Goal: Task Accomplishment & Management: Complete application form

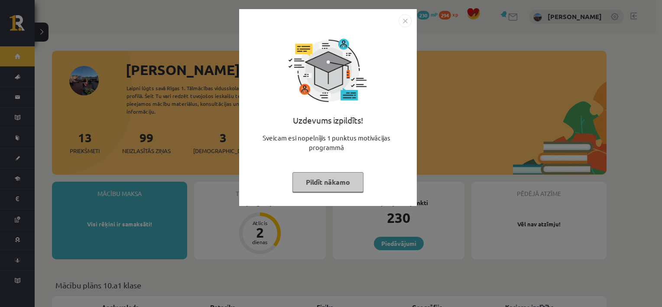
click at [343, 182] on button "Pildīt nākamo" at bounding box center [328, 182] width 71 height 20
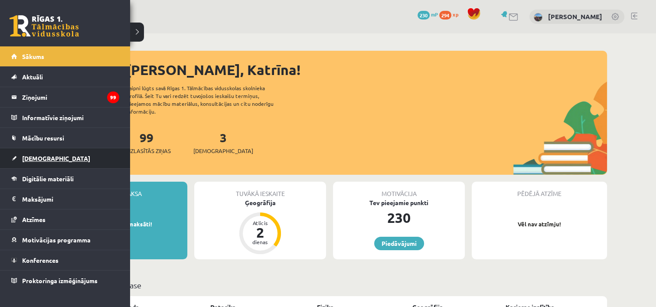
click at [51, 160] on link "[DEMOGRAPHIC_DATA]" at bounding box center [65, 158] width 108 height 20
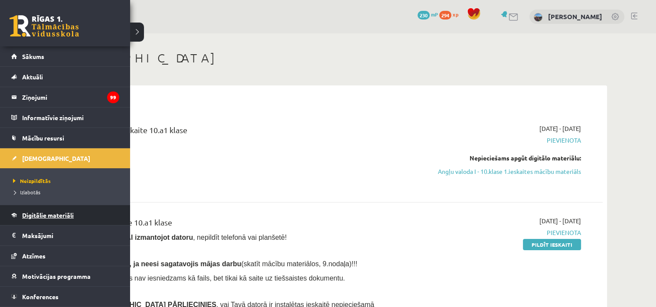
click at [37, 218] on link "Digitālie materiāli" at bounding box center [65, 215] width 108 height 20
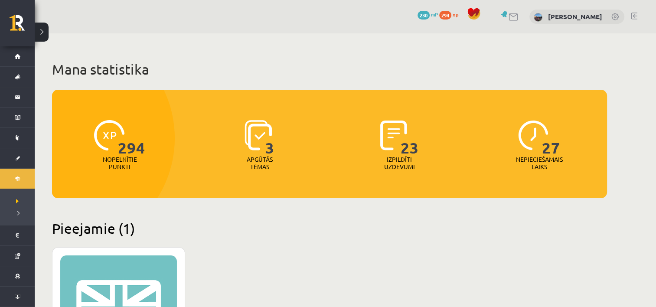
click at [115, 299] on div "XP 100" at bounding box center [118, 309] width 117 height 108
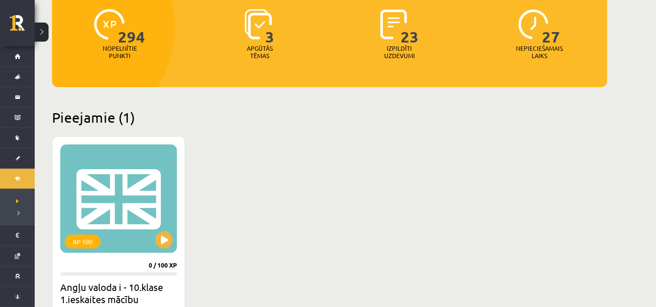
scroll to position [112, 0]
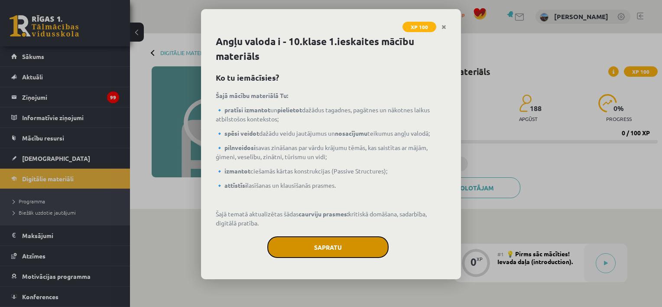
click at [341, 246] on button "Sapratu" at bounding box center [327, 247] width 121 height 22
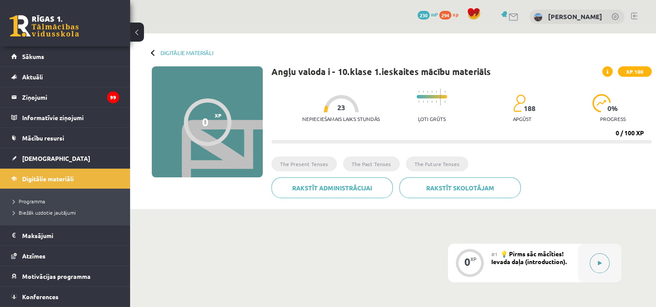
click at [595, 261] on button at bounding box center [600, 263] width 20 height 20
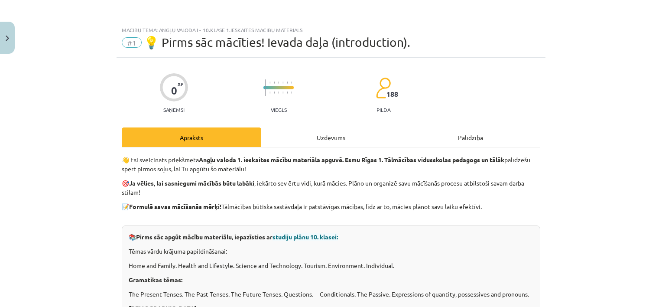
click at [357, 128] on div "Uzdevums" at bounding box center [331, 137] width 140 height 20
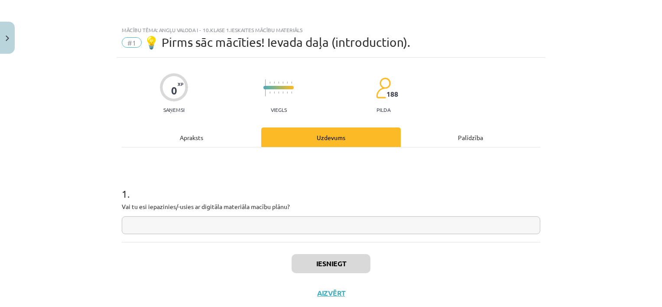
scroll to position [22, 0]
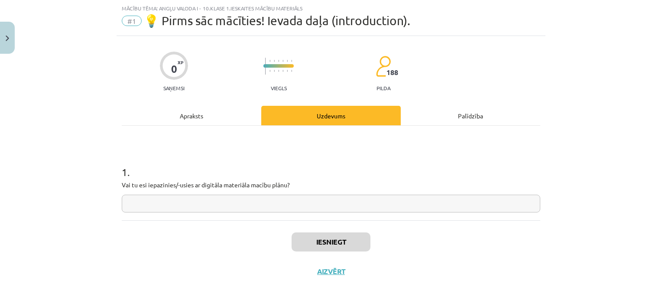
click at [241, 202] on input "text" at bounding box center [331, 204] width 419 height 18
type input "**"
click at [318, 235] on button "Iesniegt" at bounding box center [331, 241] width 79 height 19
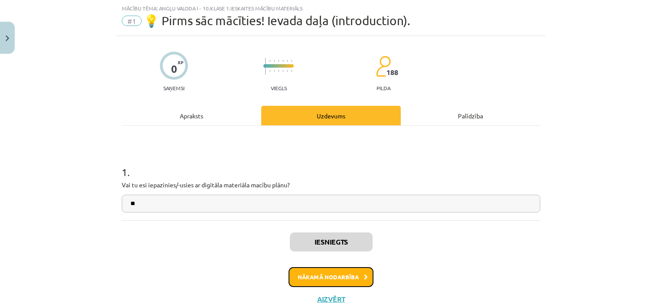
click at [339, 280] on button "Nākamā nodarbība" at bounding box center [331, 277] width 85 height 20
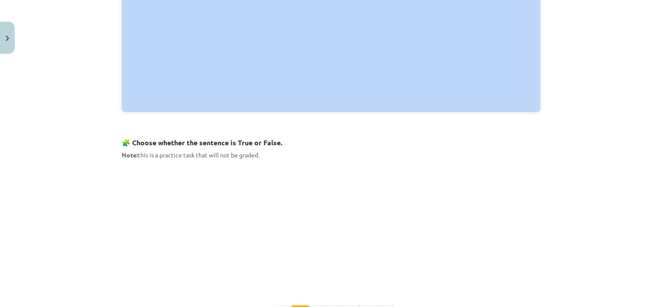
scroll to position [449, 0]
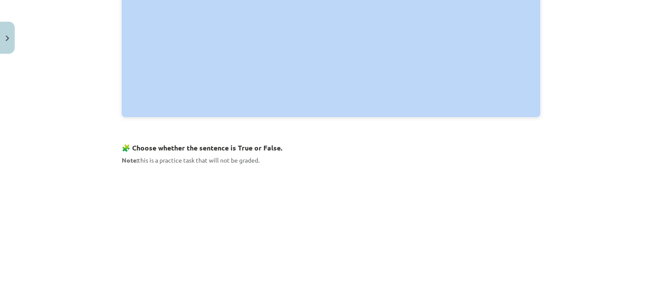
drag, startPoint x: 276, startPoint y: 153, endPoint x: 309, endPoint y: 156, distance: 33.0
drag, startPoint x: 309, startPoint y: 156, endPoint x: 374, endPoint y: 150, distance: 65.3
click at [374, 150] on h3 "🧩 Choose whether the sentence is True or False." at bounding box center [331, 145] width 419 height 16
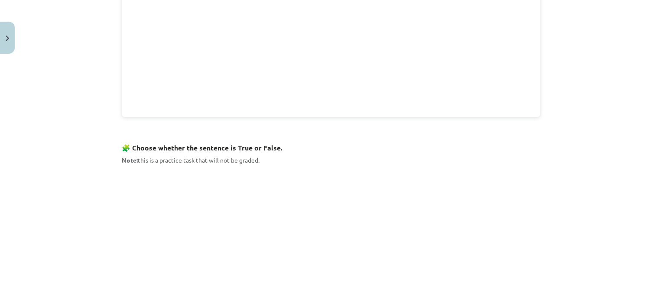
click at [76, 185] on div "Mācību tēma: Angļu valoda i - 10.klase 1.ieskaites mācību materiāls #2 📝 Topic …" at bounding box center [331, 153] width 662 height 307
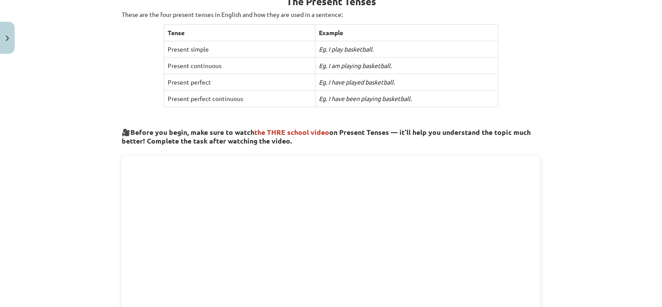
scroll to position [144, 0]
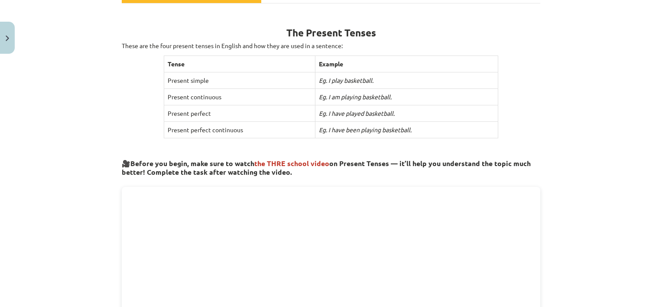
click at [78, 132] on div "Mācību tēma: Angļu valoda i - 10.klase 1.ieskaites mācību materiāls #2 📝 Topic …" at bounding box center [331, 153] width 662 height 307
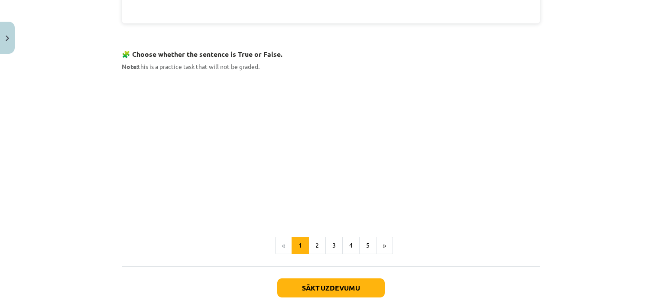
scroll to position [587, 0]
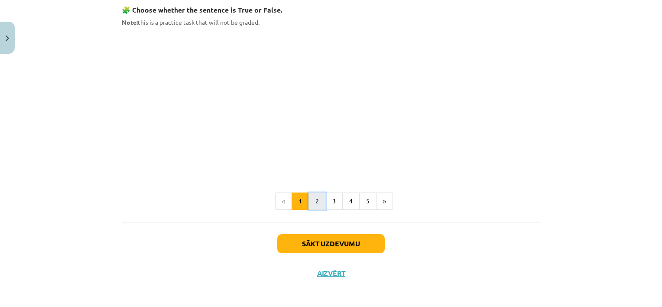
click at [318, 199] on button "2" at bounding box center [317, 200] width 17 height 17
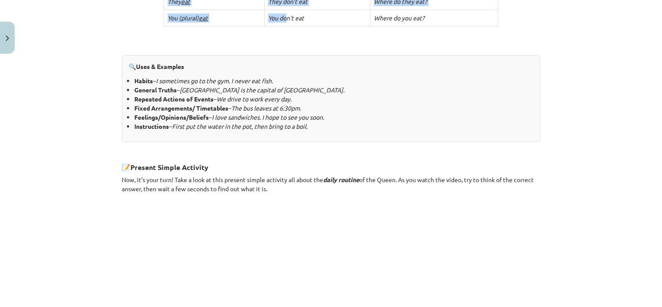
scroll to position [346, 0]
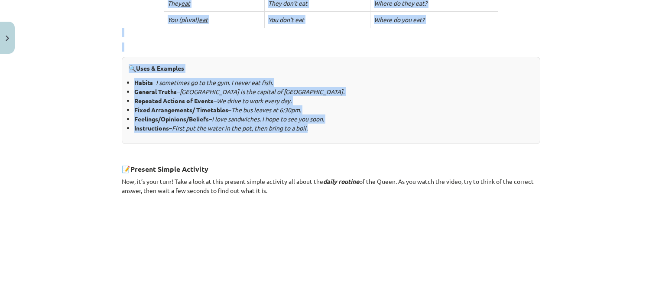
drag, startPoint x: 90, startPoint y: 127, endPoint x: 334, endPoint y: 135, distance: 243.7
click at [334, 135] on div "Mācību tēma: Angļu valoda i - 10.klase 1.ieskaites mācību materiāls #2 📝 Topic …" at bounding box center [331, 153] width 662 height 307
copy div "1. Present Simple The present simple is usually the first tense English student…"
click at [334, 135] on div "🔍 Uses & Examples Habits – I sometimes go to the gym. I never eat fish. General…" at bounding box center [331, 100] width 419 height 87
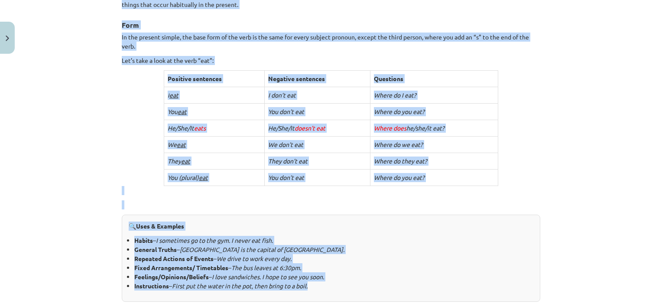
scroll to position [30, 0]
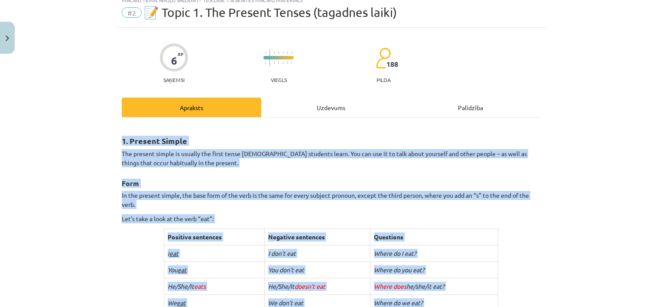
drag, startPoint x: 327, startPoint y: 133, endPoint x: 118, endPoint y: 134, distance: 209.4
copy div "1. Present Simple The present simple is usually the first tense English student…"
click at [91, 193] on div "Mācību tēma: Angļu valoda i - 10.klase 1.ieskaites mācību materiāls #2 📝 Topic …" at bounding box center [331, 153] width 662 height 307
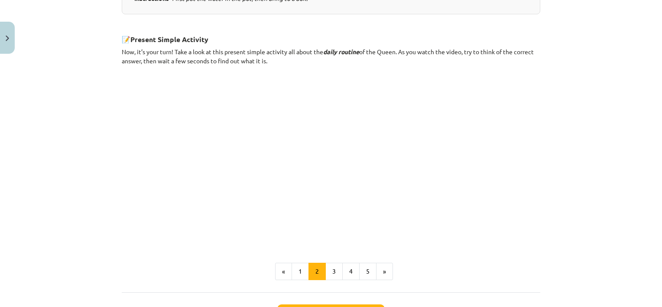
scroll to position [546, 0]
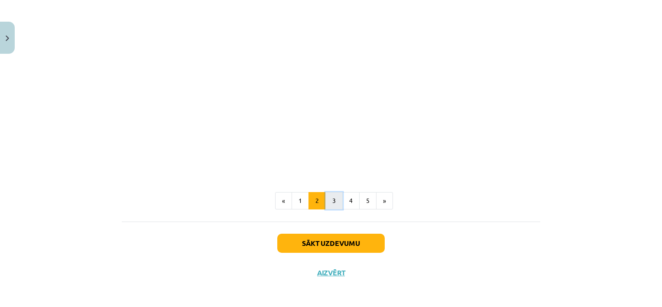
click at [336, 203] on button "3" at bounding box center [334, 200] width 17 height 17
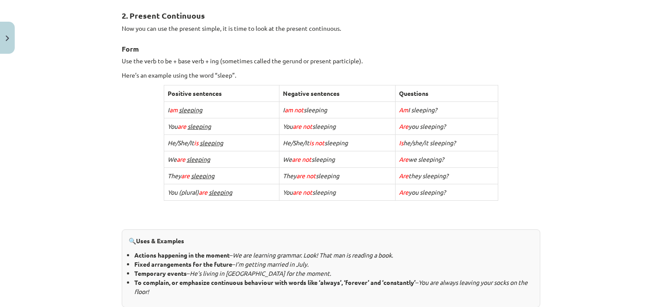
scroll to position [155, 0]
drag, startPoint x: 102, startPoint y: 14, endPoint x: 477, endPoint y: 193, distance: 416.1
click at [477, 193] on div "Mācību tēma: Angļu valoda i - 10.klase 1.ieskaites mācību materiāls #2 📝 Topic …" at bounding box center [331, 153] width 662 height 307
copy div "2. Present Continuous Now you can use the present simple, it is time to look at…"
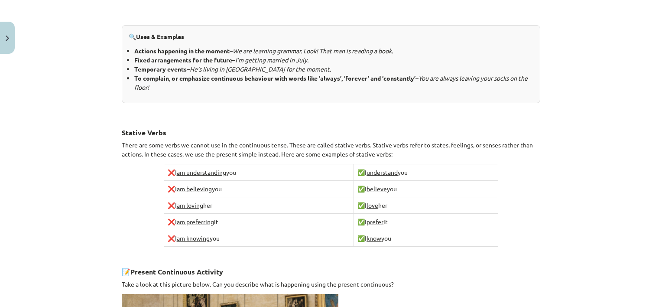
scroll to position [371, 0]
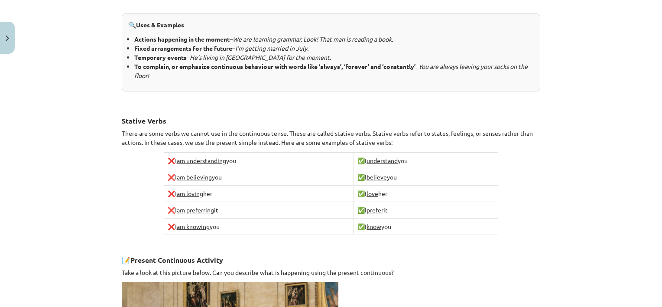
click at [85, 150] on div "Mācību tēma: Angļu valoda i - 10.klase 1.ieskaites mācību materiāls #2 📝 Topic …" at bounding box center [331, 153] width 662 height 307
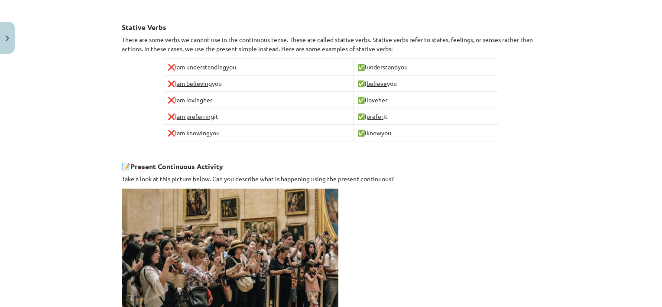
scroll to position [461, 0]
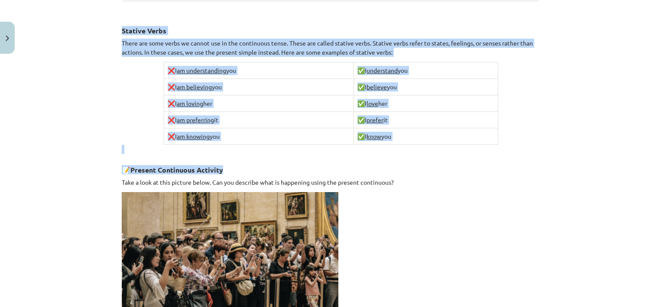
drag, startPoint x: 111, startPoint y: 19, endPoint x: 492, endPoint y: 152, distance: 402.9
click at [492, 152] on div "Mācību tēma: Angļu valoda i - 10.klase 1.ieskaites mācību materiāls #2 📝 Topic …" at bounding box center [331, 153] width 662 height 307
click at [312, 162] on h3 "📝 Present Continuous Activity" at bounding box center [331, 167] width 419 height 16
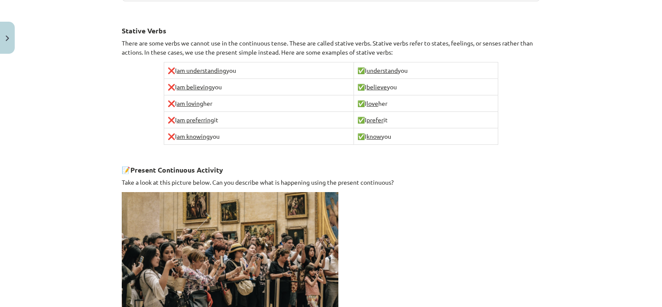
drag, startPoint x: 392, startPoint y: 126, endPoint x: 118, endPoint y: 30, distance: 290.6
click at [122, 30] on div "2. Present Continuous Now you can use the present simple, it is time to look at…" at bounding box center [331, 9] width 419 height 630
copy div "Stative Verbs There are some verbs we cannot use in the continuous tense. These…"
click at [106, 127] on div "Mācību tēma: Angļu valoda i - 10.klase 1.ieskaites mācību materiāls #2 📝 Topic …" at bounding box center [331, 153] width 662 height 307
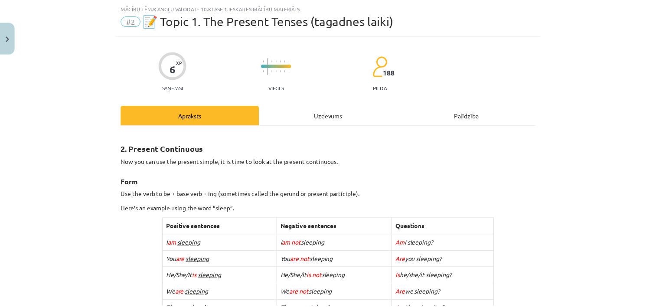
scroll to position [0, 0]
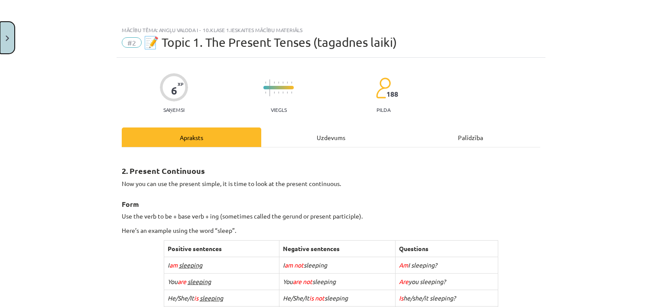
click at [14, 33] on button "Close" at bounding box center [7, 38] width 15 height 32
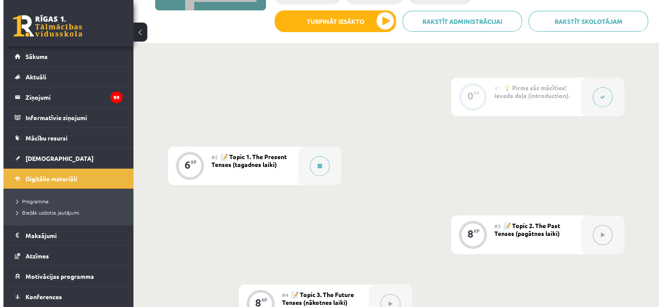
scroll to position [168, 0]
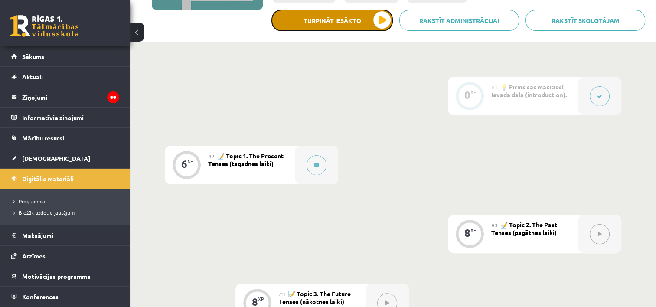
click at [384, 12] on button "Turpināt iesākto" at bounding box center [331, 21] width 121 height 22
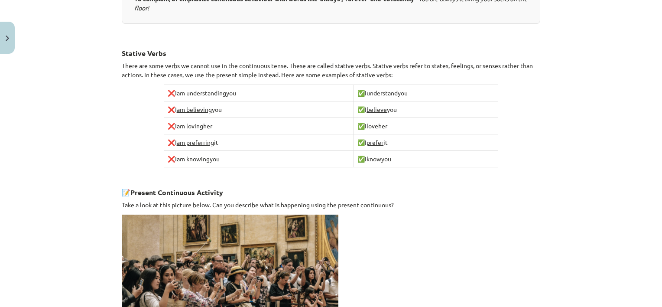
scroll to position [612, 0]
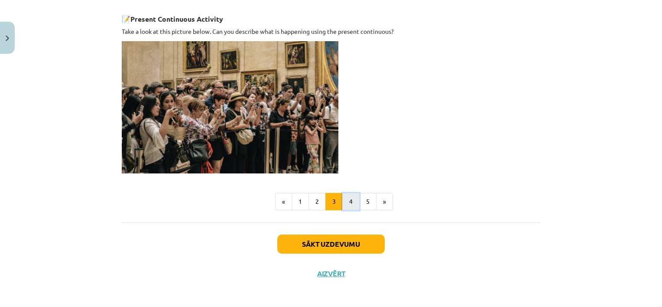
click at [346, 197] on button "4" at bounding box center [350, 201] width 17 height 17
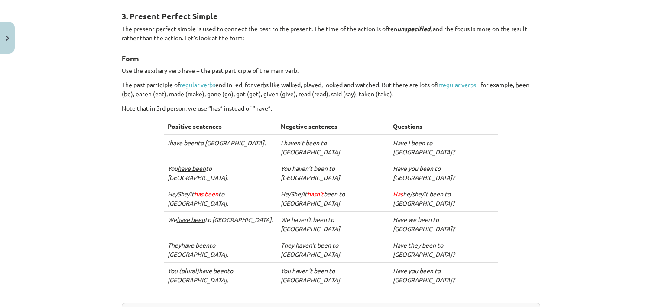
scroll to position [129, 0]
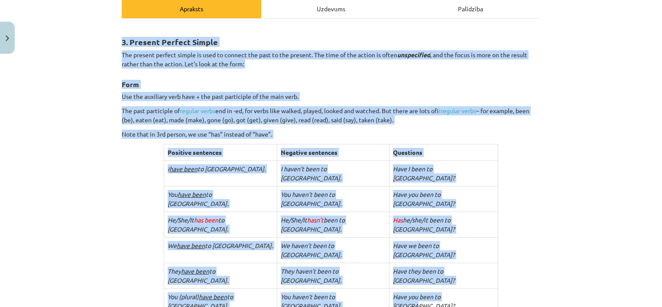
drag, startPoint x: 111, startPoint y: 44, endPoint x: 475, endPoint y: 255, distance: 420.7
click at [475, 255] on div "Mācību tēma: Angļu valoda i - 10.klase 1.ieskaites mācību materiāls #2 📝 Topic …" at bounding box center [331, 153] width 662 height 307
copy div "3. Present Perfect Simple The present perfect simple is used to connect the pas…"
click at [73, 169] on div "Mācību tēma: Angļu valoda i - 10.klase 1.ieskaites mācību materiāls #2 📝 Topic …" at bounding box center [331, 153] width 662 height 307
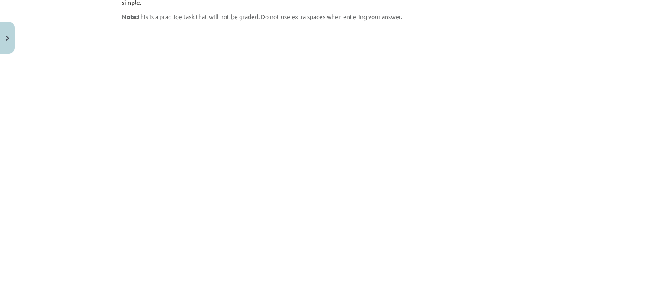
scroll to position [779, 0]
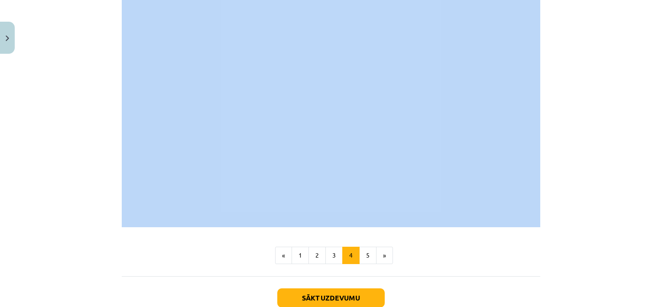
drag, startPoint x: 117, startPoint y: 31, endPoint x: 176, endPoint y: 168, distance: 149.1
click at [90, 203] on div "Mācību tēma: Angļu valoda i - 10.klase 1.ieskaites mācību materiāls #2 📝 Topic …" at bounding box center [331, 153] width 662 height 307
click at [42, 75] on div "Mācību tēma: Angļu valoda i - 10.klase 1.ieskaites mācību materiāls #2 📝 Topic …" at bounding box center [331, 153] width 662 height 307
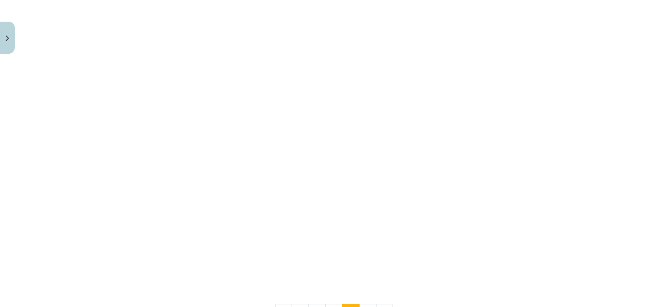
scroll to position [720, 0]
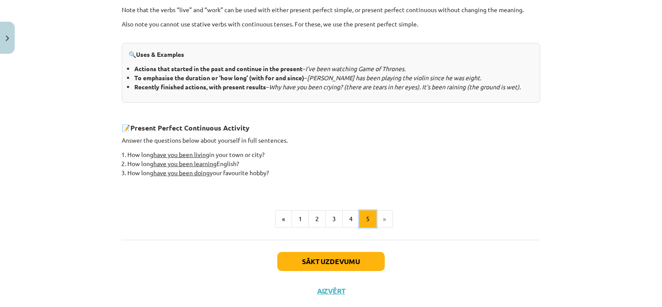
scroll to position [359, 0]
drag, startPoint x: 107, startPoint y: 133, endPoint x: 291, endPoint y: 168, distance: 187.6
click at [291, 168] on div "Mācību tēma: Angļu valoda i - 10.klase 1.ieskaites mācību materiāls #2 📝 Topic …" at bounding box center [331, 153] width 662 height 307
copy div "Answer the questions below about yourself in full sentences. How long have you …"
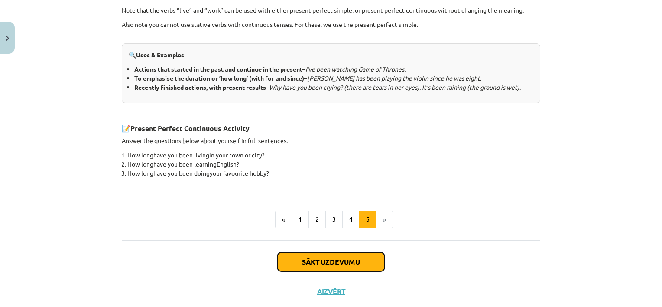
click at [340, 257] on button "Sākt uzdevumu" at bounding box center [331, 261] width 108 height 19
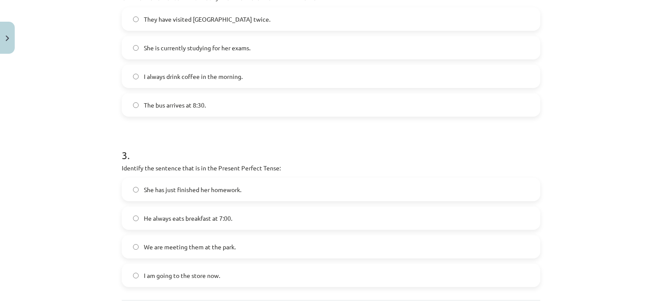
scroll to position [459, 0]
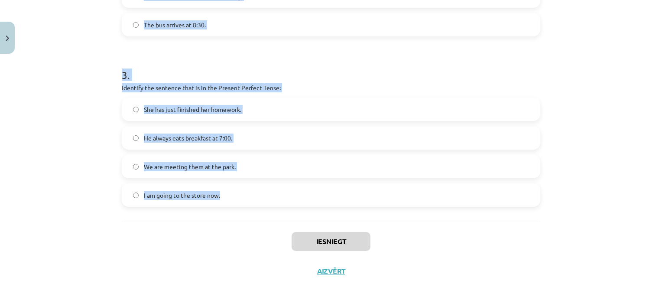
drag, startPoint x: 114, startPoint y: 168, endPoint x: 251, endPoint y: 202, distance: 141.2
copy form "1 . Which sentence is in the Simple Present Tense? I am learning to play the gu…"
click at [75, 132] on div "Mācību tēma: Angļu valoda i - 10.klase 1.ieskaites mācību materiāls #2 📝 Topic …" at bounding box center [331, 153] width 662 height 307
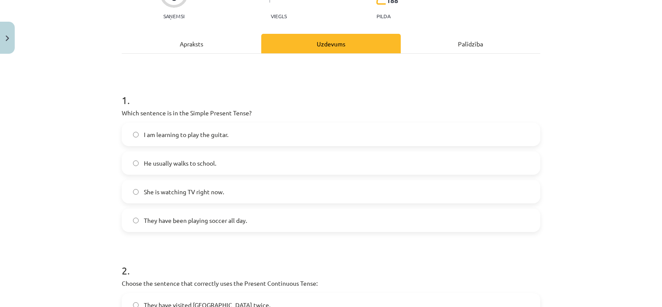
scroll to position [94, 0]
click at [236, 157] on label "He usually walks to school." at bounding box center [331, 163] width 417 height 22
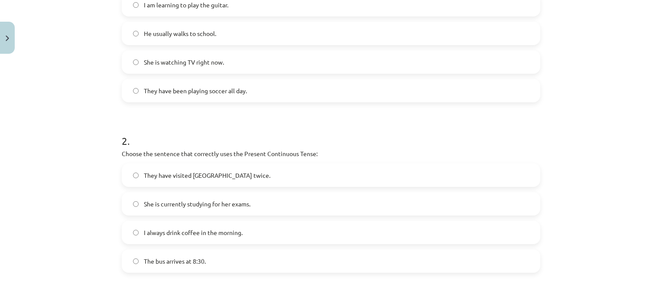
scroll to position [225, 0]
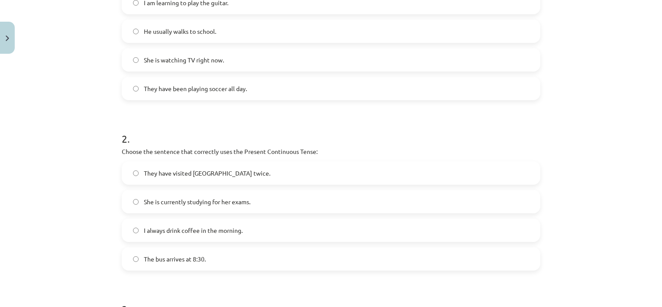
click at [197, 205] on span "She is currently studying for her exams." at bounding box center [197, 201] width 107 height 9
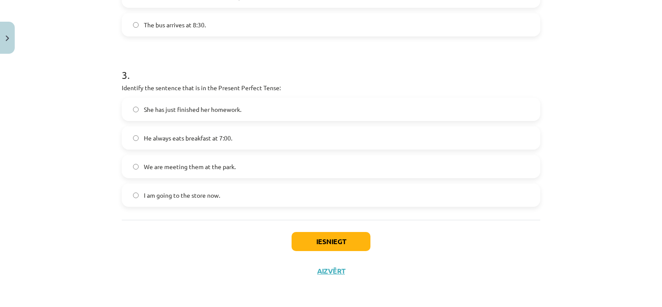
scroll to position [459, 0]
click at [182, 108] on span "She has just finished her homework." at bounding box center [193, 109] width 98 height 9
click at [325, 241] on button "Iesniegt" at bounding box center [331, 241] width 79 height 19
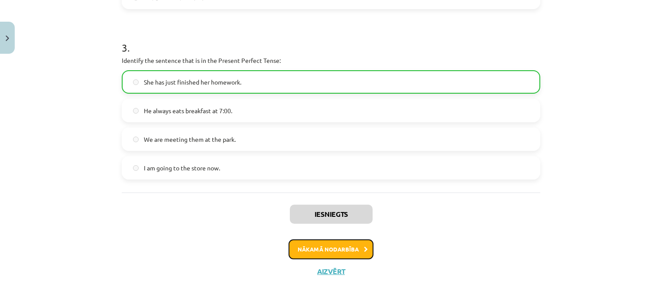
click at [352, 246] on button "Nākamā nodarbība" at bounding box center [331, 249] width 85 height 20
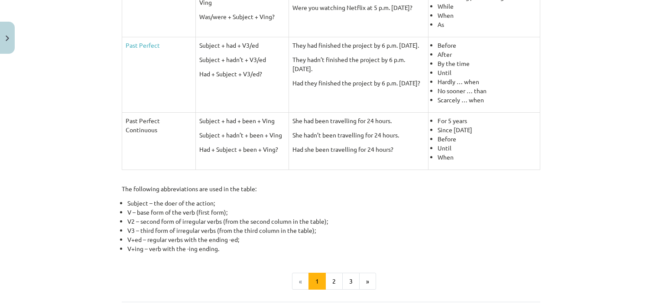
scroll to position [349, 0]
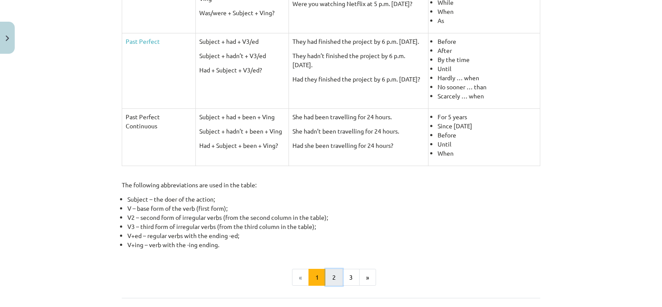
click at [327, 274] on button "2" at bounding box center [334, 277] width 17 height 17
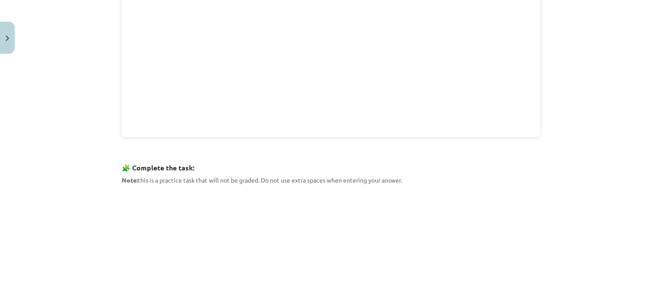
scroll to position [363, 0]
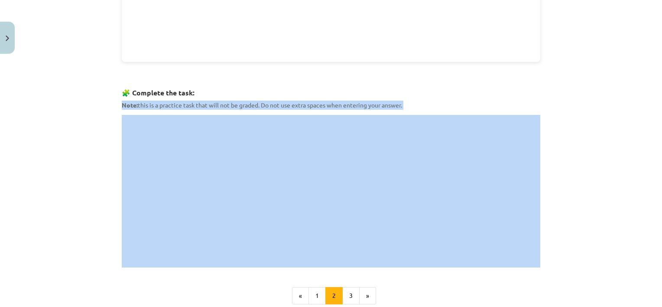
drag, startPoint x: 105, startPoint y: 103, endPoint x: 384, endPoint y: 113, distance: 279.3
click at [241, 43] on div "Mācību tēma: Angļu valoda i - 10.klase 1.ieskaites mācību materiāls #3 📝 Topic …" at bounding box center [331, 153] width 662 height 307
click at [75, 156] on div "Mācību tēma: Angļu valoda i - 10.klase 1.ieskaites mācību materiāls #3 📝 Topic …" at bounding box center [331, 153] width 662 height 307
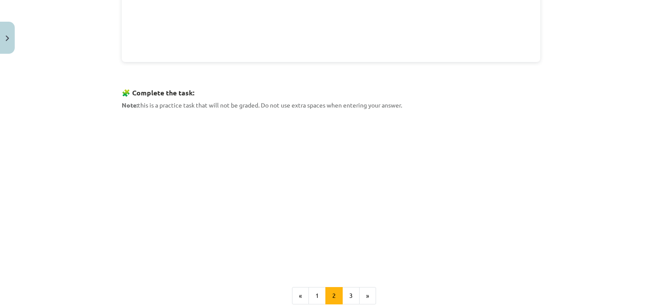
click at [35, 114] on div "Mācību tēma: Angļu valoda i - 10.klase 1.ieskaites mācību materiāls #3 📝 Topic …" at bounding box center [331, 153] width 662 height 307
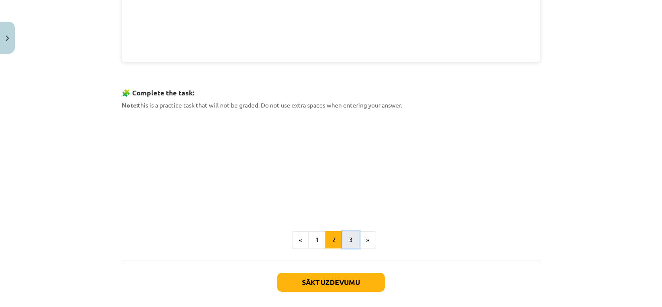
click at [346, 236] on button "3" at bounding box center [350, 239] width 17 height 17
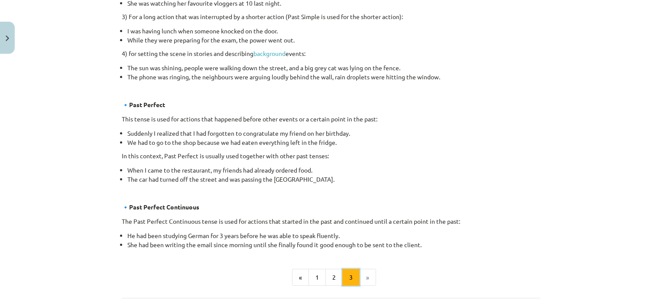
scroll to position [515, 0]
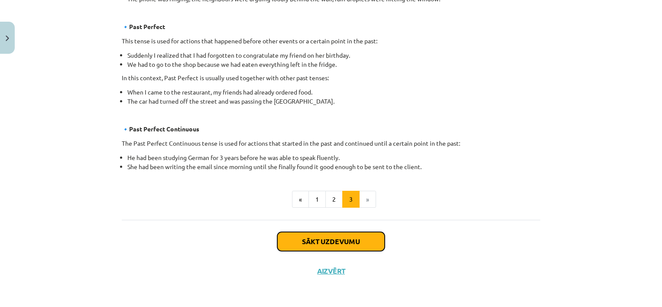
click at [346, 240] on button "Sākt uzdevumu" at bounding box center [331, 241] width 108 height 19
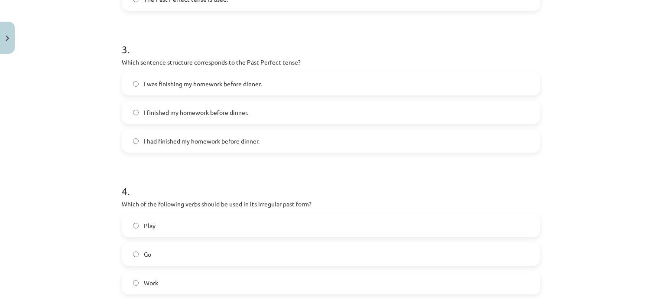
scroll to position [515, 0]
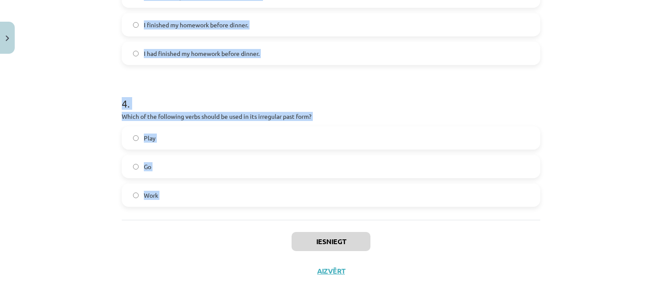
drag, startPoint x: 91, startPoint y: 160, endPoint x: 185, endPoint y: 222, distance: 111.8
click at [185, 222] on div "Mācību tēma: Angļu valoda i - 10.klase 1.ieskaites mācību materiāls #3 📝 Topic …" at bounding box center [331, 153] width 662 height 307
copy form "1 . Which of the following sentences is correct in the Past Simple tense? He wa…"
click at [83, 204] on div "Mācību tēma: Angļu valoda i - 10.klase 1.ieskaites mācību materiāls #3 📝 Topic …" at bounding box center [331, 153] width 662 height 307
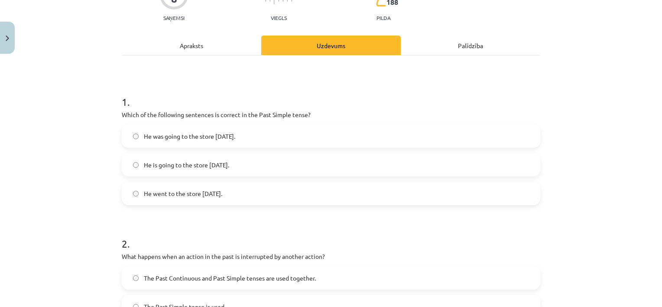
scroll to position [93, 0]
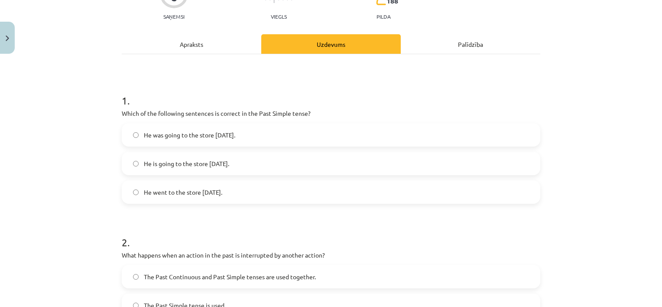
click at [194, 185] on label "He went to the store yesterday." at bounding box center [331, 192] width 417 height 22
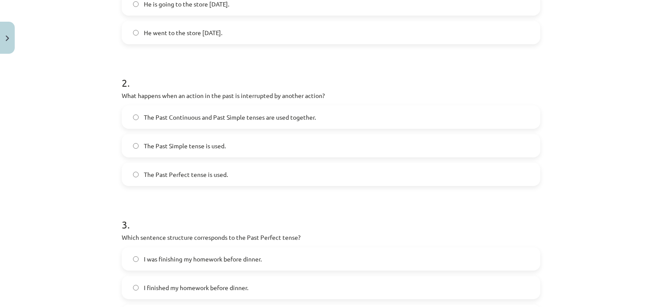
scroll to position [254, 0]
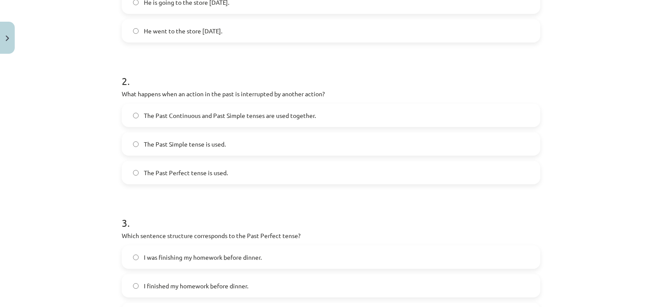
click at [206, 115] on span "The Past Continuous and Past Simple tenses are used together." at bounding box center [230, 115] width 172 height 9
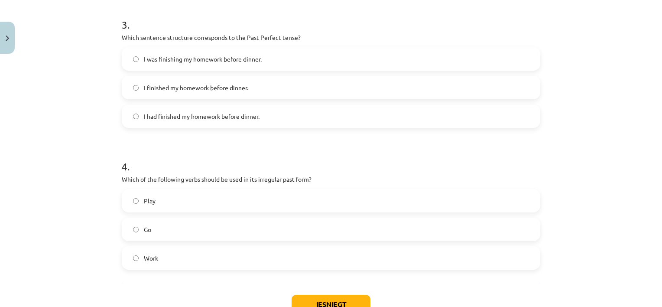
scroll to position [464, 0]
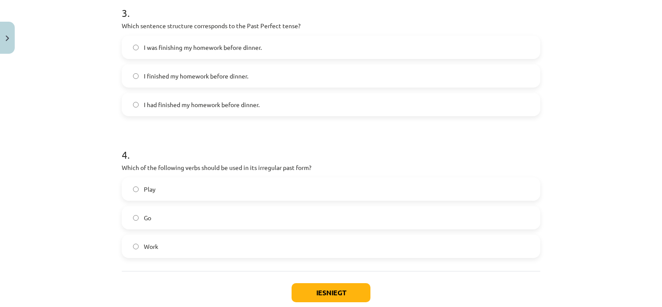
click at [172, 110] on label "I had finished my homework before dinner." at bounding box center [331, 105] width 417 height 22
click at [167, 210] on label "Go" at bounding box center [331, 218] width 417 height 22
click at [355, 283] on button "Iesniegt" at bounding box center [331, 292] width 79 height 19
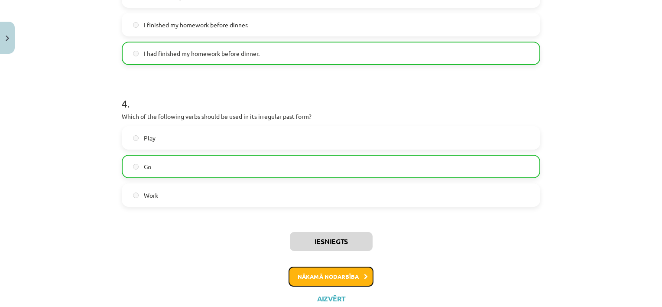
click at [324, 278] on button "Nākamā nodarbība" at bounding box center [331, 277] width 85 height 20
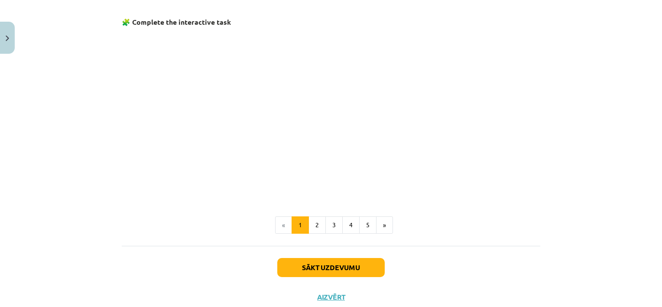
scroll to position [571, 0]
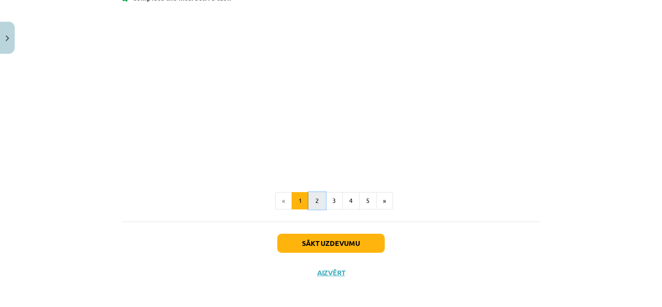
click at [313, 196] on button "2" at bounding box center [317, 200] width 17 height 17
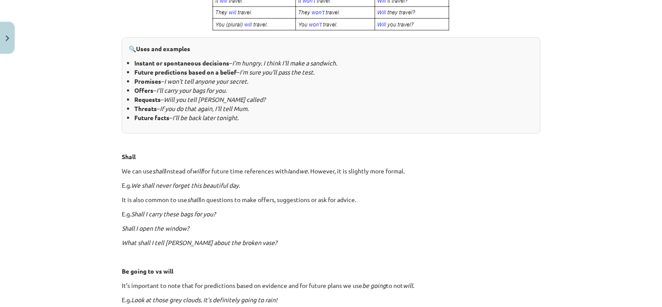
scroll to position [466, 0]
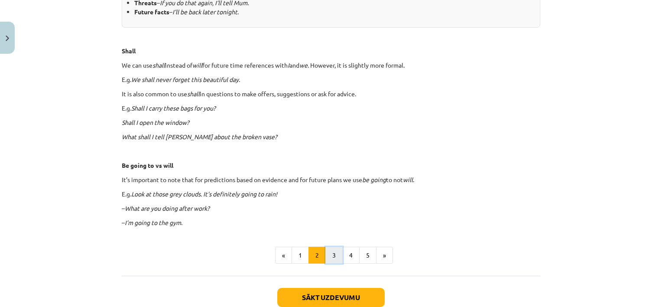
click at [332, 257] on button "3" at bounding box center [334, 255] width 17 height 17
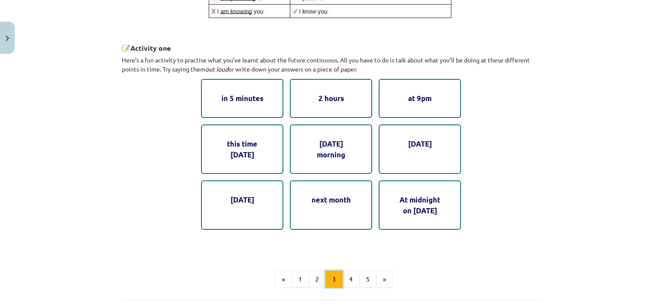
scroll to position [430, 0]
drag, startPoint x: 116, startPoint y: 58, endPoint x: 455, endPoint y: 220, distance: 375.7
click at [222, 99] on div "in 5 minutes" at bounding box center [242, 98] width 82 height 39
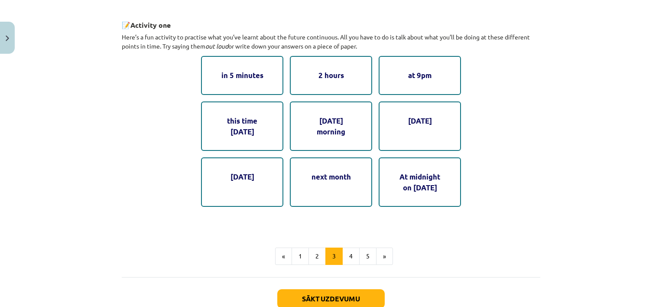
scroll to position [484, 0]
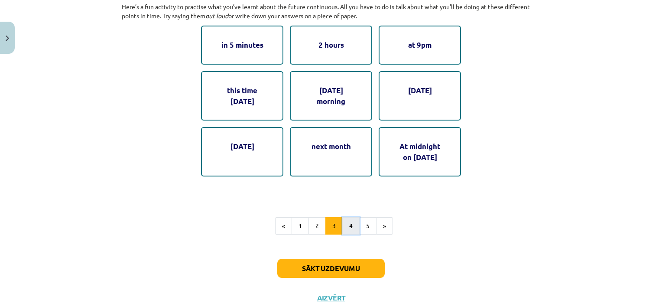
click at [348, 227] on button "4" at bounding box center [350, 225] width 17 height 17
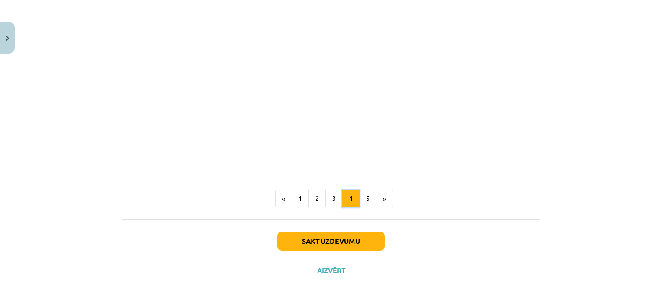
scroll to position [501, 0]
click at [366, 196] on button "5" at bounding box center [367, 198] width 17 height 17
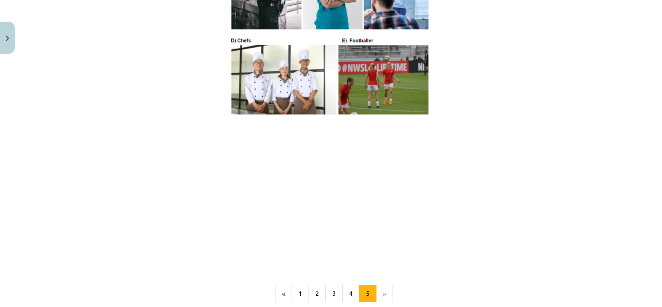
scroll to position [644, 0]
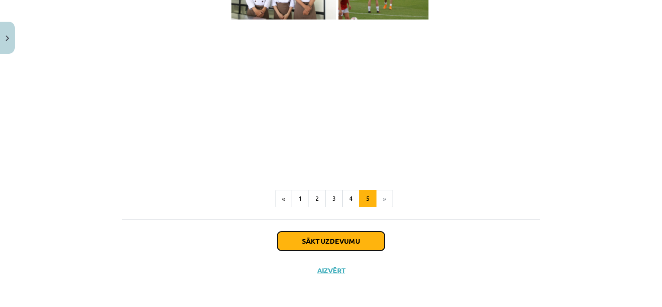
click at [334, 241] on button "Sākt uzdevumu" at bounding box center [331, 240] width 108 height 19
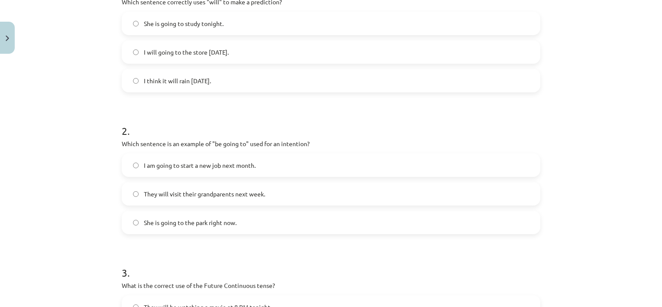
scroll to position [515, 0]
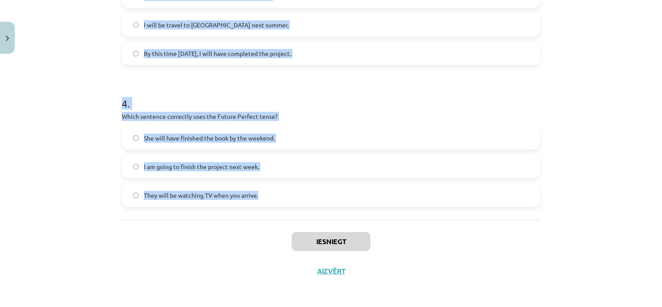
drag, startPoint x: 119, startPoint y: 168, endPoint x: 276, endPoint y: 208, distance: 161.9
copy form "1 . Which sentence correctly uses "will" to make a prediction? She is going to …"
click at [65, 159] on div "Mācību tēma: Angļu valoda i - 10.klase 1.ieskaites mācību materiāls #4 📝 Topic …" at bounding box center [331, 153] width 662 height 307
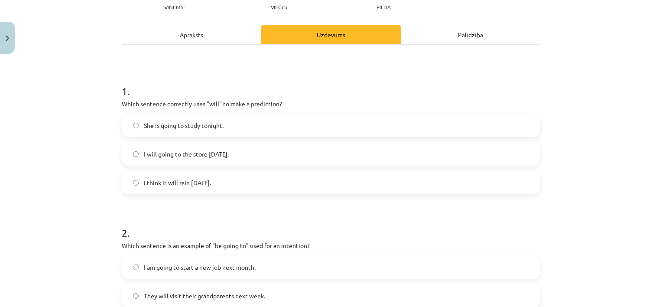
scroll to position [96, 0]
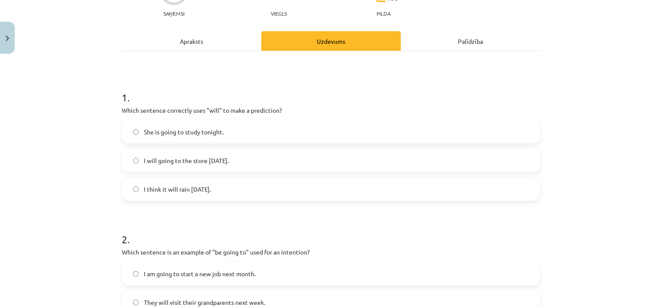
click at [176, 192] on span "I think it will rain tomorrow." at bounding box center [177, 189] width 67 height 9
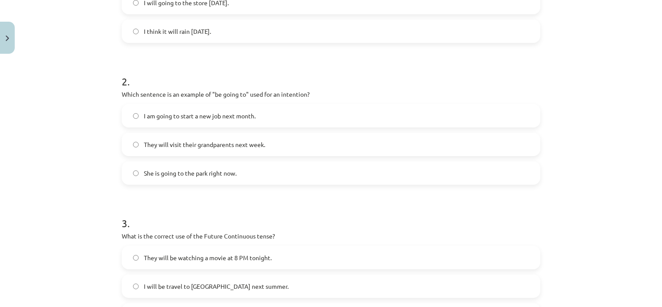
scroll to position [255, 0]
click at [212, 117] on span "I am going to start a new job next month." at bounding box center [200, 115] width 112 height 9
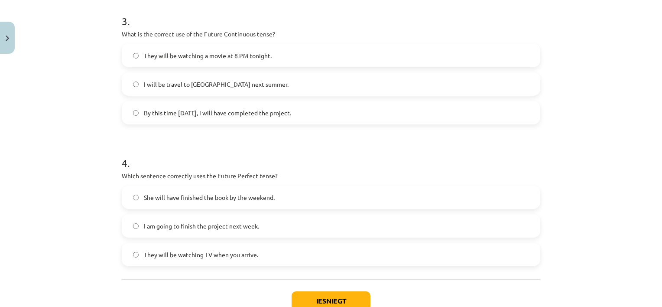
scroll to position [456, 0]
click at [190, 59] on span "They will be watching a movie at 8 PM tonight." at bounding box center [208, 55] width 128 height 9
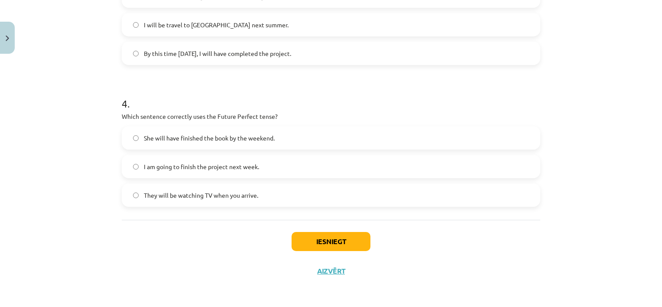
click at [181, 143] on label "She will have finished the book by the weekend." at bounding box center [331, 138] width 417 height 22
click at [320, 238] on button "Iesniegt" at bounding box center [331, 241] width 79 height 19
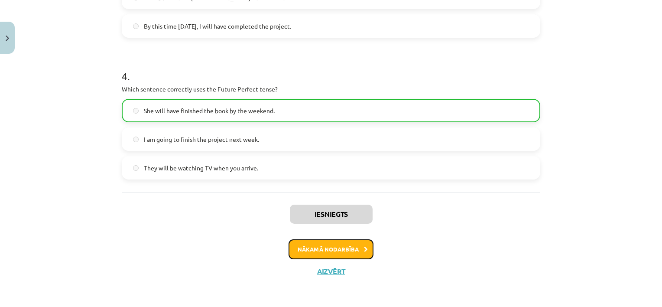
click at [338, 253] on button "Nākamā nodarbība" at bounding box center [331, 249] width 85 height 20
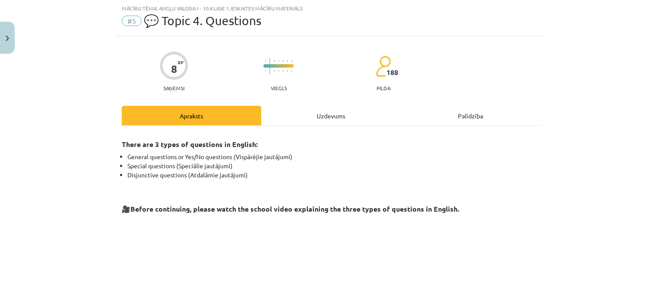
scroll to position [225, 0]
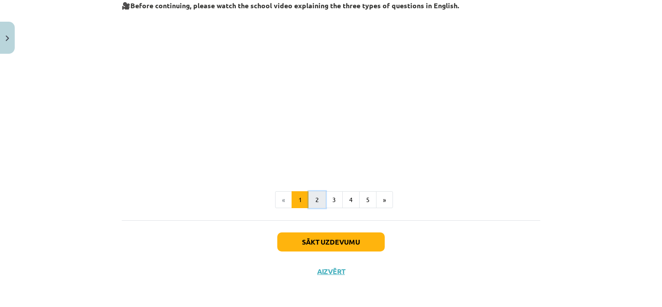
click at [313, 201] on button "2" at bounding box center [317, 199] width 17 height 17
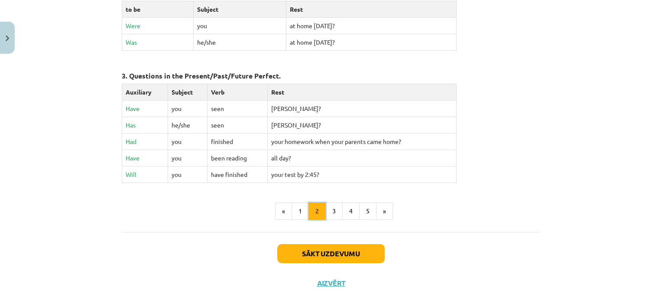
scroll to position [428, 0]
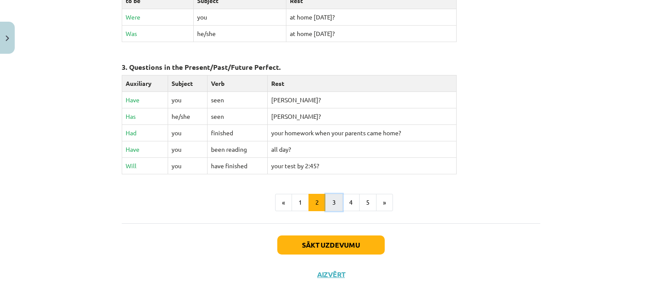
click at [334, 198] on button "3" at bounding box center [334, 202] width 17 height 17
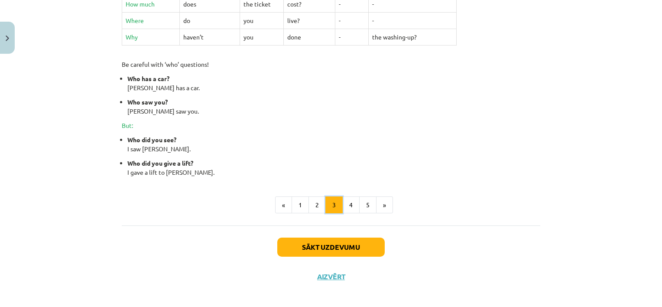
scroll to position [391, 0]
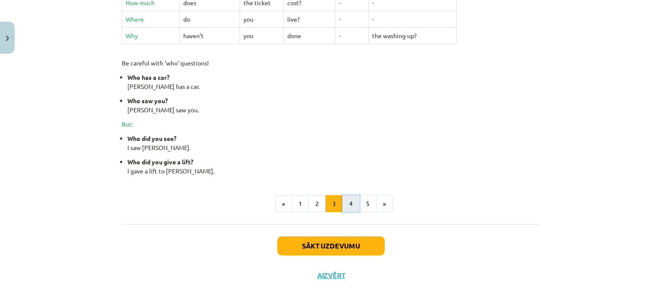
click at [354, 203] on button "4" at bounding box center [350, 203] width 17 height 17
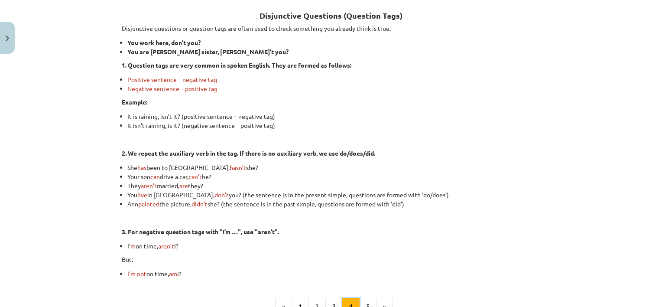
scroll to position [155, 0]
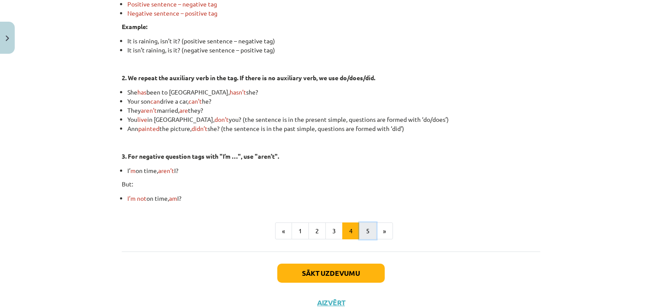
click at [367, 229] on button "5" at bounding box center [367, 230] width 17 height 17
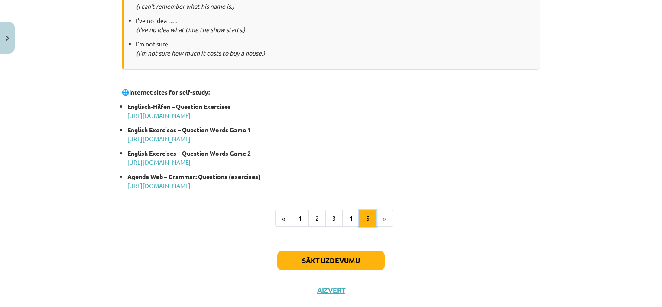
scroll to position [470, 0]
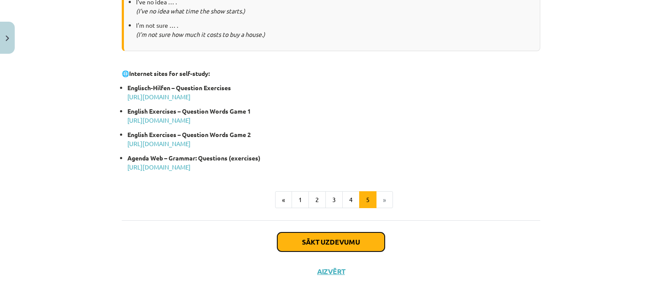
click at [345, 237] on button "Sākt uzdevumu" at bounding box center [331, 241] width 108 height 19
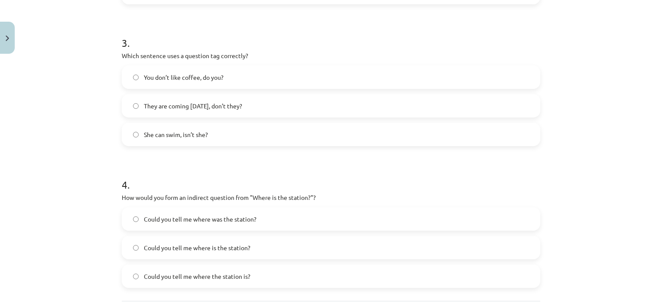
scroll to position [515, 0]
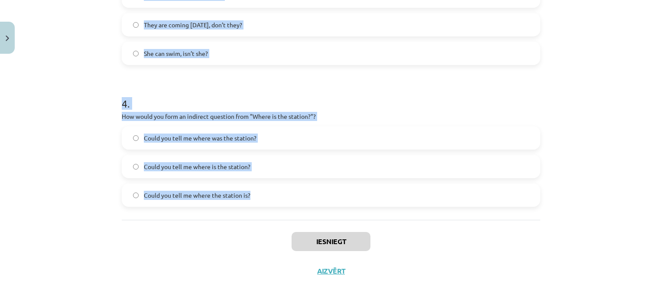
drag, startPoint x: 116, startPoint y: 166, endPoint x: 309, endPoint y: 187, distance: 194.0
copy form "1 . What is the correct word order for a question in the Present Simple tense? …"
click at [49, 98] on div "Mācību tēma: Angļu valoda i - 10.klase 1.ieskaites mācību materiāls #5 💬 Topic …" at bounding box center [331, 153] width 662 height 307
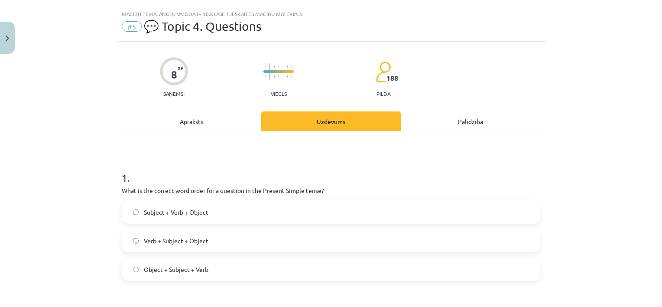
scroll to position [59, 0]
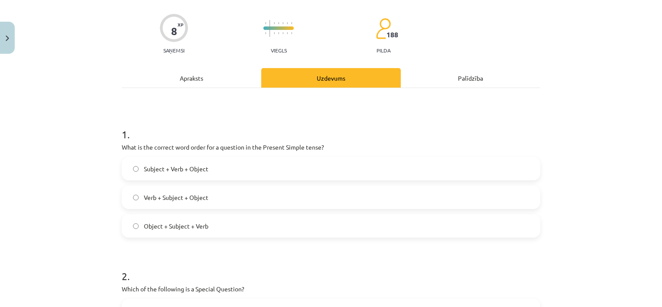
click at [163, 195] on span "Verb + Subject + Object" at bounding box center [176, 197] width 65 height 9
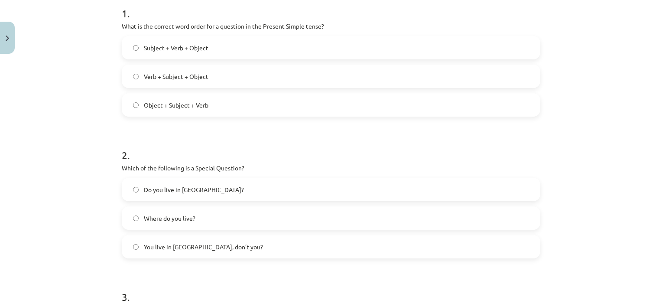
scroll to position [183, 0]
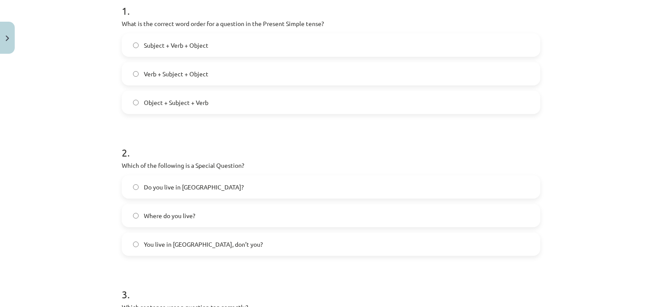
click at [162, 211] on span "Where do you live?" at bounding box center [170, 215] width 52 height 9
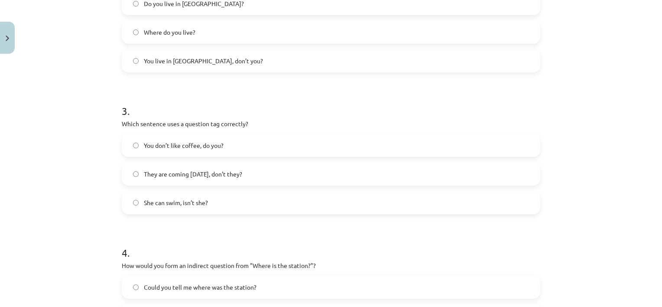
scroll to position [368, 0]
click at [222, 144] on label "You don’t like coffee, do you?" at bounding box center [331, 144] width 417 height 22
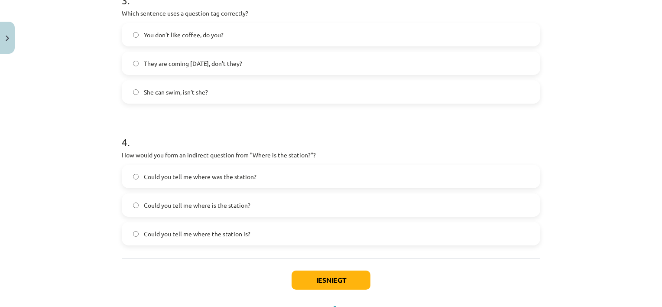
scroll to position [485, 0]
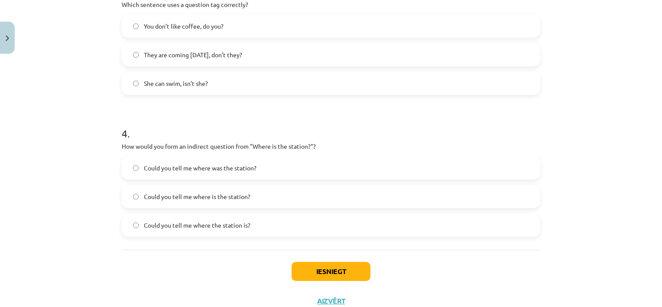
click at [222, 194] on span "Could you tell me where is the station?" at bounding box center [197, 196] width 107 height 9
click at [247, 214] on label "Could you tell me where the station is?" at bounding box center [331, 225] width 417 height 22
click at [331, 277] on button "Iesniegt" at bounding box center [331, 271] width 79 height 19
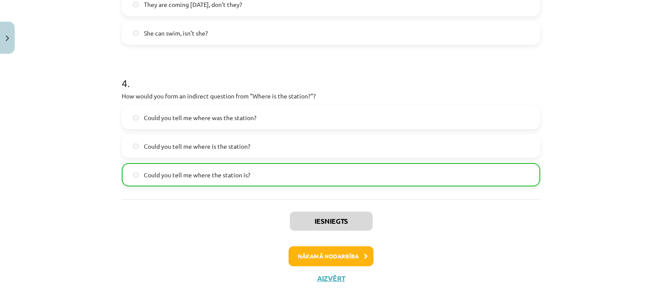
scroll to position [543, 0]
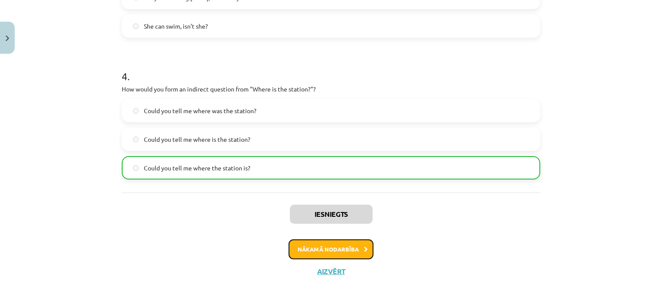
click at [329, 249] on button "Nākamā nodarbība" at bounding box center [331, 249] width 85 height 20
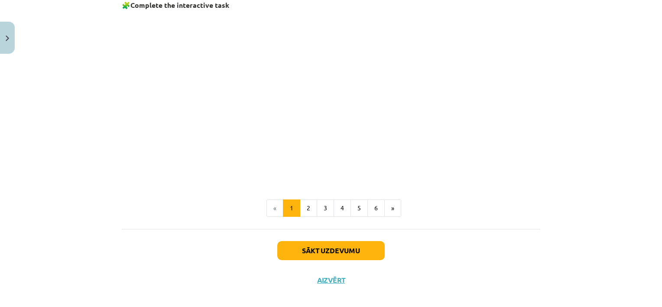
scroll to position [600, 0]
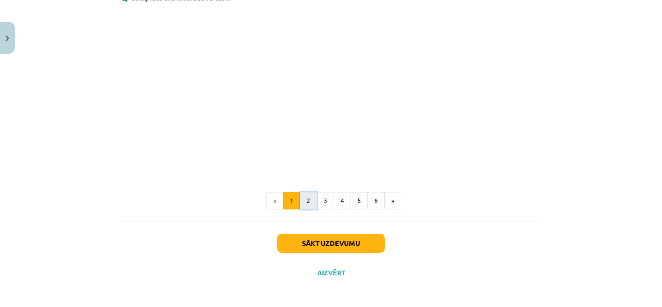
click at [303, 196] on button "2" at bounding box center [308, 200] width 17 height 17
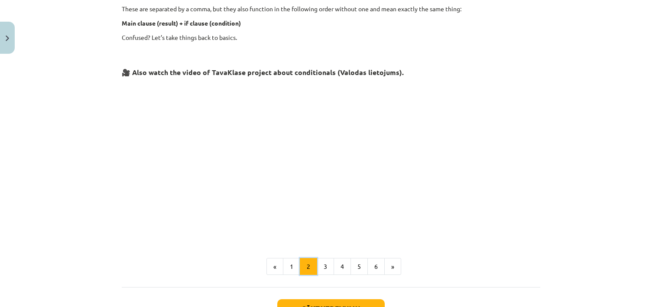
scroll to position [395, 0]
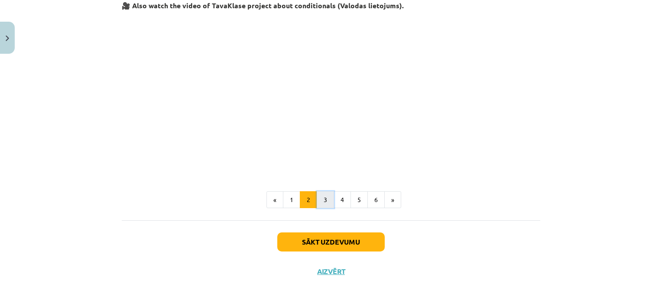
click at [322, 196] on button "3" at bounding box center [325, 199] width 17 height 17
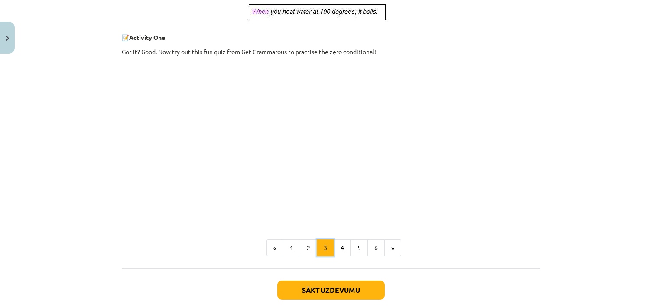
scroll to position [352, 0]
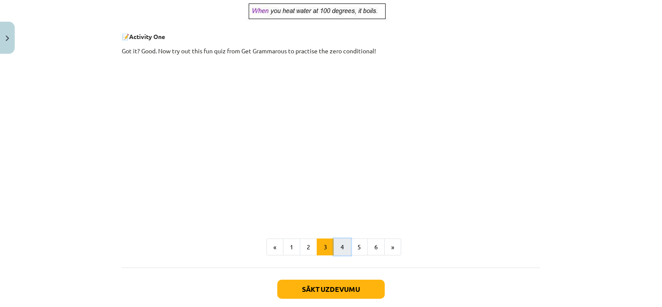
click at [340, 247] on button "4" at bounding box center [342, 246] width 17 height 17
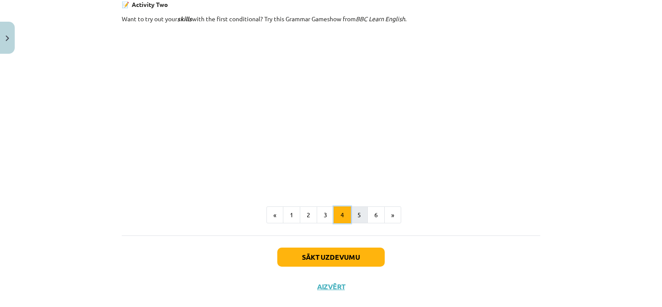
scroll to position [575, 0]
click at [355, 212] on button "5" at bounding box center [359, 215] width 17 height 17
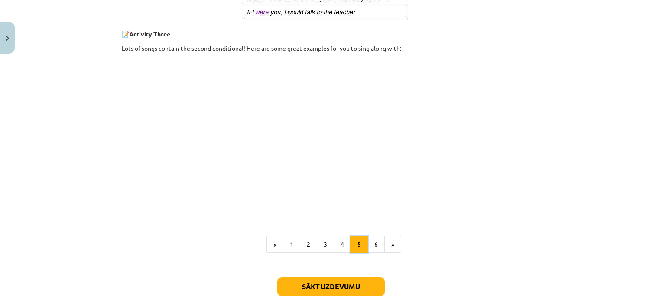
scroll to position [443, 0]
click at [375, 243] on button "6" at bounding box center [376, 244] width 17 height 17
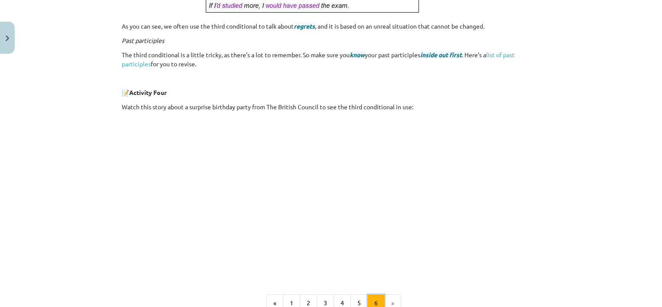
scroll to position [371, 0]
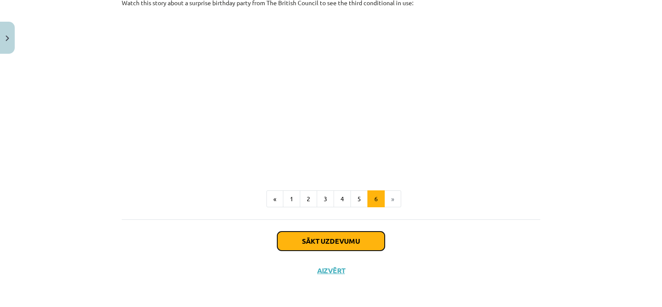
click at [349, 239] on button "Sākt uzdevumu" at bounding box center [331, 240] width 108 height 19
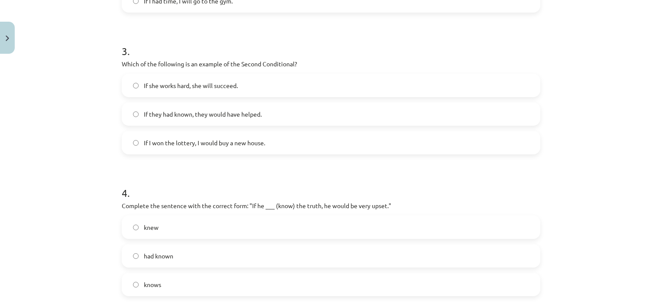
scroll to position [515, 0]
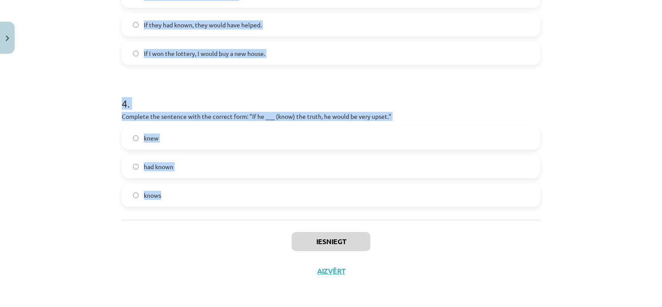
drag, startPoint x: 117, startPoint y: 169, endPoint x: 248, endPoint y: 203, distance: 135.1
click at [61, 162] on div "Mācību tēma: Angļu valoda i - 10.klase 1.ieskaites mācību materiāls #6 📝 Topic …" at bounding box center [331, 153] width 662 height 307
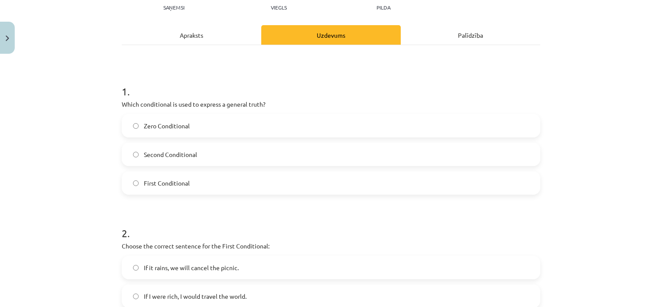
scroll to position [101, 0]
click at [163, 128] on span "Zero Conditional" at bounding box center [167, 126] width 46 height 9
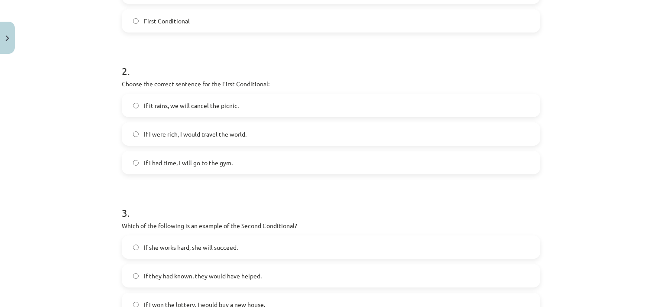
click at [195, 163] on span "If I had time, I will go to the gym." at bounding box center [188, 162] width 89 height 9
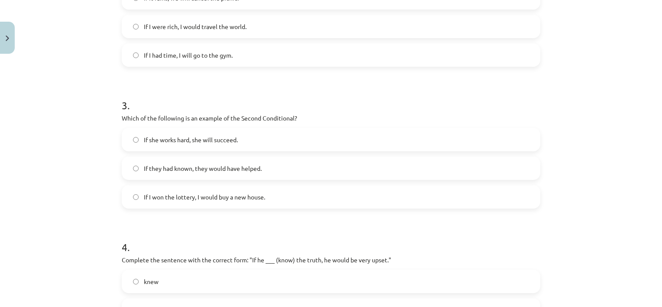
scroll to position [329, 0]
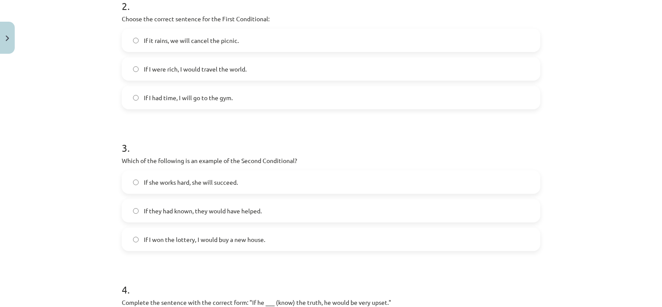
click at [248, 49] on label "If it rains, we will cancel the picnic." at bounding box center [331, 40] width 417 height 22
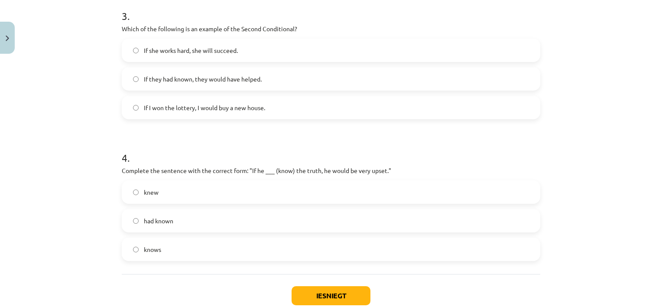
scroll to position [461, 0]
click at [197, 100] on label "If I won the lottery, I would buy a new house." at bounding box center [331, 108] width 417 height 22
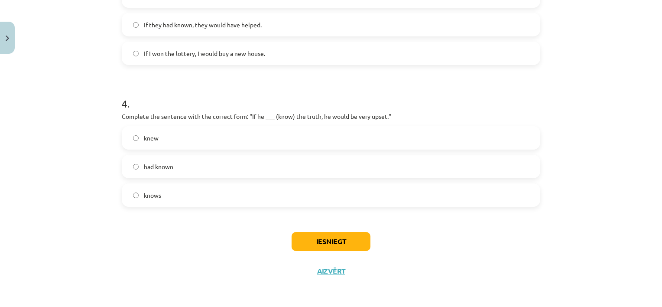
click at [188, 146] on label "knew" at bounding box center [331, 138] width 417 height 22
click at [324, 239] on button "Iesniegt" at bounding box center [331, 241] width 79 height 19
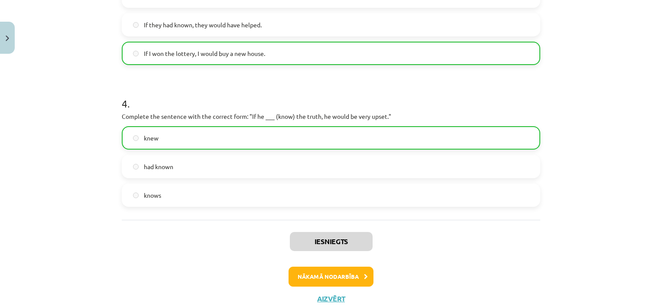
click at [342, 176] on label "had known" at bounding box center [331, 167] width 417 height 22
click at [326, 275] on button "Nākamā nodarbība" at bounding box center [331, 277] width 85 height 20
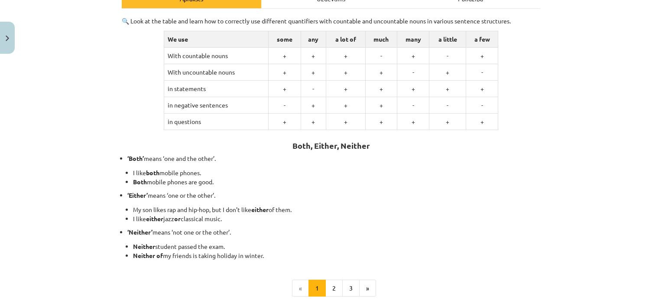
scroll to position [227, 0]
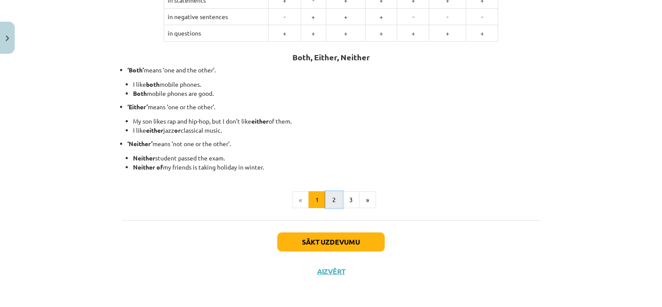
click at [338, 202] on button "2" at bounding box center [334, 199] width 17 height 17
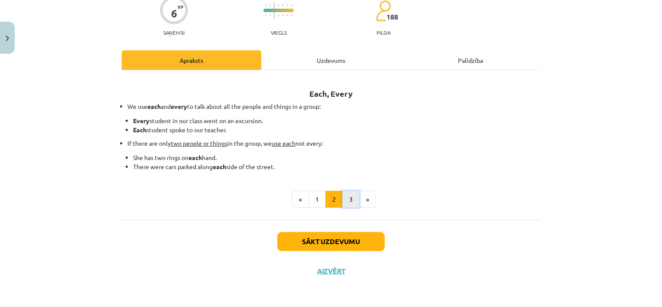
click at [347, 200] on button "3" at bounding box center [350, 199] width 17 height 17
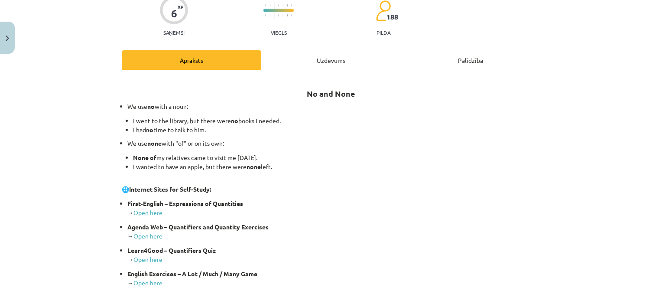
scroll to position [208, 0]
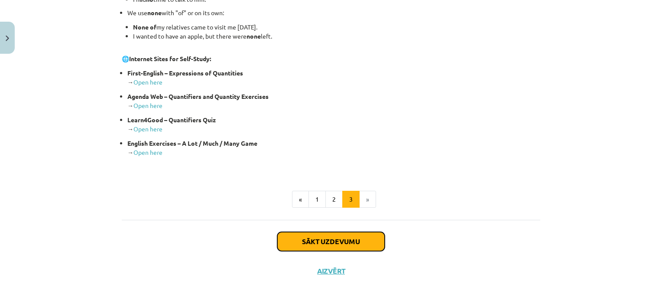
click at [331, 238] on button "Sākt uzdevumu" at bounding box center [331, 241] width 108 height 19
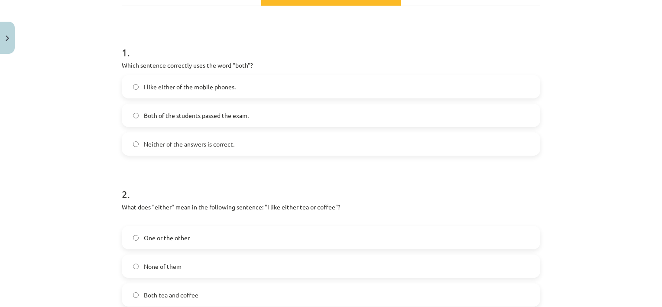
scroll to position [383, 0]
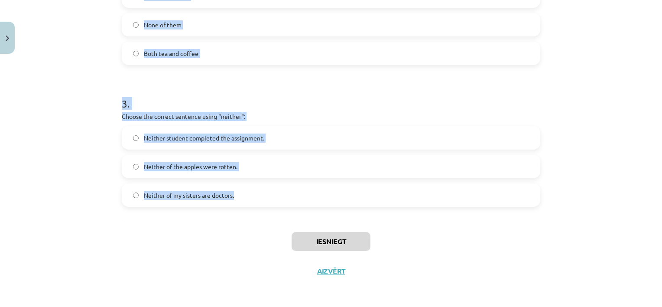
drag, startPoint x: 115, startPoint y: 168, endPoint x: 254, endPoint y: 194, distance: 141.6
click at [41, 92] on div "Mācību tēma: Angļu valoda i - 10.klase 1.ieskaites mācību materiāls #7 📝 Topic …" at bounding box center [331, 153] width 662 height 307
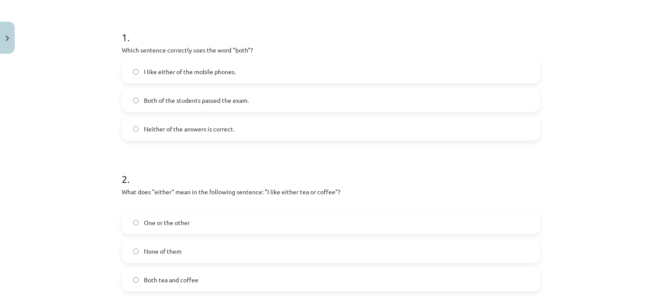
scroll to position [156, 0]
click at [187, 100] on span "Both of the students passed the exam." at bounding box center [196, 100] width 105 height 9
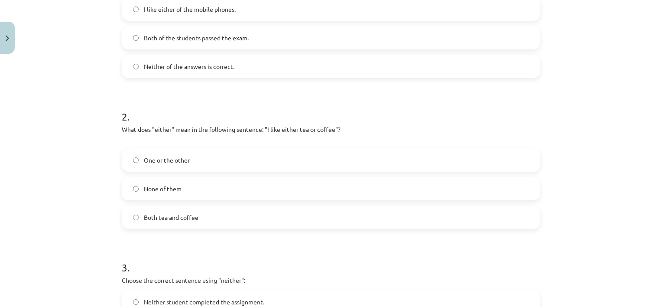
scroll to position [223, 0]
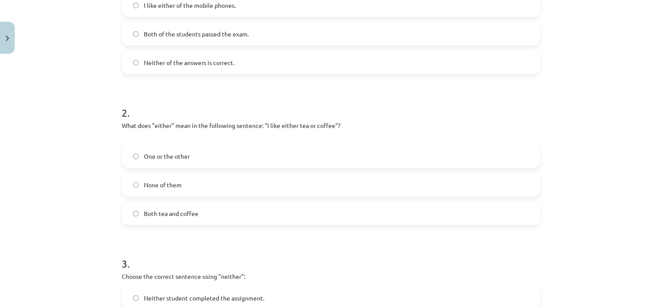
click at [188, 154] on label "One or the other" at bounding box center [331, 156] width 417 height 22
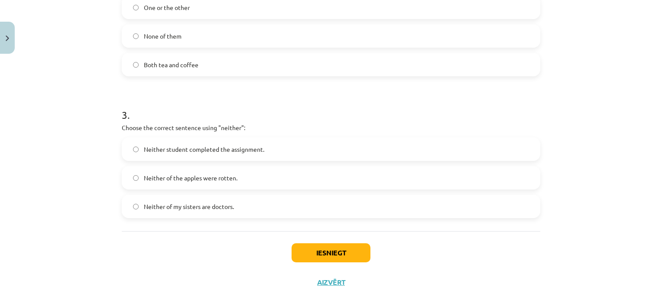
scroll to position [376, 0]
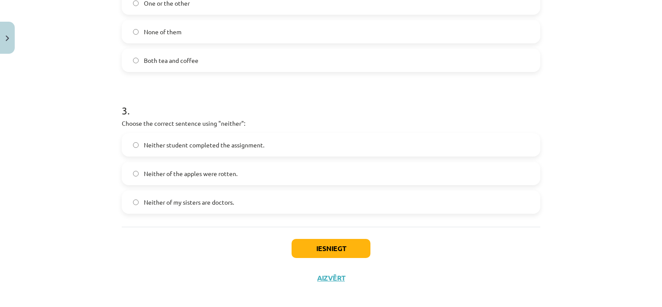
click at [203, 153] on label "Neither student completed the assignment." at bounding box center [331, 145] width 417 height 22
click at [345, 243] on button "Iesniegt" at bounding box center [331, 248] width 79 height 19
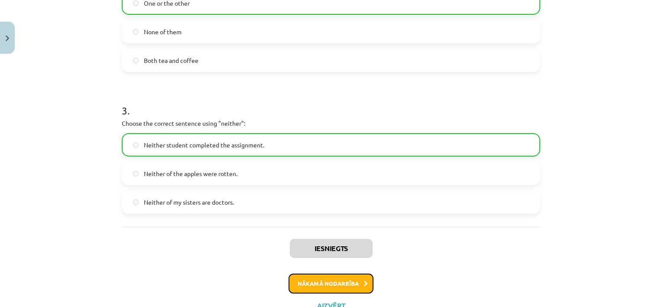
click at [342, 287] on button "Nākamā nodarbība" at bounding box center [331, 284] width 85 height 20
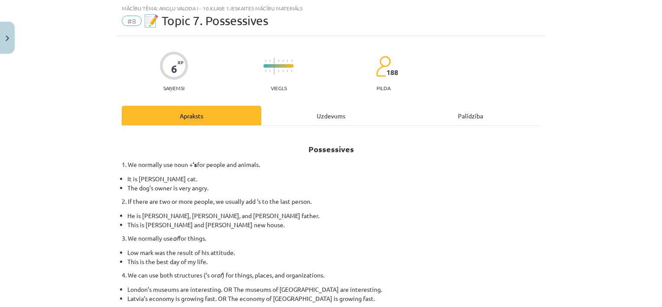
scroll to position [163, 0]
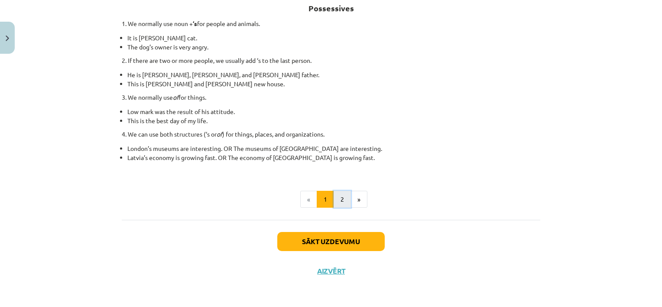
click at [340, 197] on button "2" at bounding box center [342, 199] width 17 height 17
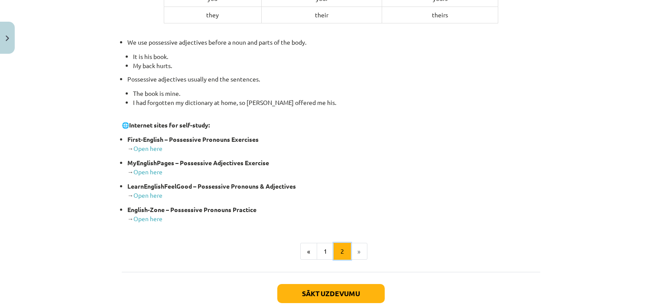
scroll to position [355, 0]
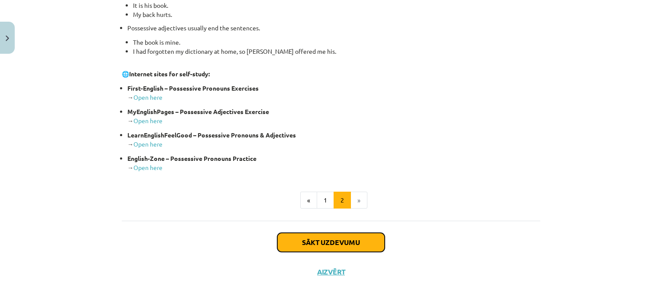
click at [338, 235] on button "Sākt uzdevumu" at bounding box center [331, 242] width 108 height 19
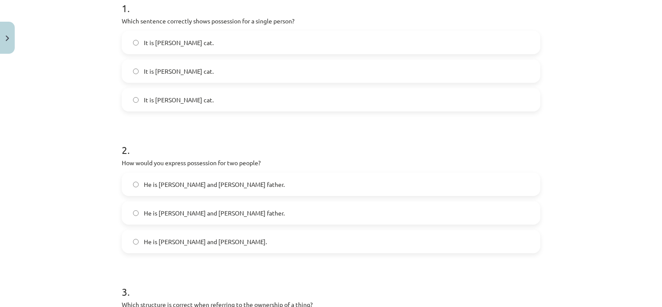
scroll to position [374, 0]
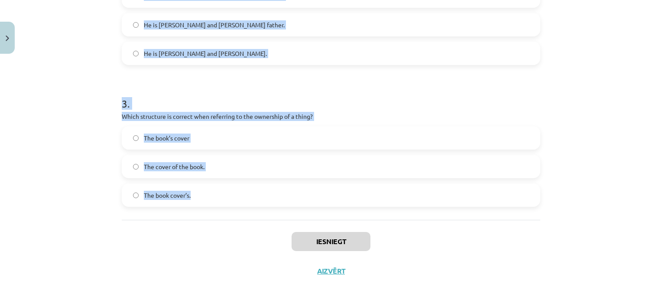
drag, startPoint x: 112, startPoint y: 170, endPoint x: 246, endPoint y: 196, distance: 136.9
click at [246, 196] on div "Mācību tēma: Angļu valoda i - 10.klase 1.ieskaites mācību materiāls #8 📝 Topic …" at bounding box center [331, 153] width 662 height 307
click at [92, 99] on div "Mācību tēma: Angļu valoda i - 10.klase 1.ieskaites mācību materiāls #8 📝 Topic …" at bounding box center [331, 153] width 662 height 307
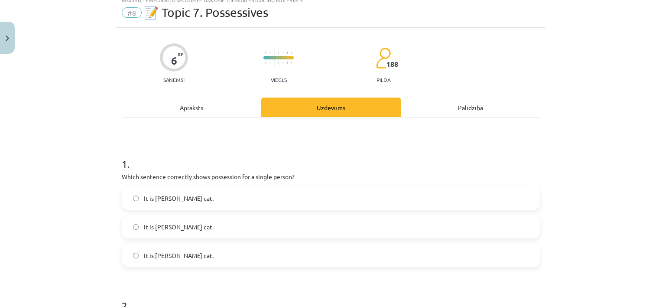
scroll to position [62, 0]
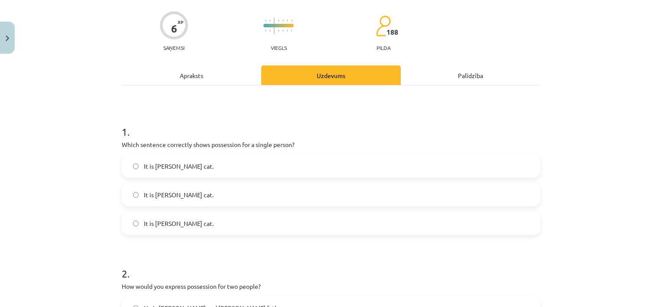
click at [169, 221] on span "It is Jane’s cat." at bounding box center [179, 223] width 70 height 9
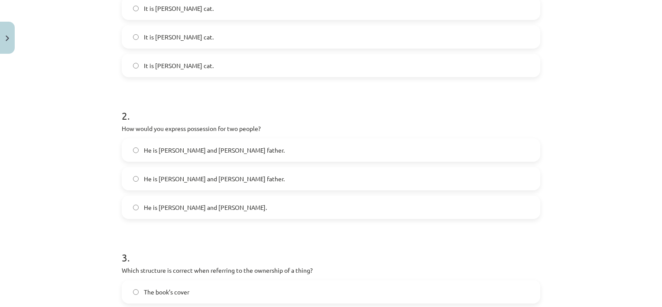
scroll to position [221, 0]
click at [178, 173] on span "He is Alice and James’s father." at bounding box center [214, 177] width 141 height 9
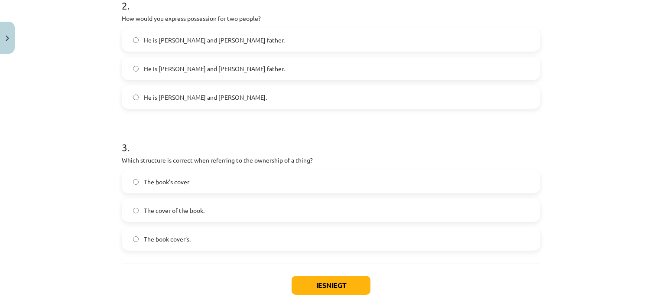
scroll to position [342, 0]
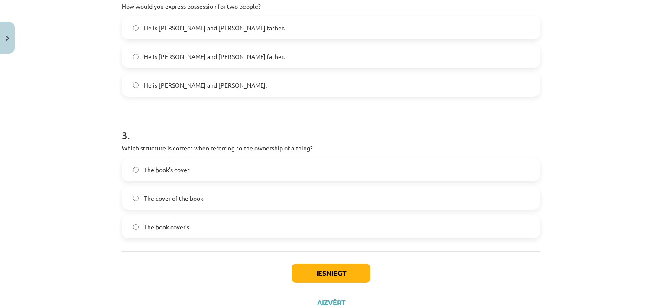
click at [215, 194] on label "The cover of the book." at bounding box center [331, 198] width 417 height 22
click at [336, 277] on button "Iesniegt" at bounding box center [331, 273] width 79 height 19
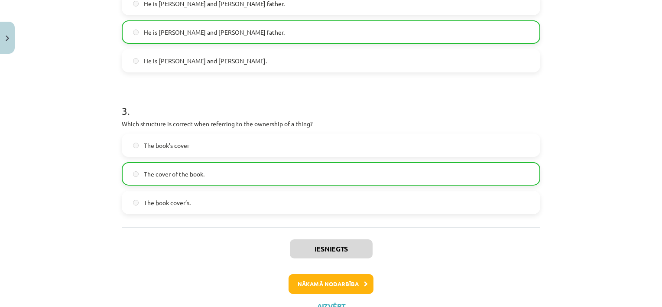
scroll to position [401, 0]
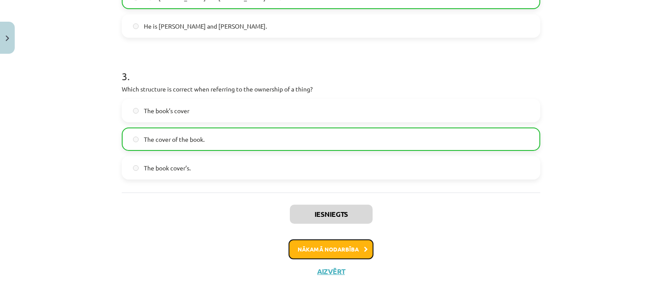
click at [332, 242] on button "Nākamā nodarbība" at bounding box center [331, 249] width 85 height 20
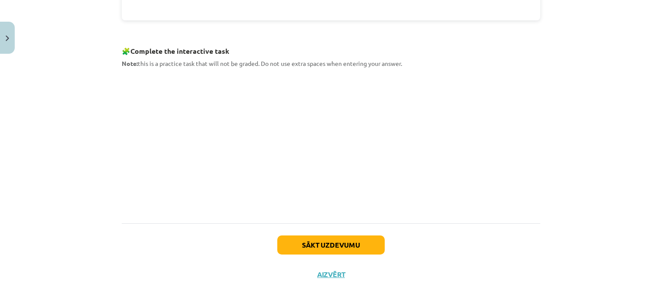
scroll to position [388, 0]
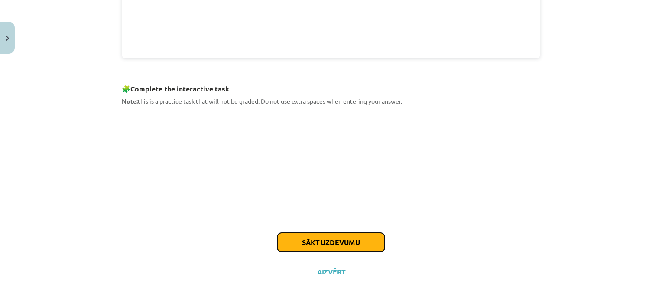
click at [325, 237] on button "Sākt uzdevumu" at bounding box center [331, 242] width 108 height 19
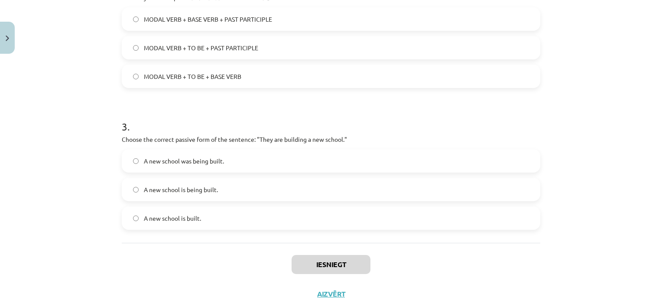
scroll to position [374, 0]
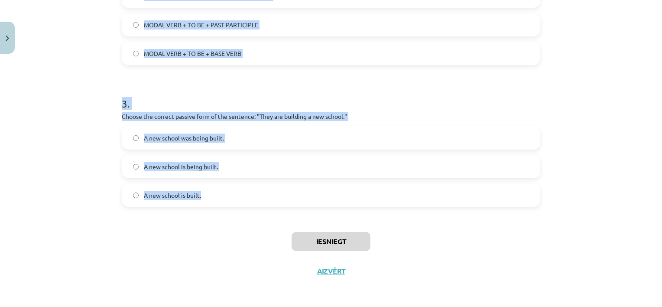
drag, startPoint x: 109, startPoint y: 173, endPoint x: 242, endPoint y: 186, distance: 133.2
click at [242, 186] on div "Mācību tēma: Angļu valoda i - 10.klase 1.ieskaites mācību materiāls #9 📝 Topic …" at bounding box center [331, 153] width 662 height 307
drag, startPoint x: 83, startPoint y: 97, endPoint x: 59, endPoint y: 83, distance: 27.7
click at [59, 83] on div "Mācību tēma: Angļu valoda i - 10.klase 1.ieskaites mācību materiāls #9 📝 Topic …" at bounding box center [331, 153] width 662 height 307
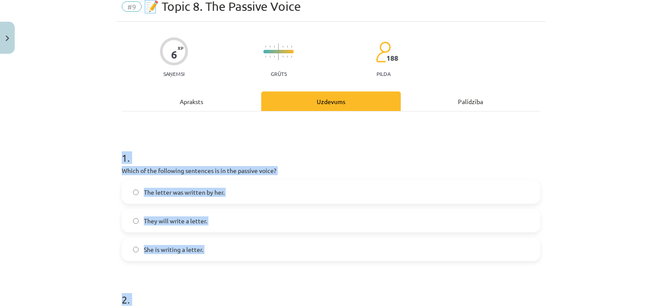
scroll to position [34, 0]
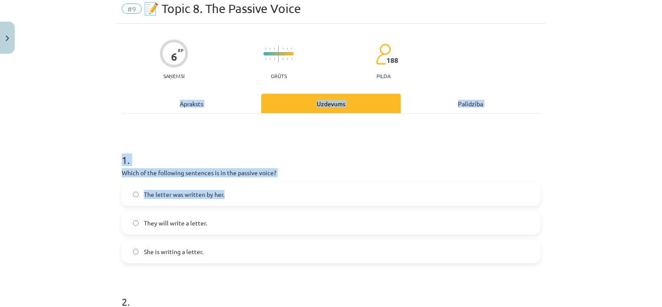
drag, startPoint x: 59, startPoint y: 83, endPoint x: 254, endPoint y: 192, distance: 223.2
click at [254, 192] on div "Mācību tēma: Angļu valoda i - 10.klase 1.ieskaites mācību materiāls #9 📝 Topic …" at bounding box center [331, 153] width 662 height 307
drag, startPoint x: 254, startPoint y: 192, endPoint x: 369, endPoint y: 170, distance: 117.5
click at [369, 170] on p "Which of the following sentences is in the passive voice?" at bounding box center [331, 172] width 419 height 9
click at [330, 178] on div "1 . Which of the following sentences is in the passive voice? The letter was wr…" at bounding box center [331, 201] width 419 height 124
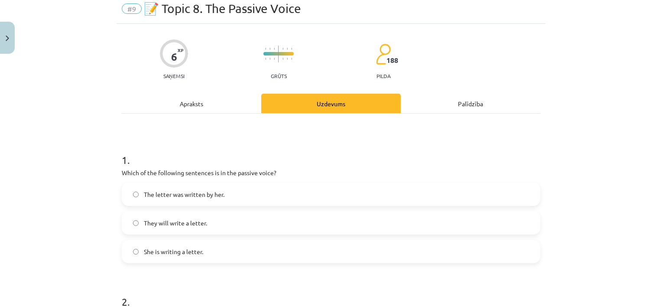
click at [264, 191] on label "The letter was written by her." at bounding box center [331, 194] width 417 height 22
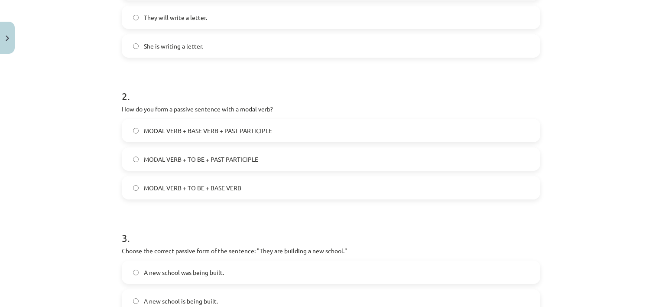
scroll to position [240, 0]
click at [203, 190] on span "MODAL VERB + TO BE + BASE VERB" at bounding box center [193, 187] width 98 height 9
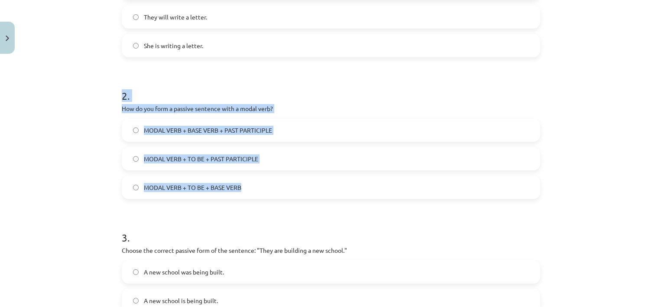
drag, startPoint x: 113, startPoint y: 92, endPoint x: 277, endPoint y: 191, distance: 192.1
click at [277, 191] on div "Mācību tēma: Angļu valoda i - 10.klase 1.ieskaites mācību materiāls #9 📝 Topic …" at bounding box center [331, 153] width 662 height 307
click at [337, 165] on label "MODAL VERB + TO BE + PAST PARTICIPLE" at bounding box center [331, 159] width 417 height 22
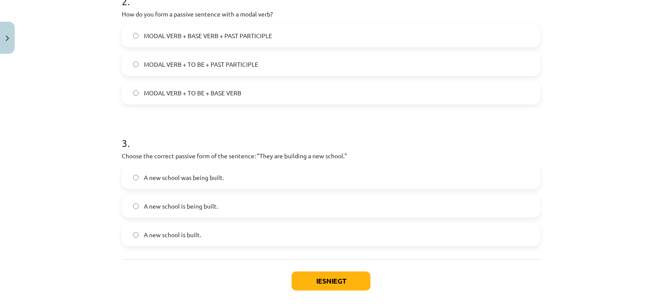
scroll to position [339, 0]
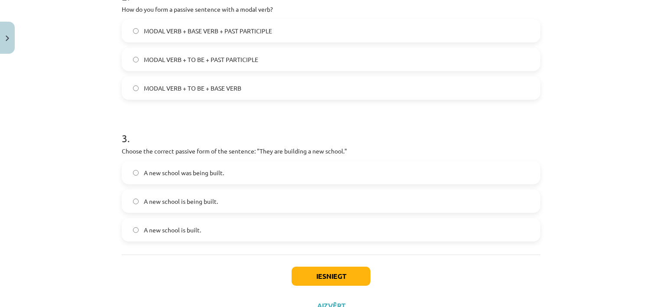
click at [205, 197] on span "A new school is being built." at bounding box center [181, 201] width 74 height 9
click at [362, 272] on button "Iesniegt" at bounding box center [331, 276] width 79 height 19
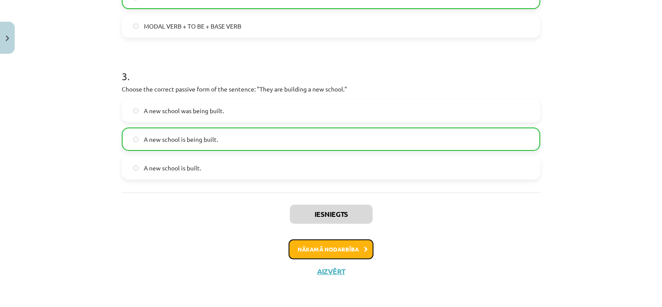
click at [316, 250] on button "Nākamā nodarbība" at bounding box center [331, 249] width 85 height 20
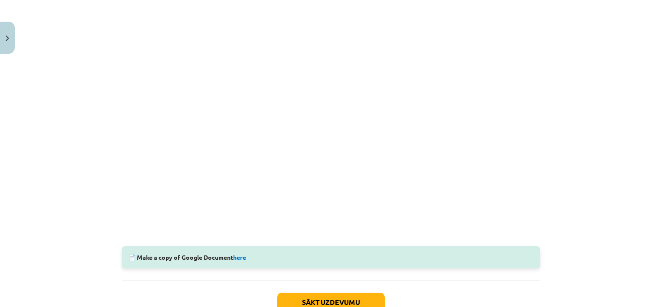
scroll to position [189, 0]
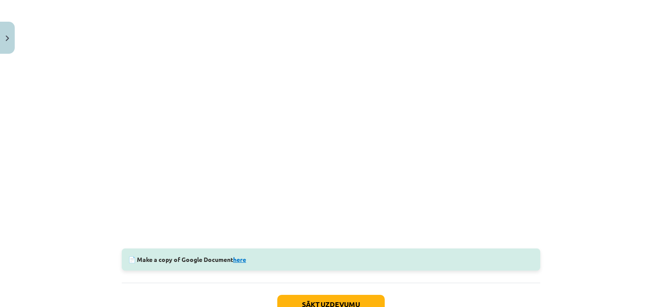
click at [242, 260] on link "here" at bounding box center [239, 259] width 13 height 8
click at [326, 302] on button "Sākt uzdevumu" at bounding box center [331, 304] width 108 height 19
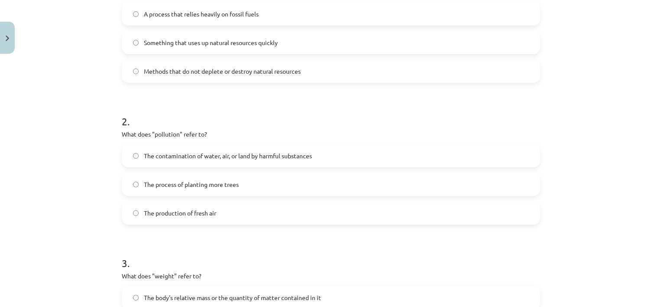
scroll to position [374, 0]
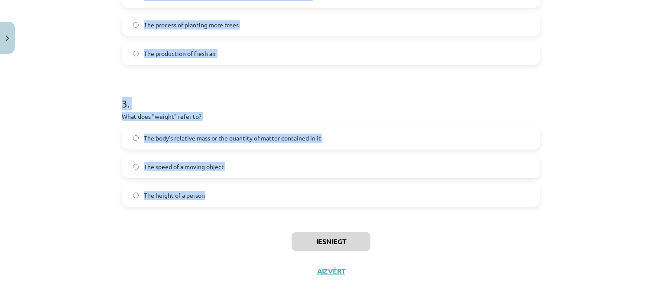
drag, startPoint x: 98, startPoint y: 161, endPoint x: 302, endPoint y: 197, distance: 207.7
click at [302, 197] on div "Mācību tēma: Angļu valoda i - 10.klase 1.ieskaites mācību materiāls #10 🔤 Topic…" at bounding box center [331, 153] width 662 height 307
click at [41, 65] on div "Mācību tēma: Angļu valoda i - 10.klase 1.ieskaites mācību materiāls #10 🔤 Topic…" at bounding box center [331, 153] width 662 height 307
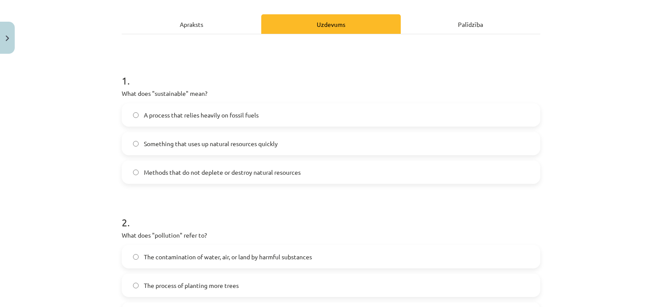
scroll to position [112, 0]
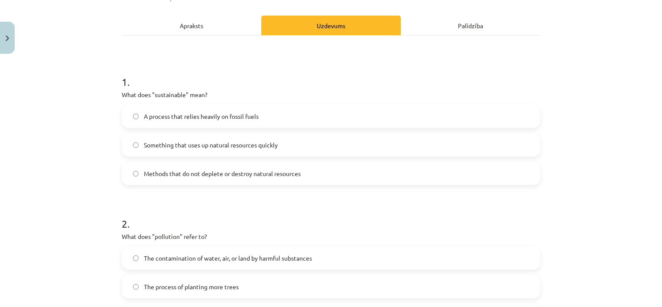
click at [238, 173] on span "Methods that do not deplete or destroy natural resources" at bounding box center [222, 173] width 157 height 9
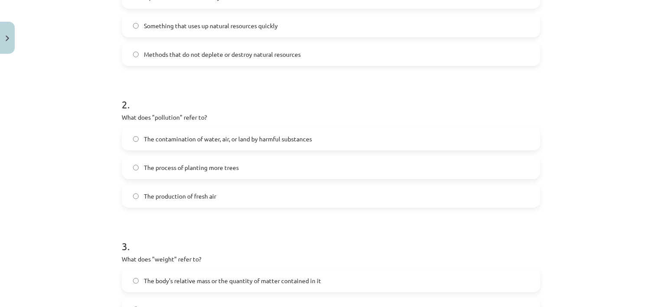
scroll to position [231, 0]
click at [224, 134] on span "The contamination of water, air, or land by harmful substances" at bounding box center [228, 138] width 168 height 9
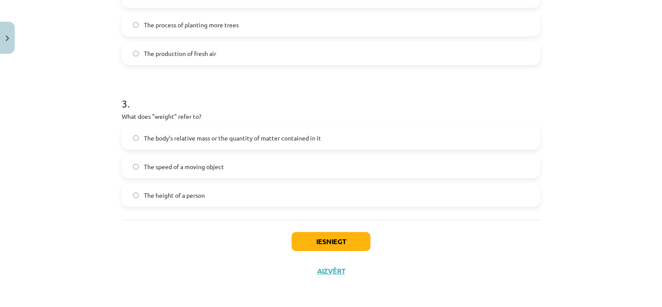
click at [214, 130] on label "The body's relative mass or the quantity of matter contained in it" at bounding box center [331, 138] width 417 height 22
click at [338, 251] on div "Iesniegt Aizvērt" at bounding box center [331, 250] width 419 height 61
click at [347, 242] on button "Iesniegt" at bounding box center [331, 241] width 79 height 19
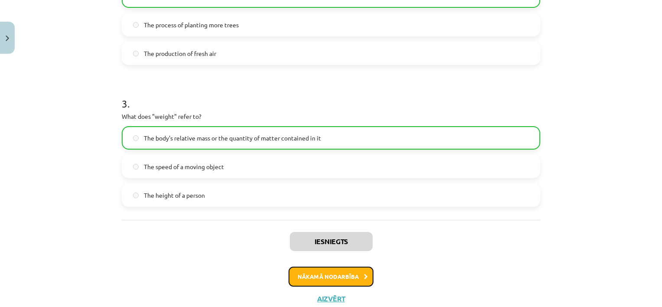
click at [328, 274] on button "Nākamā nodarbība" at bounding box center [331, 277] width 85 height 20
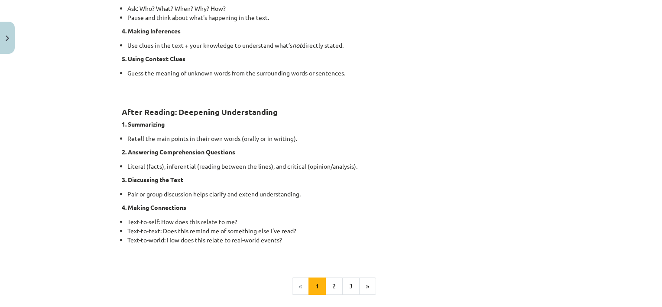
scroll to position [611, 0]
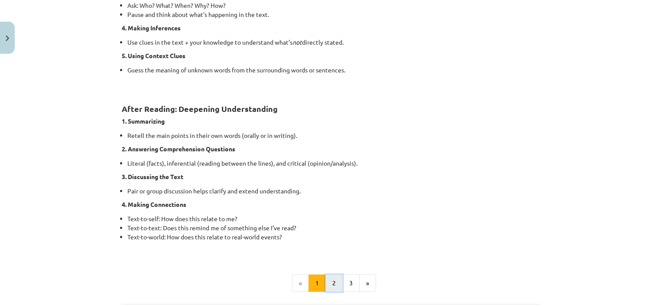
click at [329, 280] on button "2" at bounding box center [334, 282] width 17 height 17
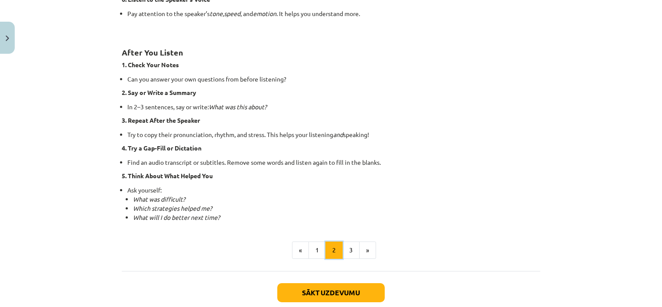
scroll to position [626, 0]
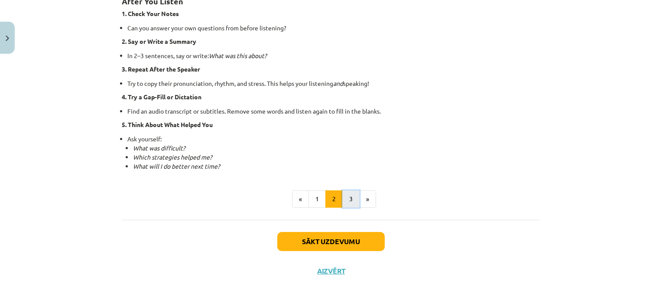
click at [345, 196] on button "3" at bounding box center [350, 198] width 17 height 17
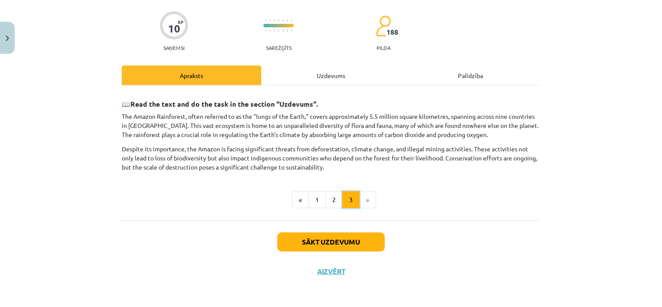
scroll to position [0, 0]
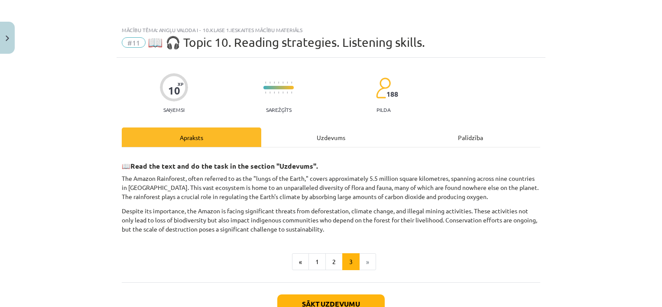
click at [326, 139] on div "Uzdevums" at bounding box center [331, 137] width 140 height 20
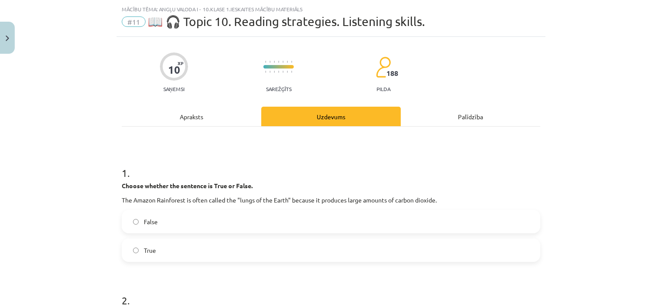
scroll to position [22, 0]
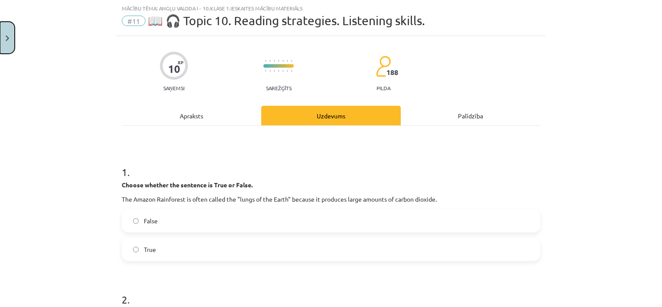
click at [3, 41] on button "Close" at bounding box center [7, 38] width 15 height 32
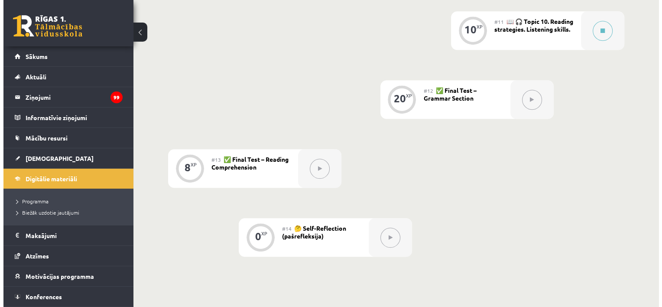
scroll to position [918, 0]
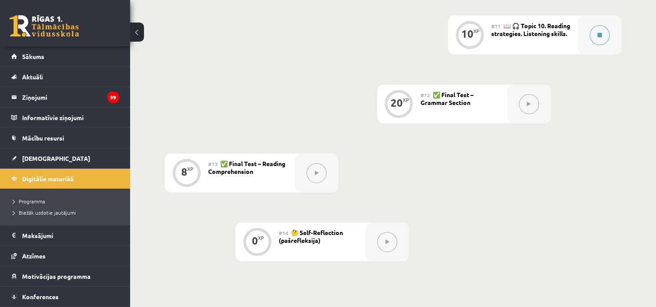
click at [602, 51] on div at bounding box center [599, 35] width 43 height 39
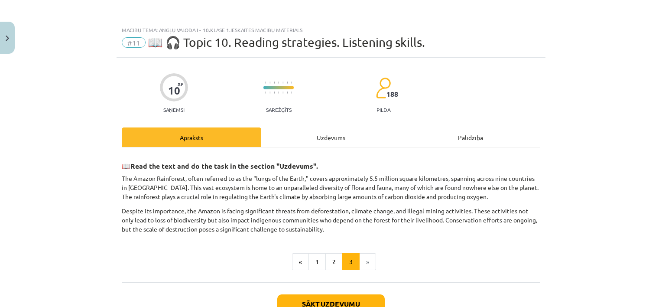
click at [319, 139] on div "Uzdevums" at bounding box center [331, 137] width 140 height 20
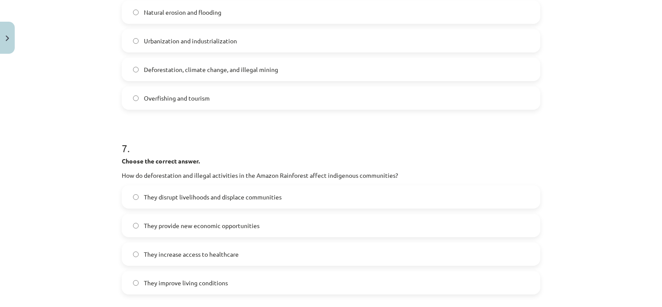
scroll to position [1012, 0]
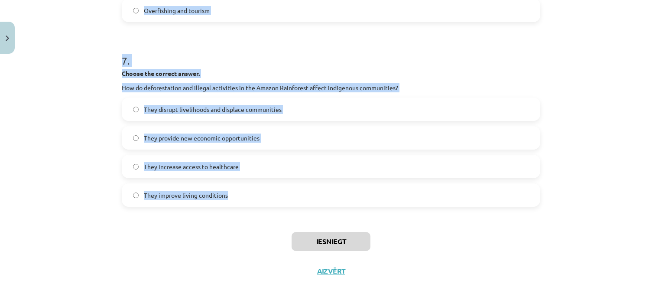
drag, startPoint x: 107, startPoint y: 164, endPoint x: 244, endPoint y: 194, distance: 141.1
click at [244, 194] on div "Mācību tēma: Angļu valoda i - 10.klase 1.ieskaites mācību materiāls #11 📖 🎧 Top…" at bounding box center [331, 153] width 662 height 307
click at [96, 111] on div "Mācību tēma: Angļu valoda i - 10.klase 1.ieskaites mācību materiāls #11 📖 🎧 Top…" at bounding box center [331, 153] width 662 height 307
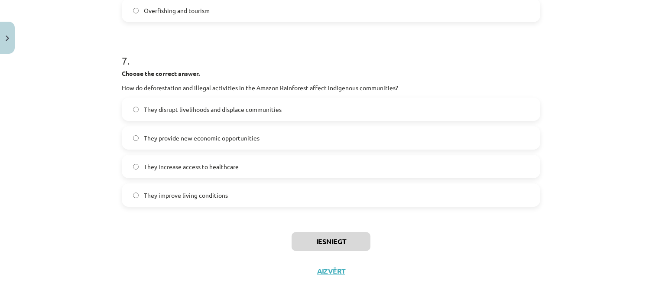
click at [96, 111] on div "Mācību tēma: Angļu valoda i - 10.klase 1.ieskaites mācību materiāls #11 📖 🎧 Top…" at bounding box center [331, 153] width 662 height 307
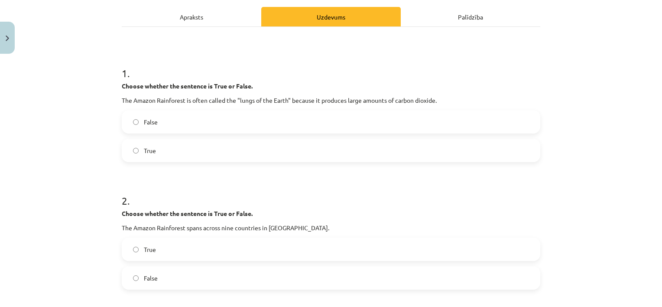
scroll to position [120, 0]
click at [175, 125] on label "False" at bounding box center [331, 122] width 417 height 22
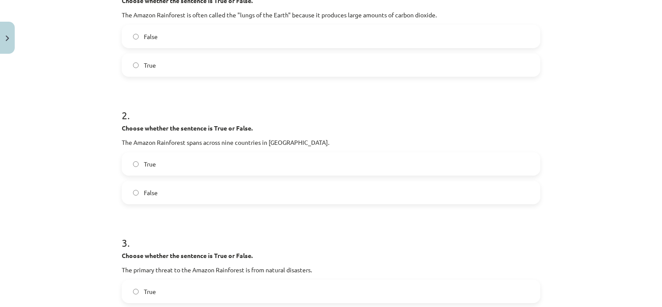
scroll to position [207, 0]
click at [165, 192] on label "False" at bounding box center [331, 191] width 417 height 22
click at [171, 172] on label "True" at bounding box center [331, 163] width 417 height 22
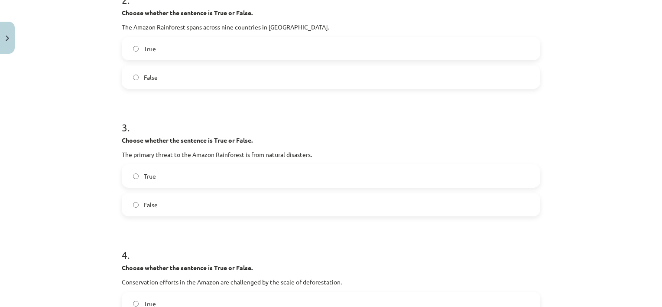
click at [151, 215] on label "False" at bounding box center [331, 205] width 417 height 22
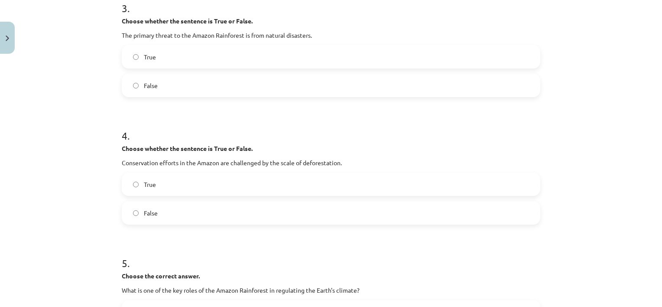
scroll to position [441, 0]
click at [169, 202] on label "False" at bounding box center [331, 213] width 417 height 22
click at [177, 185] on label "True" at bounding box center [331, 184] width 417 height 22
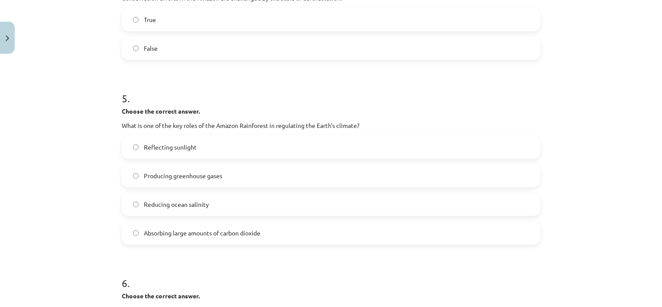
scroll to position [606, 0]
click at [204, 228] on span "Absorbing large amounts of carbon dioxide" at bounding box center [202, 232] width 117 height 9
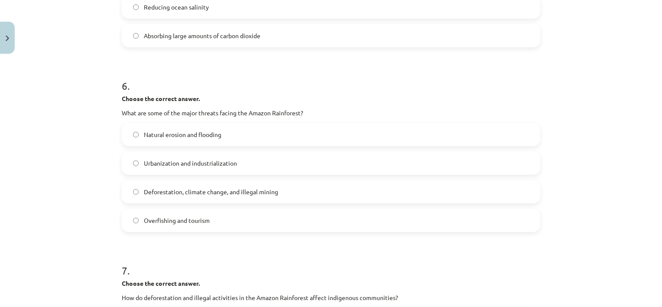
scroll to position [807, 0]
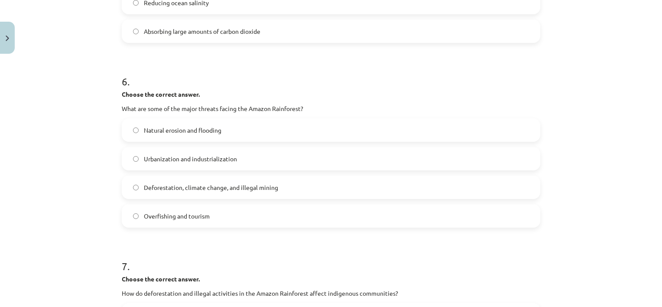
click at [182, 187] on span "Deforestation, climate change, and illegal mining" at bounding box center [211, 187] width 134 height 9
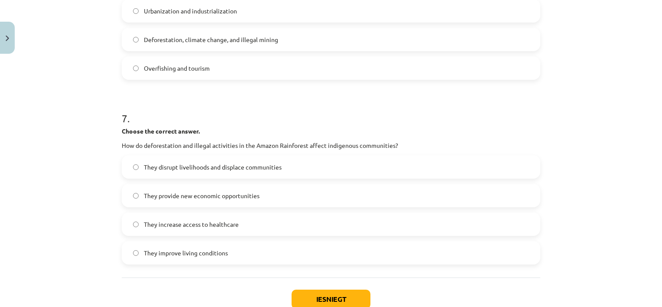
scroll to position [955, 0]
click at [222, 165] on span "They disrupt livelihoods and displace communities" at bounding box center [213, 166] width 138 height 9
click at [340, 302] on button "Iesniegt" at bounding box center [331, 298] width 79 height 19
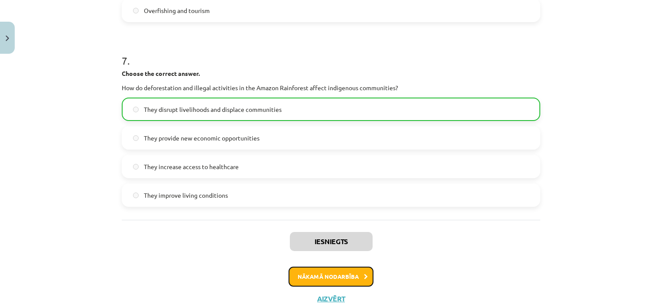
click at [340, 267] on button "Nākamā nodarbība" at bounding box center [331, 277] width 85 height 20
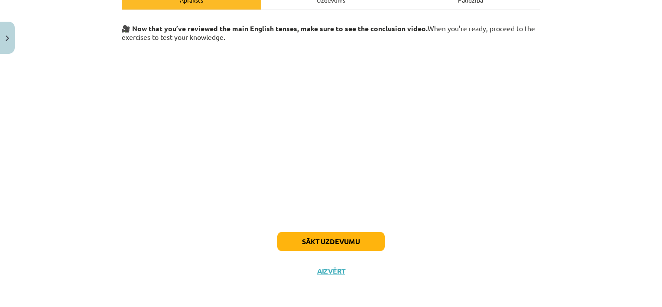
scroll to position [0, 0]
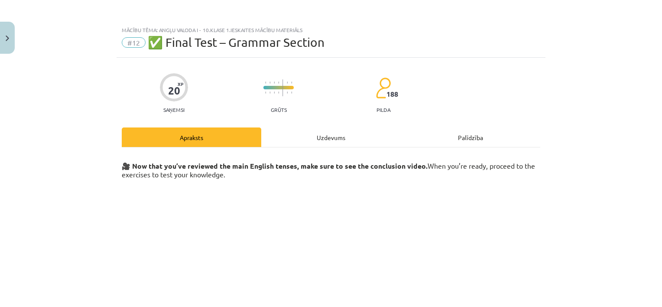
click at [318, 134] on div "Uzdevums" at bounding box center [331, 137] width 140 height 20
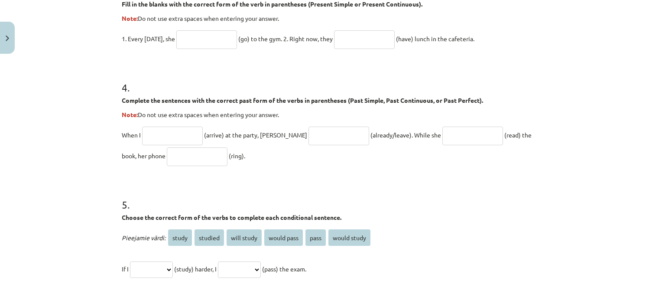
scroll to position [757, 0]
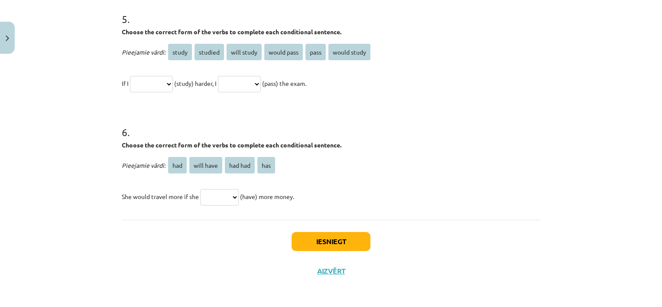
drag, startPoint x: 111, startPoint y: 168, endPoint x: 319, endPoint y: 192, distance: 209.9
click at [319, 192] on div "Mācību tēma: Angļu valoda i - 10.klase 1.ieskaites mācību materiāls #12 ✅ Final…" at bounding box center [331, 153] width 662 height 307
drag, startPoint x: 2, startPoint y: 72, endPoint x: 52, endPoint y: 30, distance: 65.2
click at [52, 30] on div "Mācību tēma: Angļu valoda i - 10.klase 1.ieskaites mācību materiāls #12 ✅ Final…" at bounding box center [331, 153] width 662 height 307
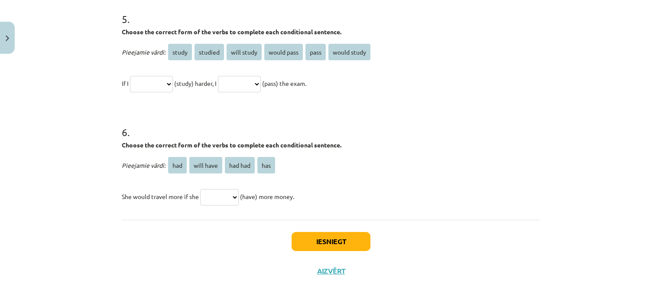
drag, startPoint x: 52, startPoint y: 30, endPoint x: 91, endPoint y: 9, distance: 45.4
click at [91, 9] on div "Mācību tēma: Angļu valoda i - 10.klase 1.ieskaites mācību materiāls #12 ✅ Final…" at bounding box center [331, 153] width 662 height 307
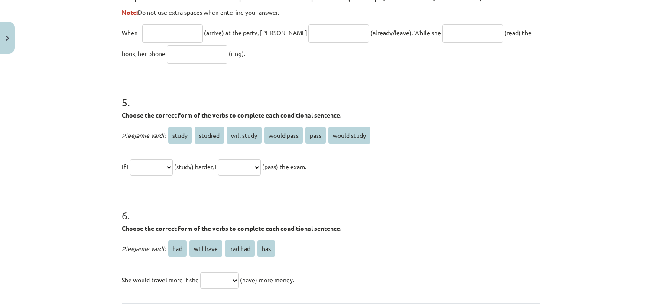
scroll to position [675, 0]
drag, startPoint x: 115, startPoint y: 99, endPoint x: 334, endPoint y: 173, distance: 231.3
click at [52, 98] on div "Mācību tēma: Angļu valoda i - 10.klase 1.ieskaites mācību materiāls #12 ✅ Final…" at bounding box center [331, 153] width 662 height 307
click at [162, 162] on select "**********" at bounding box center [151, 166] width 43 height 16
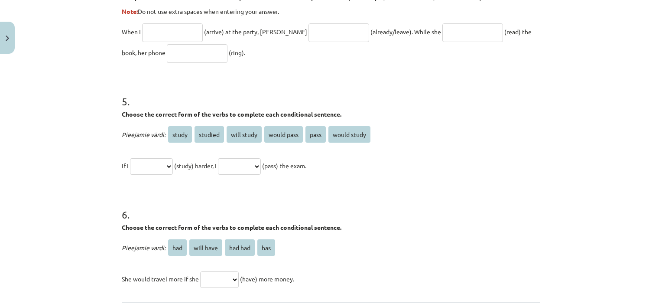
select select "*******"
click at [130, 158] on select "**********" at bounding box center [151, 166] width 43 height 16
click at [251, 166] on select "**********" at bounding box center [239, 166] width 43 height 16
click at [255, 159] on select "**********" at bounding box center [239, 166] width 43 height 16
select select "**********"
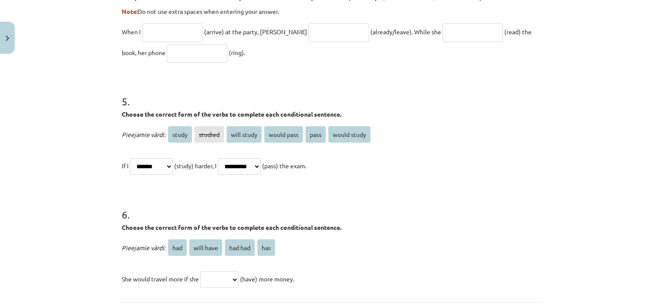
click at [228, 158] on select "**********" at bounding box center [239, 166] width 43 height 16
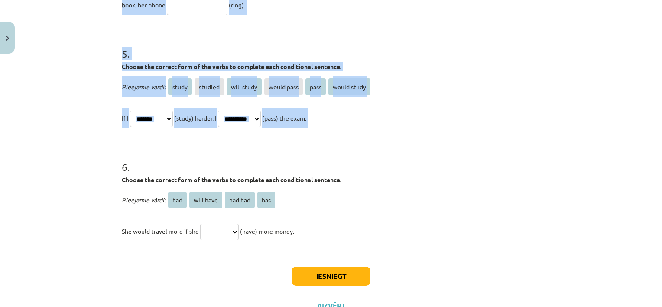
scroll to position [757, 0]
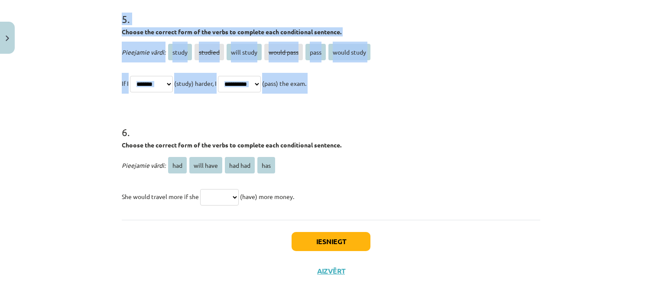
drag, startPoint x: 116, startPoint y: 215, endPoint x: 326, endPoint y: 182, distance: 212.9
click at [336, 138] on div "6 . Choose the correct form of the verbs to complete each conditional sentence.…" at bounding box center [331, 159] width 419 height 96
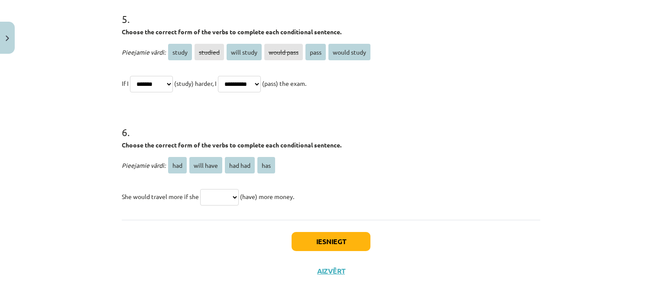
click at [217, 196] on select "*** ********* ******* ***" at bounding box center [219, 197] width 39 height 16
select select "***"
click at [200, 189] on select "*** ********* ******* ***" at bounding box center [219, 197] width 39 height 16
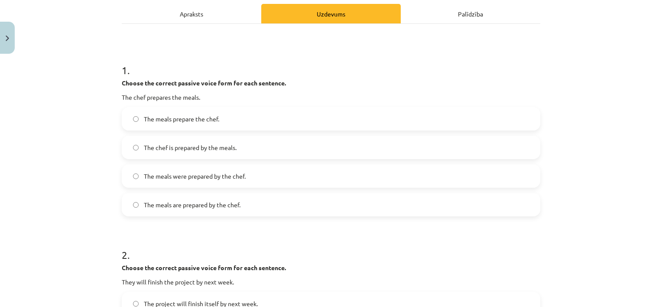
scroll to position [124, 0]
click at [199, 111] on label "The meals prepare the chef." at bounding box center [331, 118] width 417 height 22
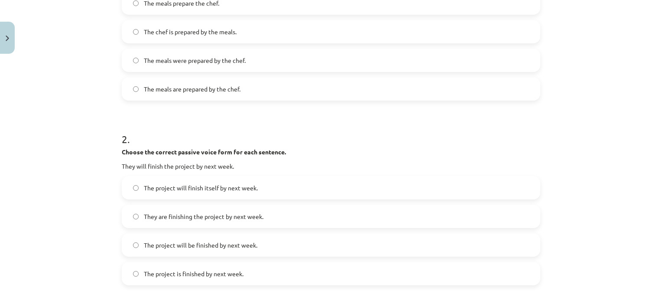
scroll to position [274, 0]
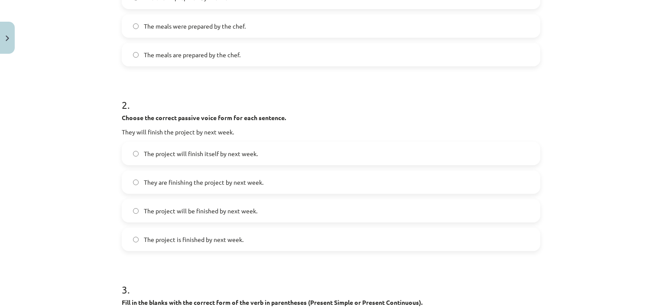
click at [198, 30] on label "The meals were prepared by the chef." at bounding box center [331, 26] width 417 height 22
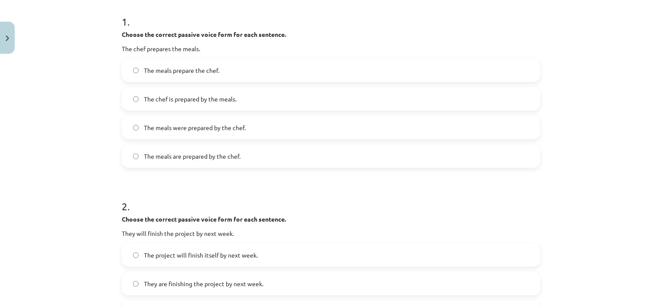
scroll to position [172, 0]
click at [186, 155] on span "The meals are prepared by the chef." at bounding box center [192, 156] width 97 height 9
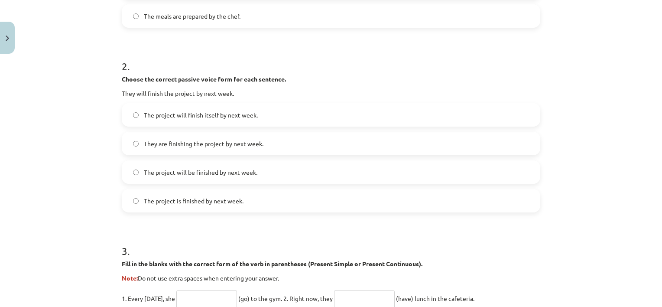
scroll to position [316, 0]
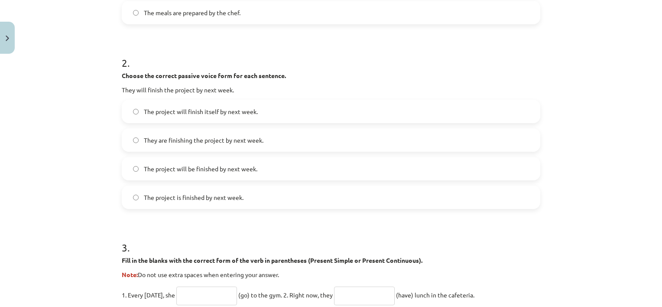
click at [192, 116] on label "The project will finish itself by next week." at bounding box center [331, 112] width 417 height 22
click at [215, 196] on span "The project is finished by next week." at bounding box center [194, 197] width 100 height 9
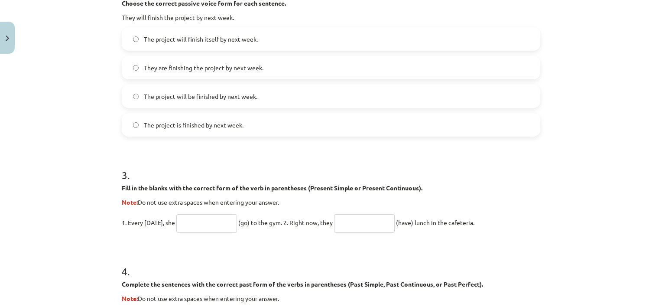
scroll to position [388, 0]
drag, startPoint x: 215, startPoint y: 196, endPoint x: 173, endPoint y: 143, distance: 67.0
click at [173, 143] on form "1 . Choose the correct passive voice form for each sentence. The chef prepares …" at bounding box center [331, 180] width 419 height 792
click at [215, 94] on span "The project will be finished by next week." at bounding box center [201, 95] width 114 height 9
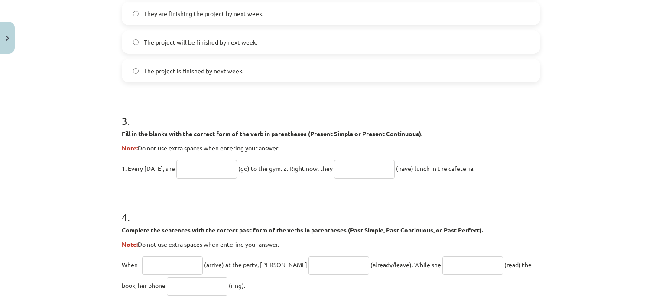
scroll to position [445, 0]
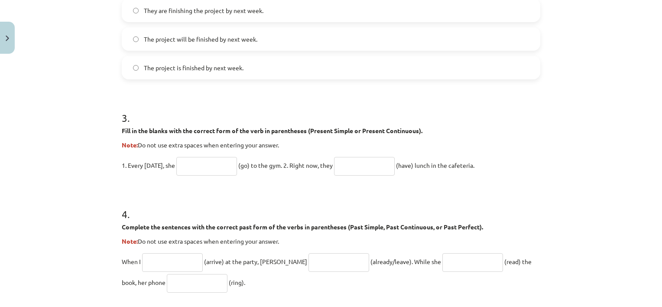
click at [217, 169] on input "text" at bounding box center [206, 166] width 61 height 19
click at [208, 161] on input "text" at bounding box center [206, 166] width 61 height 19
type input "****"
click at [367, 169] on input "text" at bounding box center [364, 166] width 61 height 19
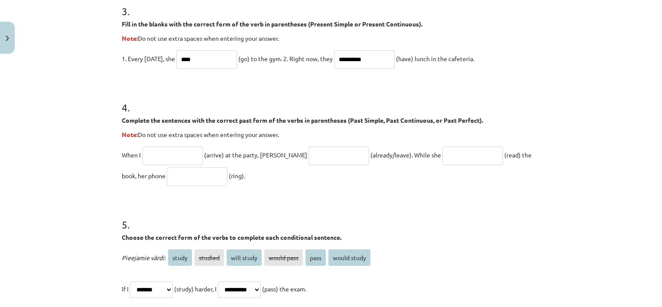
scroll to position [553, 0]
type input "**********"
click at [189, 154] on input "text" at bounding box center [172, 155] width 61 height 19
click at [153, 154] on input "******" at bounding box center [172, 155] width 61 height 19
type input "*******"
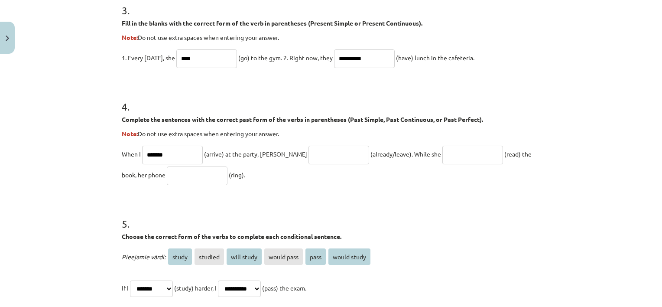
click at [309, 156] on input "text" at bounding box center [339, 155] width 61 height 19
type input "*"
click at [309, 150] on input "text" at bounding box center [339, 155] width 61 height 19
paste input "**********"
type input "**********"
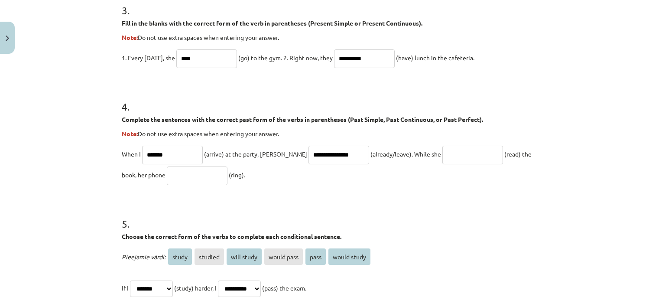
click at [462, 163] on input "text" at bounding box center [473, 155] width 61 height 19
paste input "**********"
type input "**********"
click at [172, 183] on input "text" at bounding box center [197, 175] width 61 height 19
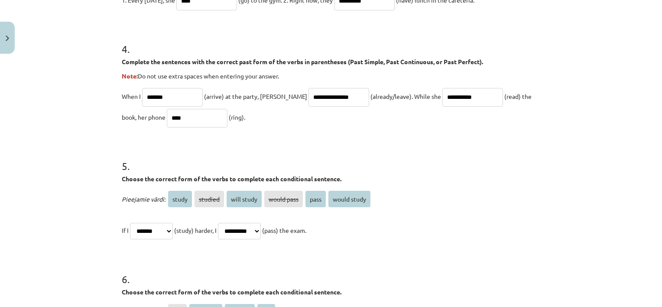
scroll to position [757, 0]
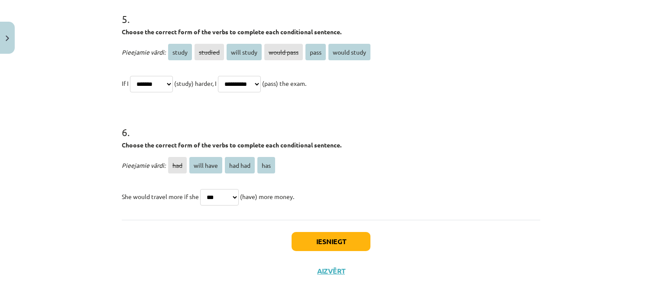
type input "****"
click at [344, 243] on button "Iesniegt" at bounding box center [331, 241] width 79 height 19
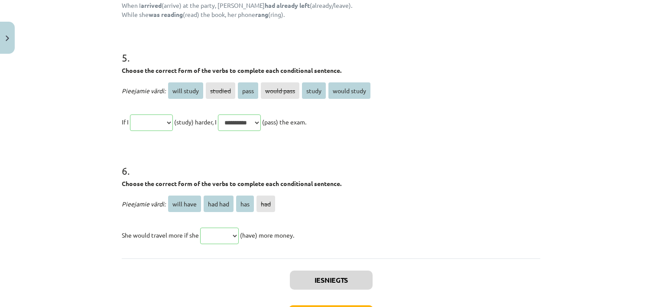
scroll to position [912, 0]
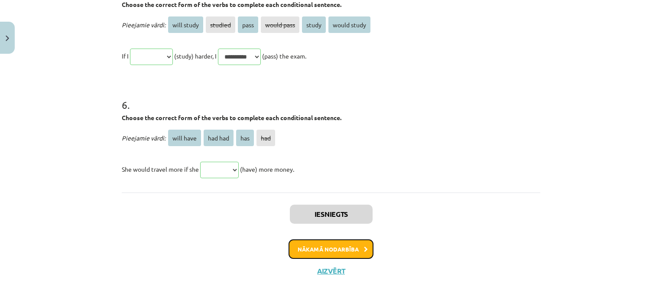
click at [345, 243] on button "Nākamā nodarbība" at bounding box center [331, 249] width 85 height 20
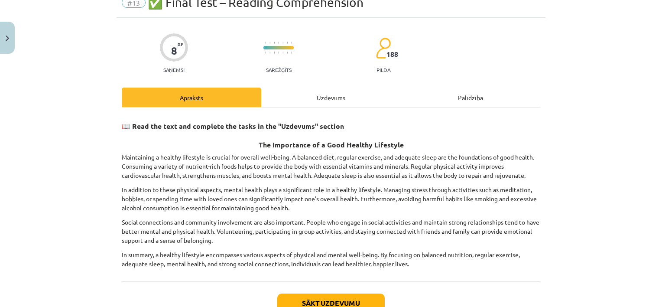
scroll to position [22, 0]
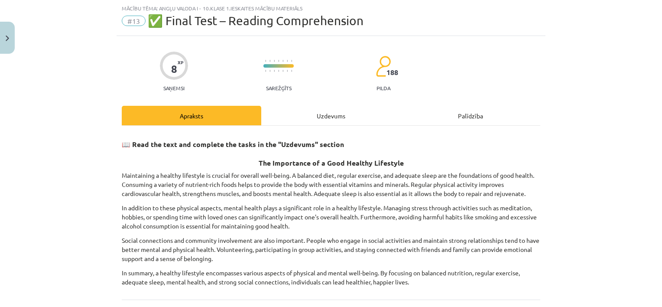
click at [328, 113] on div "Uzdevums" at bounding box center [331, 116] width 140 height 20
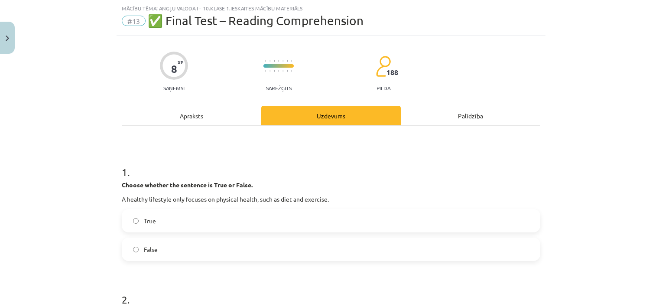
click at [207, 111] on div "Apraksts" at bounding box center [192, 116] width 140 height 20
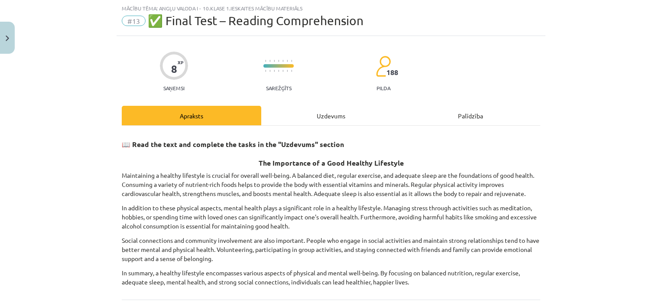
scroll to position [101, 0]
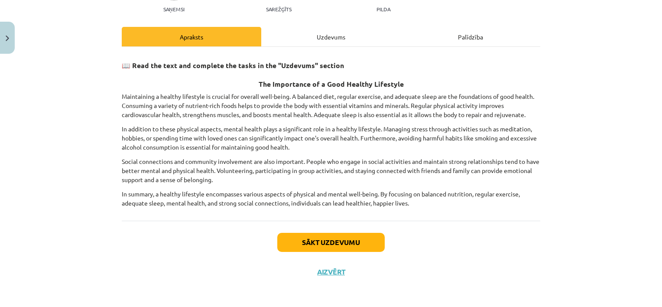
click at [329, 38] on div "Uzdevums" at bounding box center [331, 37] width 140 height 20
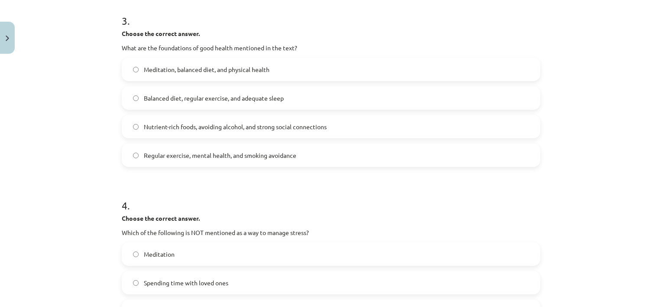
scroll to position [573, 0]
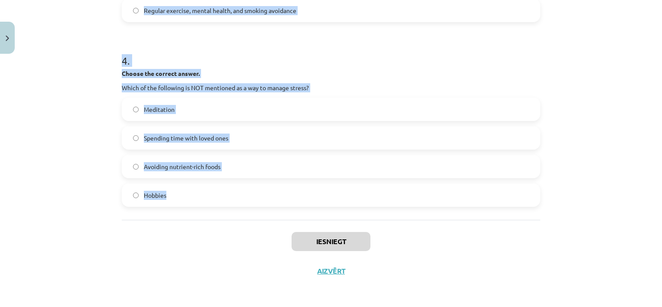
drag, startPoint x: 111, startPoint y: 148, endPoint x: 194, endPoint y: 213, distance: 105.3
click at [194, 213] on div "Mācību tēma: Angļu valoda i - 10.klase 1.ieskaites mācību materiāls #13 ✅ Final…" at bounding box center [331, 153] width 662 height 307
click at [61, 158] on div "Mācību tēma: Angļu valoda i - 10.klase 1.ieskaites mācību materiāls #13 ✅ Final…" at bounding box center [331, 153] width 662 height 307
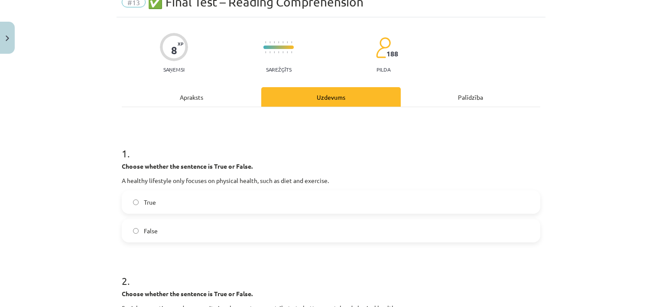
scroll to position [0, 0]
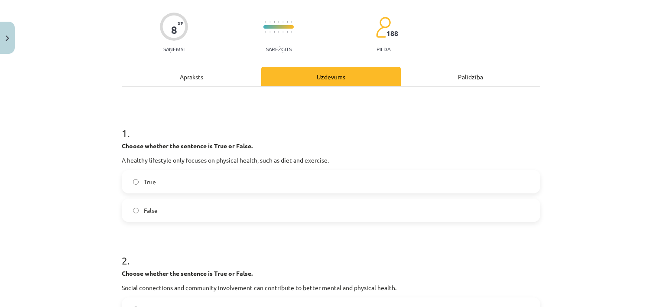
click at [153, 208] on span "False" at bounding box center [151, 210] width 14 height 9
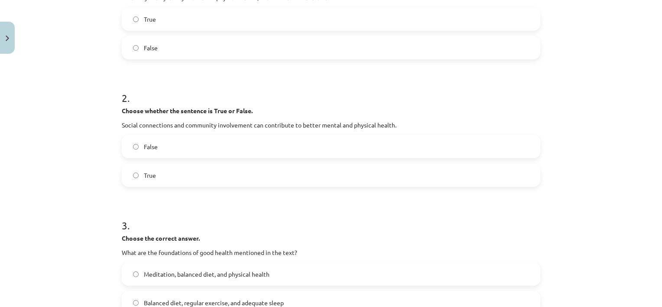
scroll to position [236, 0]
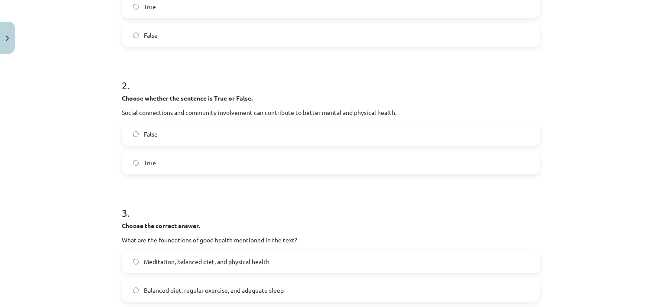
click at [176, 160] on label "True" at bounding box center [331, 163] width 417 height 22
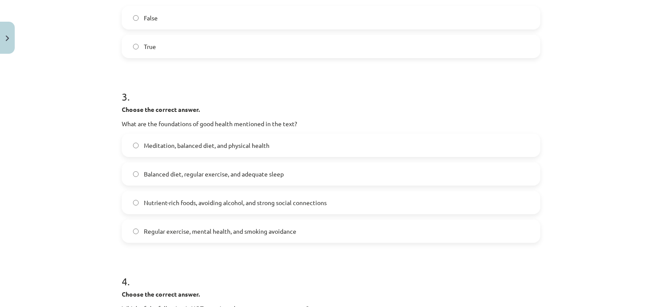
scroll to position [389, 0]
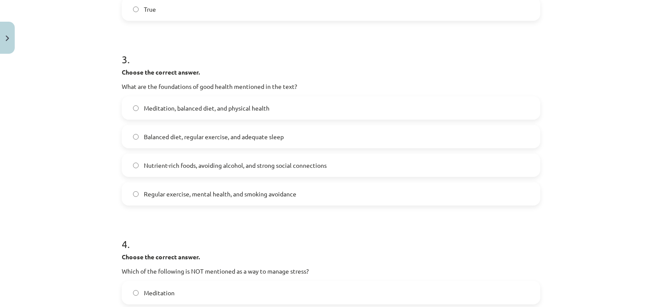
click at [212, 137] on span "Balanced diet, regular exercise, and adequate sleep" at bounding box center [214, 136] width 140 height 9
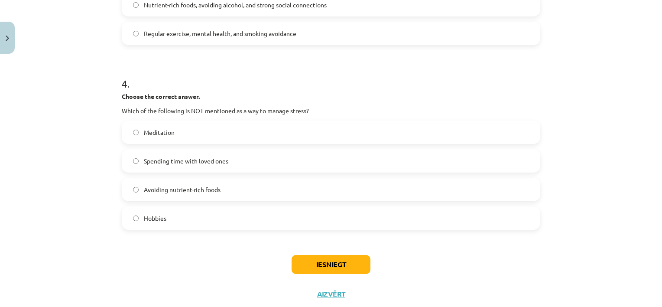
scroll to position [550, 0]
click at [206, 187] on span "Avoiding nutrient-rich foods" at bounding box center [182, 189] width 77 height 9
click at [324, 275] on div "Iesniegt Aizvērt" at bounding box center [331, 273] width 419 height 61
click at [336, 267] on button "Iesniegt" at bounding box center [331, 264] width 79 height 19
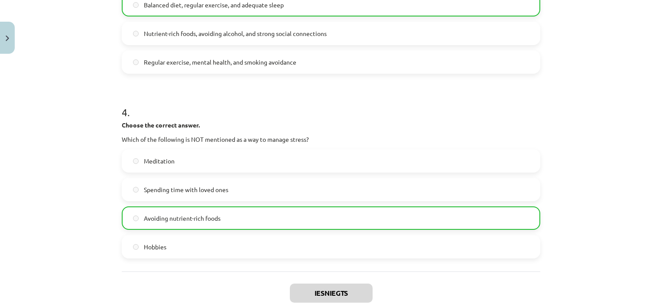
scroll to position [556, 0]
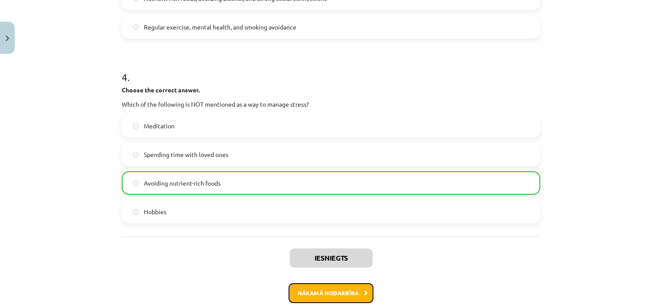
click at [319, 296] on button "Nākamā nodarbība" at bounding box center [331, 293] width 85 height 20
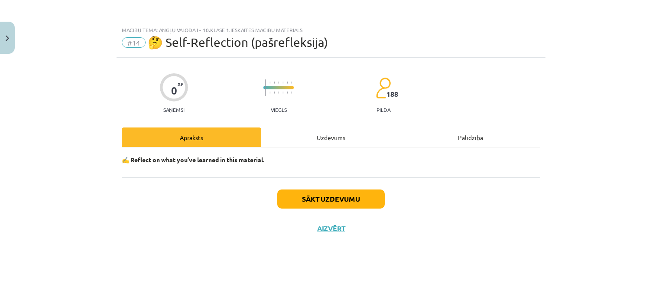
click at [327, 189] on div "Sākt uzdevumu Aizvērt" at bounding box center [331, 207] width 419 height 61
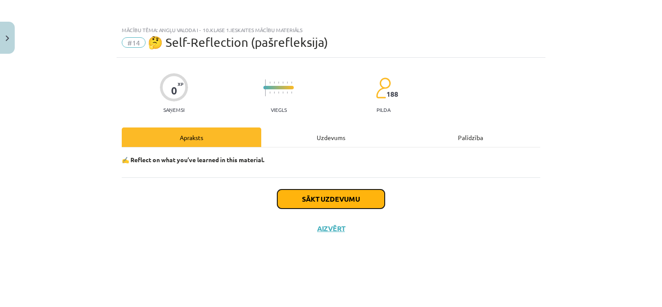
click at [304, 193] on button "Sākt uzdevumu" at bounding box center [331, 198] width 108 height 19
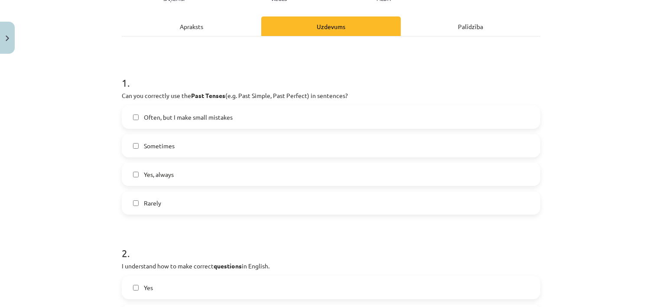
scroll to position [114, 0]
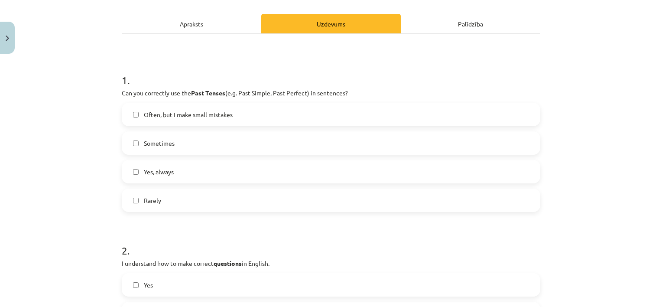
click at [181, 122] on label "Often, but I make small mistakes" at bounding box center [331, 115] width 417 height 22
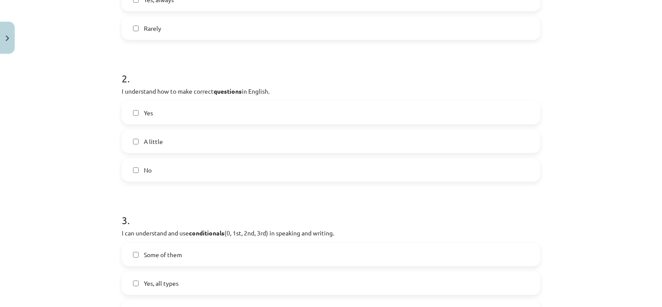
scroll to position [286, 0]
click at [166, 114] on label "Yes" at bounding box center [331, 112] width 417 height 22
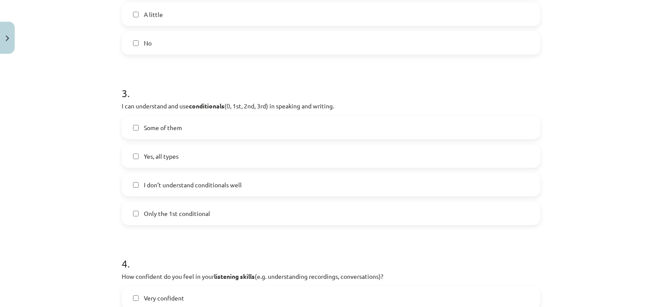
scroll to position [414, 0]
click at [165, 151] on span "Yes, all types" at bounding box center [161, 155] width 35 height 9
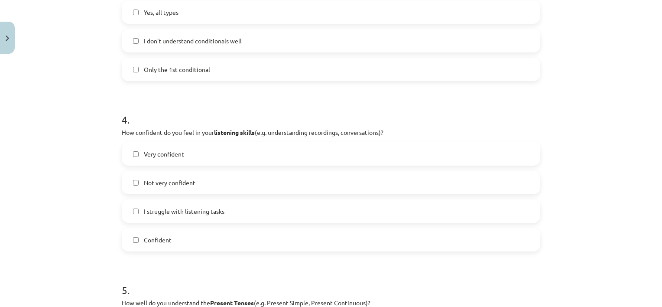
scroll to position [574, 0]
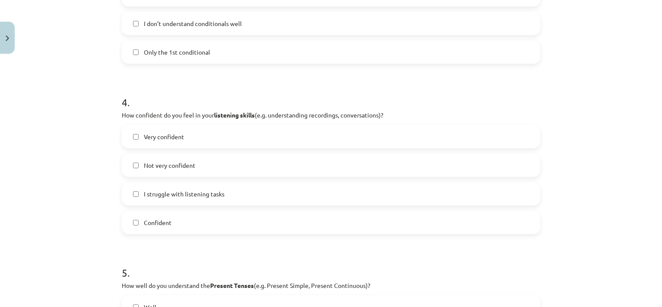
click at [187, 131] on label "Very confident" at bounding box center [331, 137] width 417 height 22
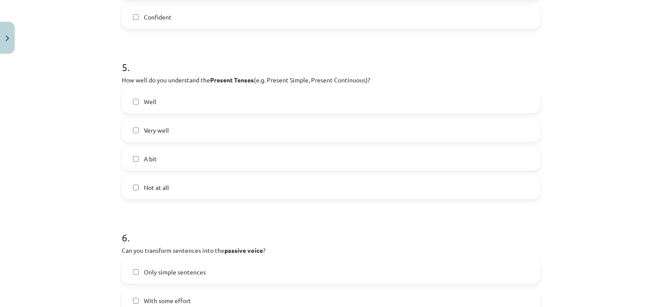
scroll to position [781, 0]
click at [184, 97] on label "Well" at bounding box center [331, 100] width 417 height 22
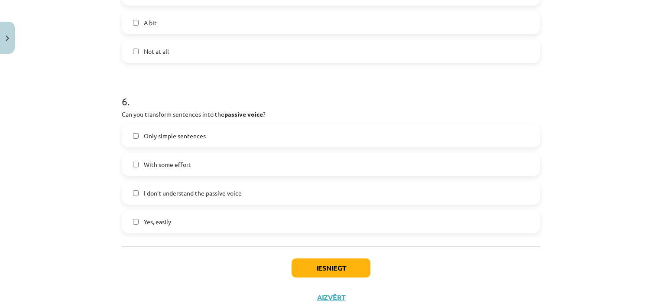
scroll to position [916, 0]
click at [209, 133] on label "Only simple sentences" at bounding box center [331, 135] width 417 height 22
click at [173, 219] on label "Yes, easily" at bounding box center [331, 221] width 417 height 22
click at [322, 270] on button "Iesniegt" at bounding box center [331, 266] width 79 height 19
click at [173, 129] on label "Only simple sentences" at bounding box center [331, 135] width 417 height 22
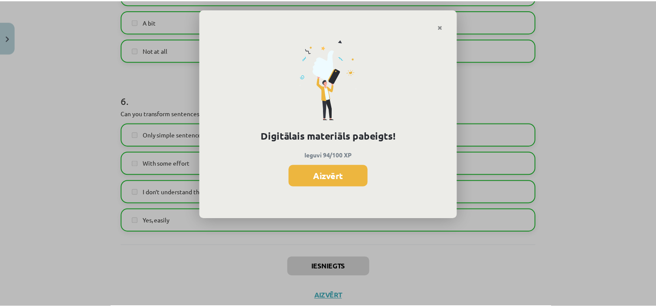
scroll to position [917, 0]
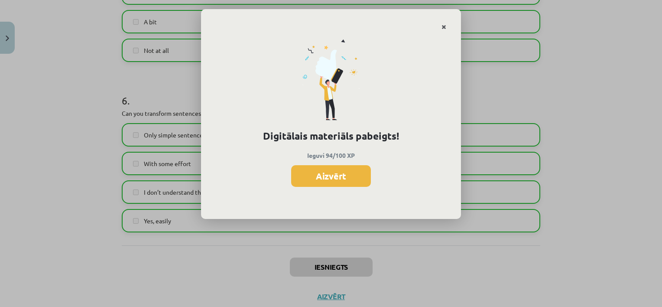
click at [444, 21] on link "Close" at bounding box center [444, 27] width 15 height 17
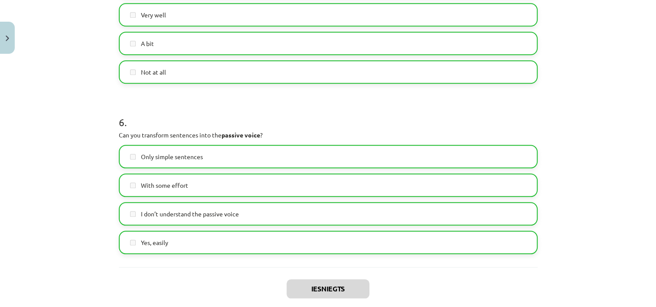
scroll to position [942, 0]
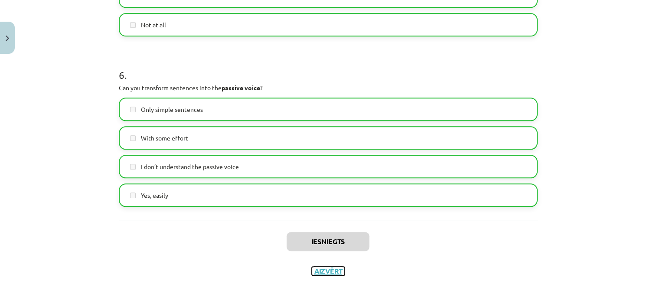
click at [319, 270] on button "Aizvērt" at bounding box center [328, 271] width 33 height 9
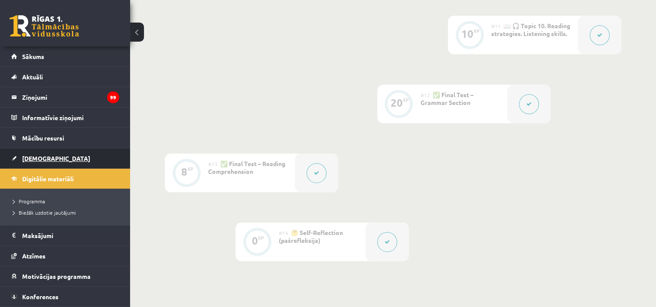
click at [42, 158] on span "[DEMOGRAPHIC_DATA]" at bounding box center [56, 158] width 68 height 8
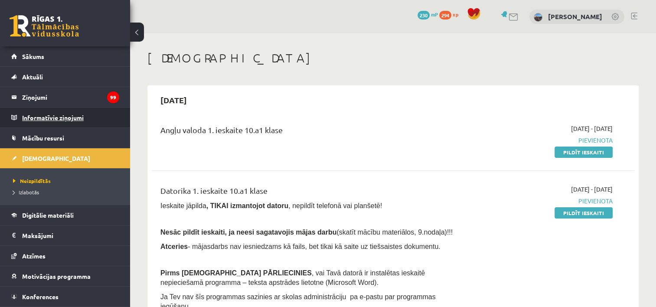
click at [46, 117] on legend "Informatīvie ziņojumi 0" at bounding box center [70, 118] width 97 height 20
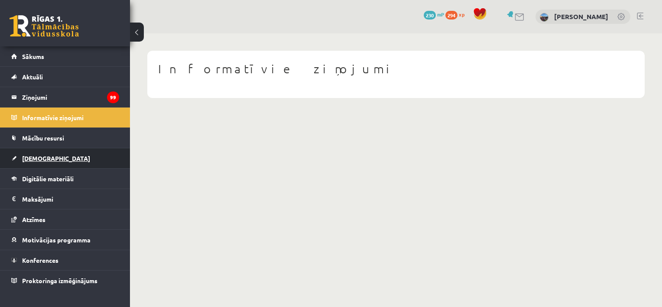
click at [59, 153] on link "[DEMOGRAPHIC_DATA]" at bounding box center [65, 158] width 108 height 20
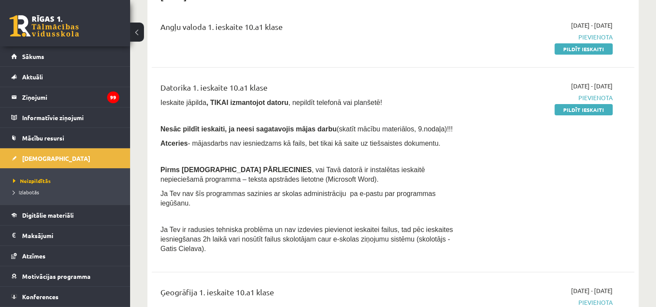
scroll to position [104, 0]
click at [280, 128] on span "Nesāc pildīt ieskaiti, ja neesi sagatavojis mājas darbu" at bounding box center [248, 128] width 176 height 7
click at [139, 27] on button at bounding box center [137, 32] width 14 height 19
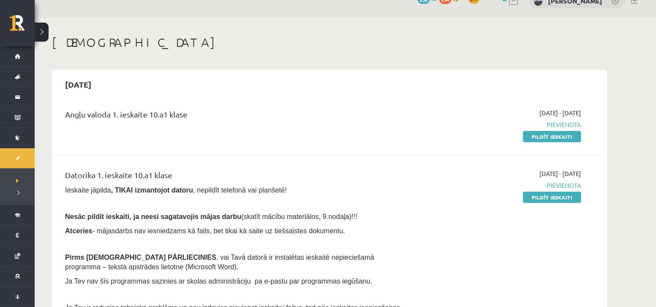
scroll to position [0, 0]
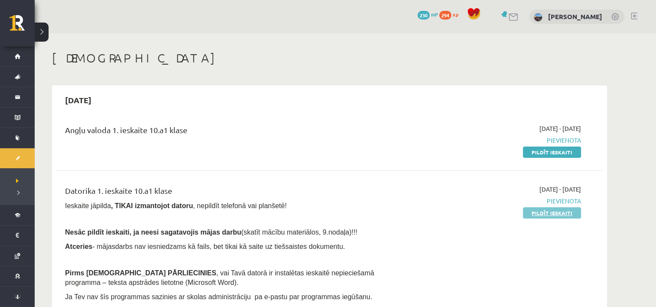
click at [548, 213] on link "Pildīt ieskaiti" at bounding box center [552, 212] width 58 height 11
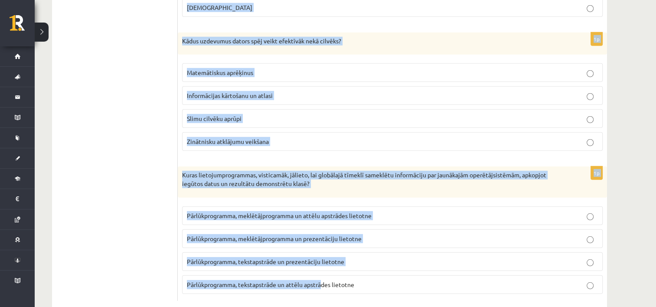
scroll to position [2412, 0]
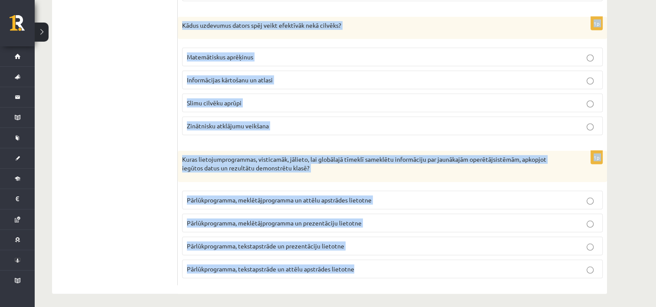
drag, startPoint x: 183, startPoint y: 98, endPoint x: 383, endPoint y: 273, distance: 265.4
copy form "Lore ip dolorsitametcons adipisci? Elits doeiusm temporincidi Utlabor etdolor m…"
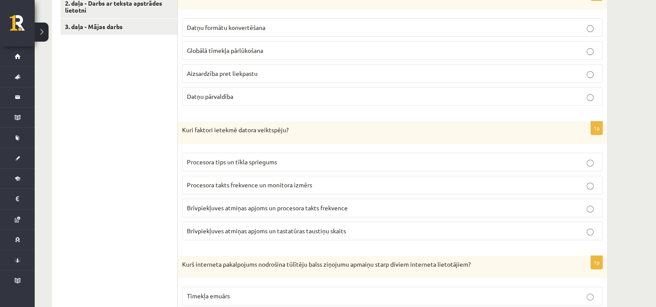
scroll to position [310, 0]
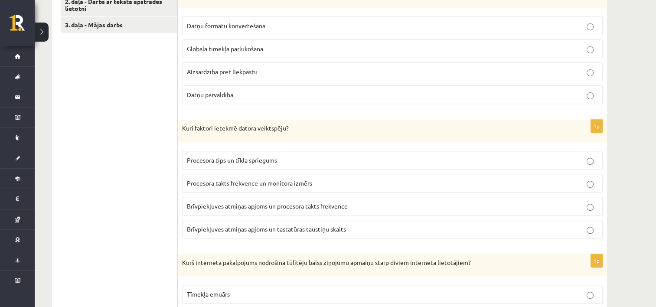
click at [252, 27] on span "Datņu formātu konvertēšana" at bounding box center [226, 26] width 78 height 8
click at [237, 91] on p "Datņu pārvaldība" at bounding box center [392, 94] width 411 height 9
click at [346, 203] on span "Brīvpiekļuves atmiņas apjoms un procesora takts frekvence" at bounding box center [267, 206] width 161 height 8
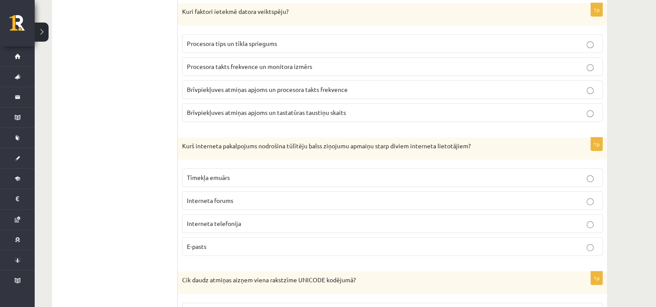
scroll to position [437, 0]
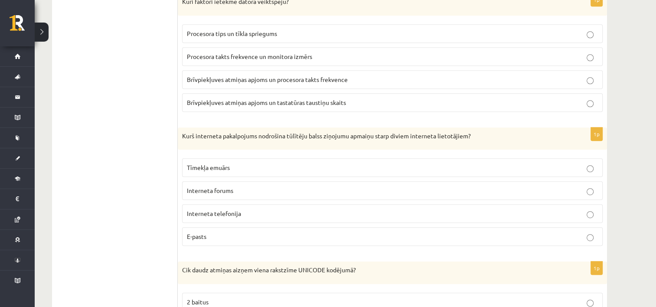
click at [257, 217] on label "Interneta telefonija" at bounding box center [392, 213] width 420 height 19
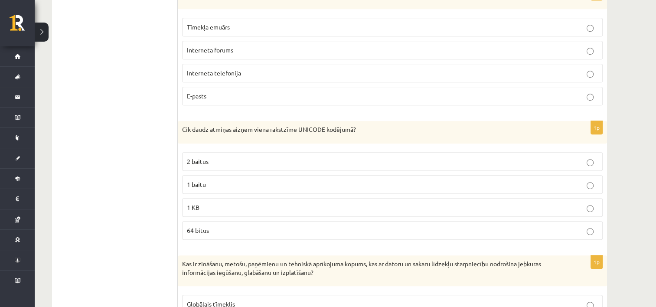
scroll to position [578, 0]
click at [228, 160] on p "2 baitus" at bounding box center [392, 160] width 411 height 9
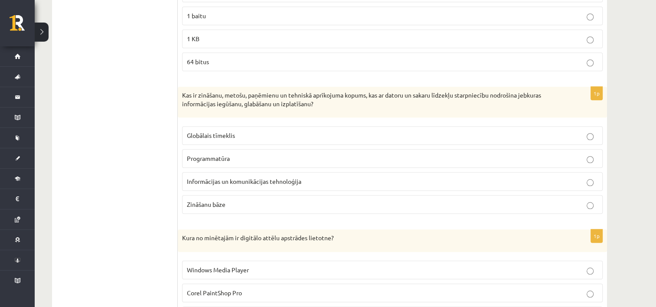
scroll to position [747, 0]
click at [254, 180] on span "Informācijas un komunikācijas tehnoloģija" at bounding box center [244, 180] width 114 height 8
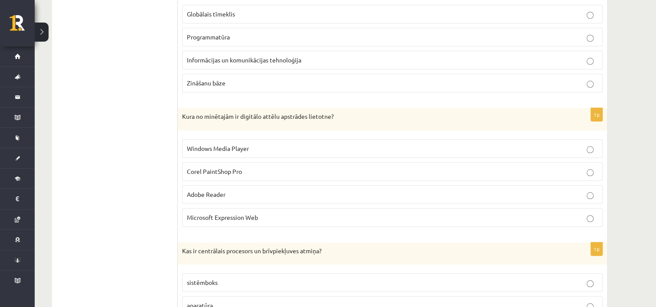
scroll to position [868, 0]
click at [246, 166] on p "Corel PaintShop Pro" at bounding box center [392, 170] width 411 height 9
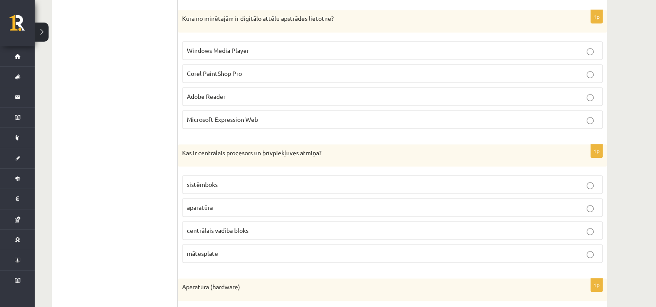
scroll to position [965, 0]
click at [225, 205] on p "aparatūra" at bounding box center [392, 207] width 411 height 9
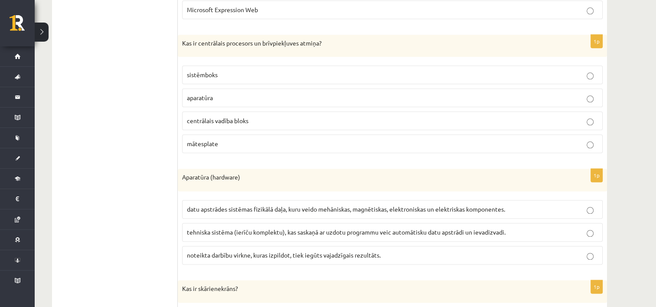
scroll to position [1075, 0]
click at [312, 199] on label "datu apstrādes sistēmas fizikālā daļa, kuru veido mehāniskas, magnētiskas, elek…" at bounding box center [392, 208] width 420 height 19
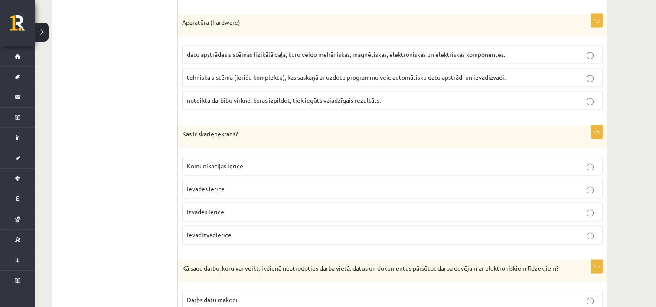
scroll to position [1235, 0]
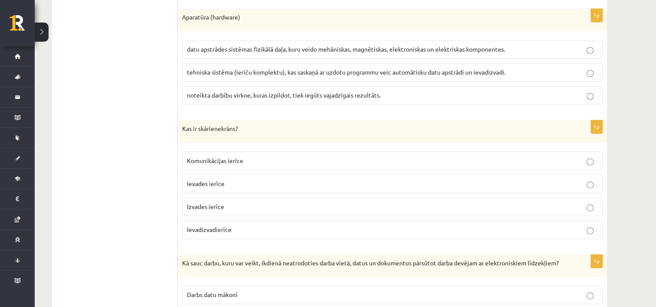
click at [214, 225] on span "Ievadizvadierīce" at bounding box center [209, 229] width 45 height 8
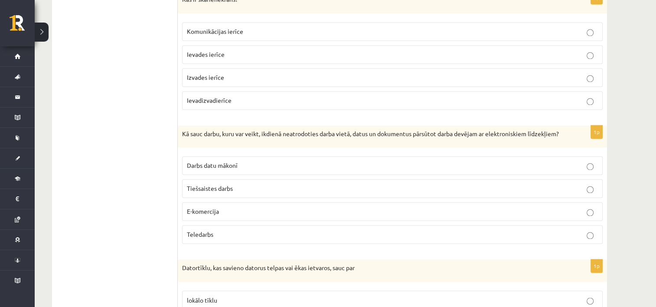
scroll to position [1365, 0]
click at [212, 229] on label "Teledarbs" at bounding box center [392, 234] width 420 height 19
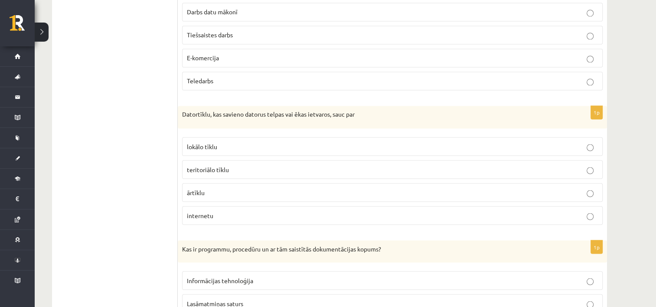
scroll to position [1519, 0]
click at [261, 142] on p "lokālo tīklu" at bounding box center [392, 144] width 411 height 9
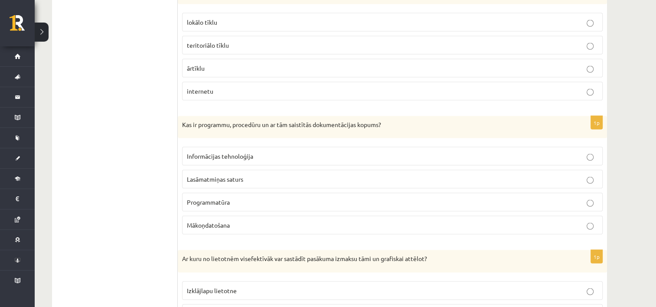
scroll to position [1642, 0]
click at [238, 208] on label "Programmatūra" at bounding box center [392, 201] width 420 height 19
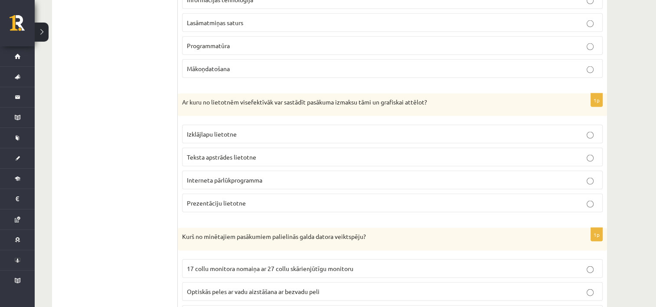
scroll to position [1798, 0]
click at [240, 131] on p "Izklājlapu lietotne" at bounding box center [392, 133] width 411 height 9
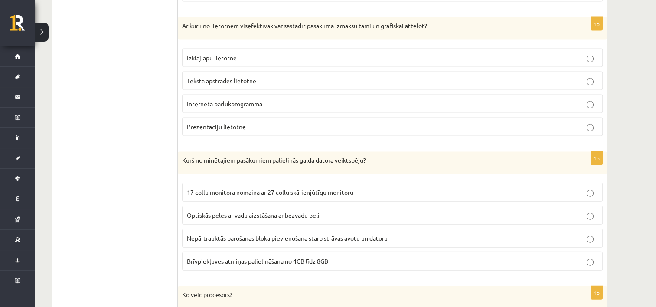
scroll to position [1876, 0]
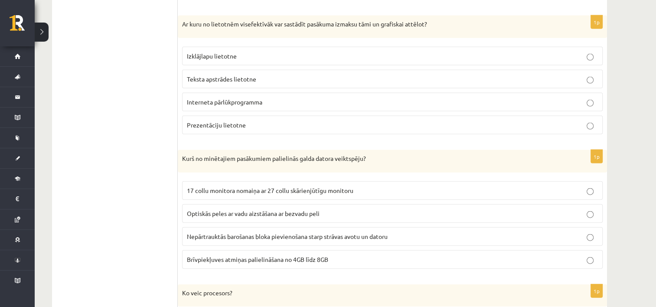
click at [244, 263] on label "Brīvpiekļuves atmiņas palielināšana no 4GB līdz 8GB" at bounding box center [392, 259] width 420 height 19
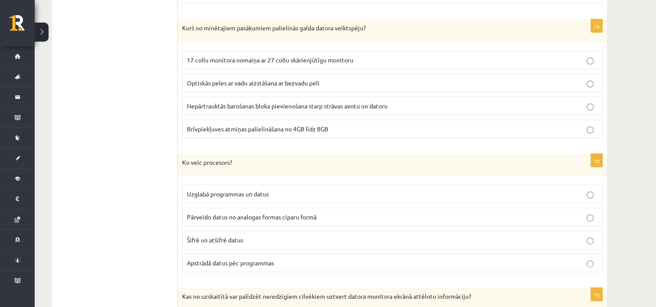
scroll to position [2007, 0]
click at [234, 264] on span "Apstrādā datus pēc programmas" at bounding box center [230, 262] width 87 height 8
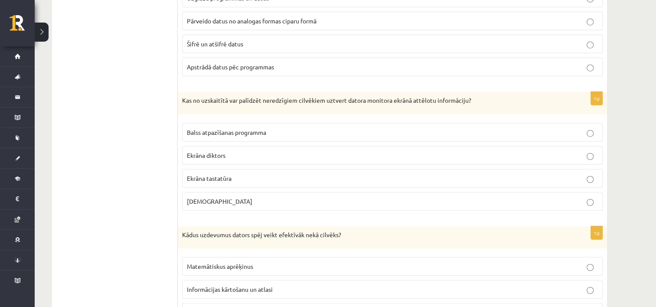
scroll to position [2203, 0]
click at [241, 145] on label "Ekrāna diktors" at bounding box center [392, 154] width 420 height 19
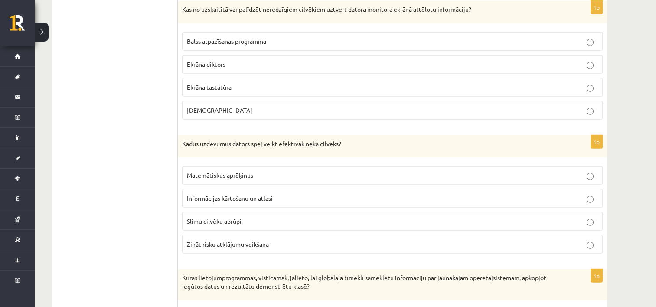
scroll to position [2294, 0]
click at [252, 171] on span "Matemātiskus aprēķinus" at bounding box center [220, 175] width 66 height 8
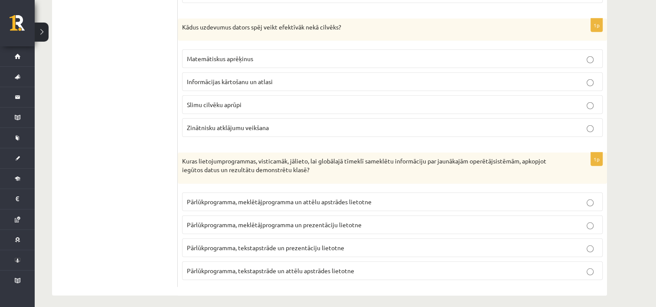
scroll to position [2412, 0]
click at [387, 219] on p "Pārlūkprogramma, meklētājprogramma un prezentāciju lietotne" at bounding box center [392, 222] width 411 height 9
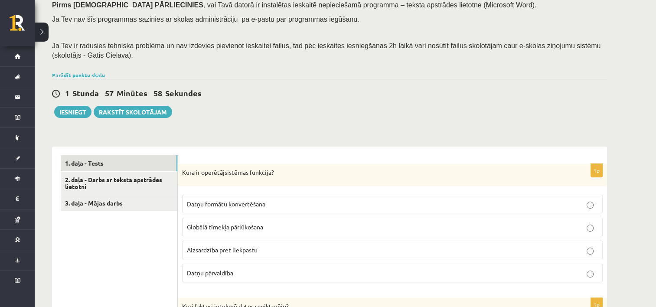
scroll to position [119, 0]
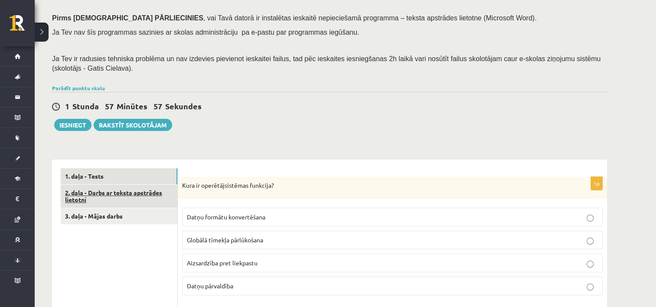
click at [107, 190] on link "2. daļa - Darbs ar teksta apstrādes lietotni" at bounding box center [119, 196] width 117 height 23
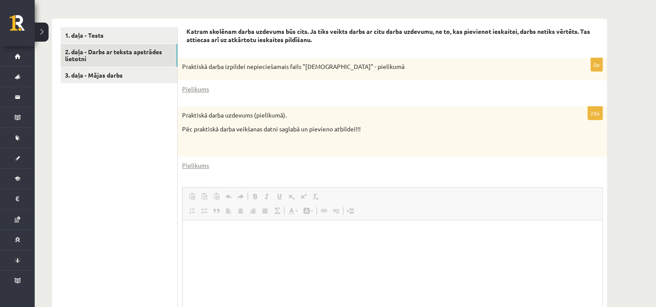
scroll to position [0, 0]
click at [199, 90] on link "Pielikums" at bounding box center [195, 89] width 27 height 9
click at [199, 166] on link "Pielikums" at bounding box center [195, 165] width 27 height 9
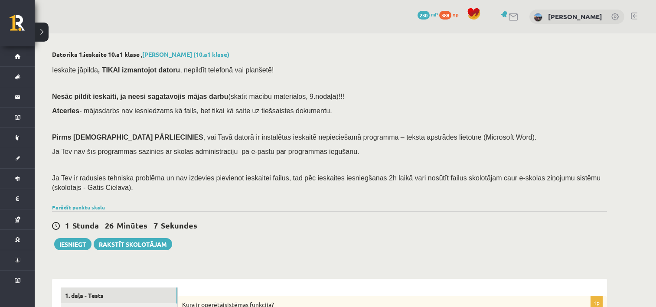
scroll to position [260, 0]
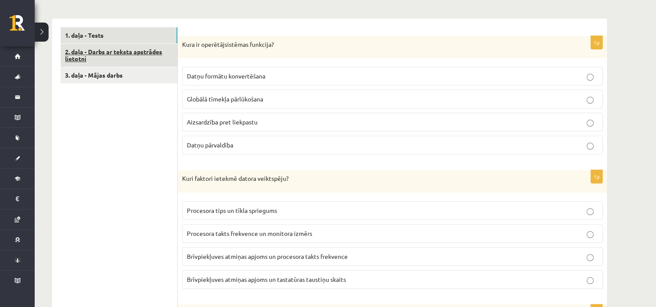
click at [154, 53] on link "2. daļa - Darbs ar teksta apstrādes lietotni" at bounding box center [119, 55] width 117 height 23
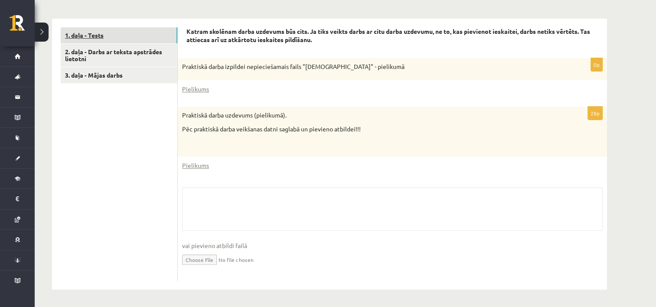
click at [143, 40] on link "1. daļa - Tests" at bounding box center [119, 35] width 117 height 16
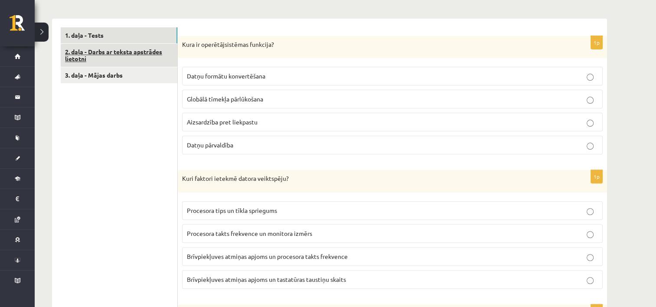
click at [142, 52] on link "2. daļa - Darbs ar teksta apstrādes lietotni" at bounding box center [119, 55] width 117 height 23
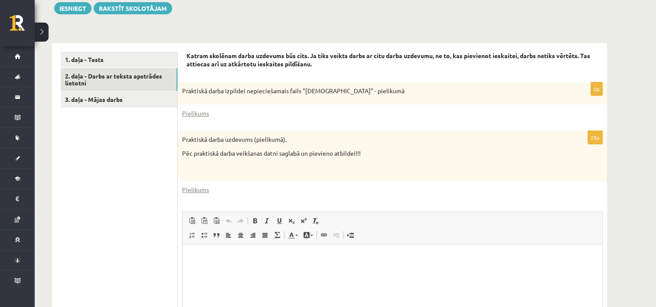
scroll to position [234, 0]
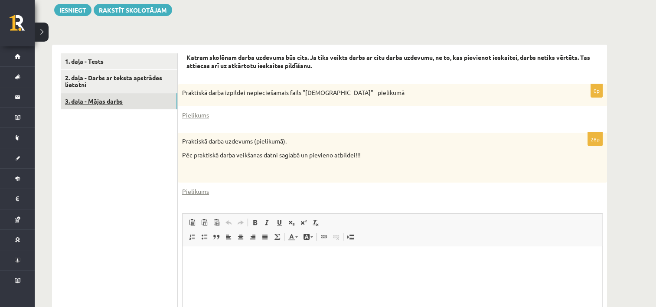
click at [108, 93] on link "3. daļa - Mājas darbs" at bounding box center [119, 101] width 117 height 16
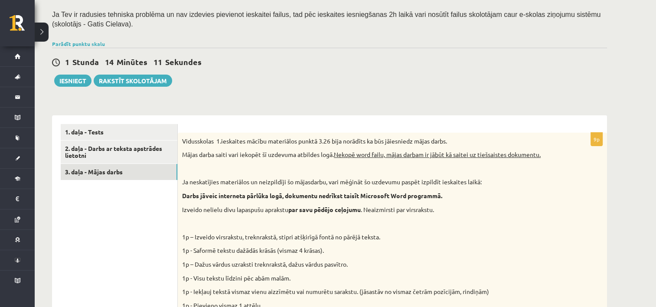
scroll to position [163, 0]
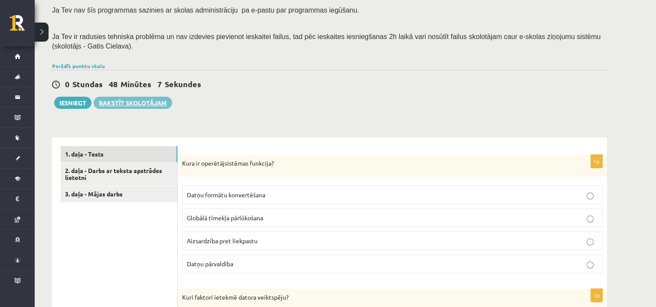
scroll to position [147, 0]
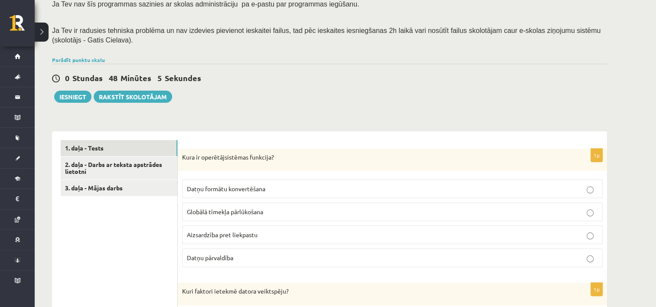
click at [224, 253] on p "Datņu pārvaldība" at bounding box center [392, 257] width 411 height 9
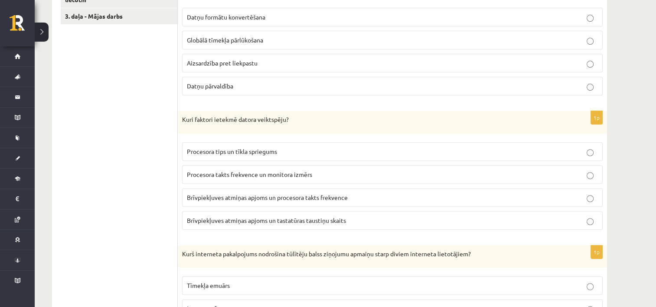
scroll to position [323, 0]
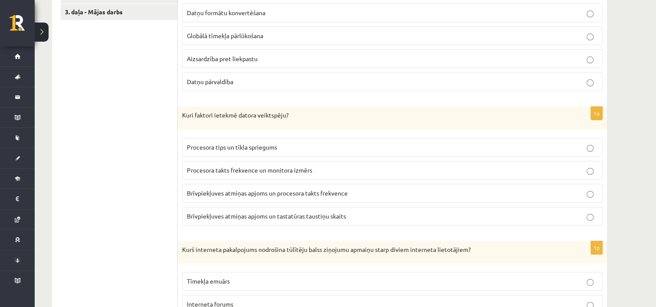
click at [353, 196] on p "Brīvpiekļuves atmiņas apjoms un procesora takts frekvence" at bounding box center [392, 193] width 411 height 9
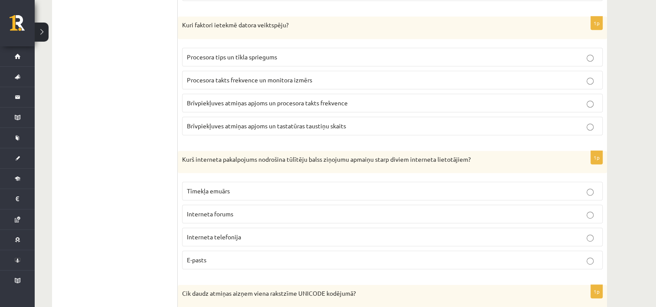
scroll to position [418, 0]
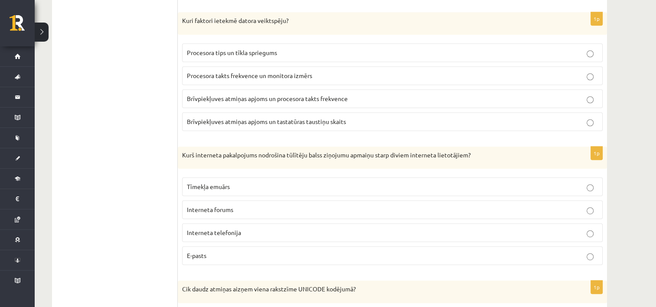
click at [230, 228] on span "Interneta telefonija" at bounding box center [214, 232] width 54 height 8
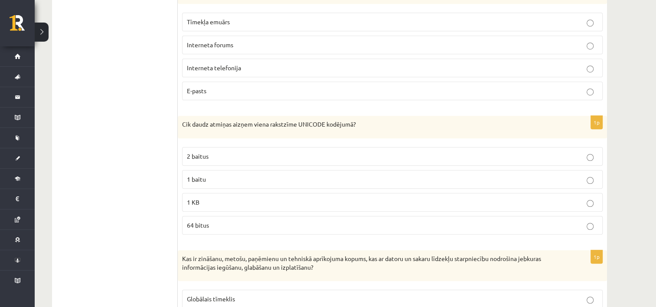
scroll to position [619, 0]
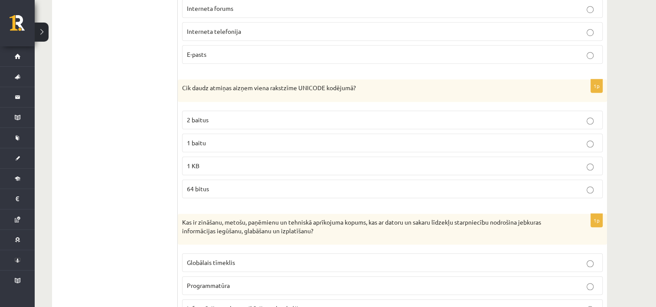
click at [253, 111] on label "2 baitus" at bounding box center [392, 120] width 420 height 19
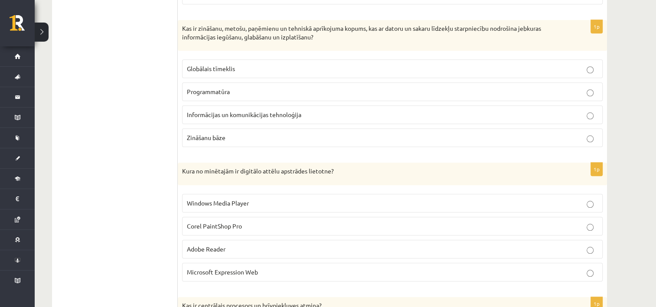
scroll to position [813, 0]
click at [236, 111] on span "Informācijas un komunikācijas tehnoloģija" at bounding box center [244, 114] width 114 height 8
click at [227, 222] on span "Corel PaintShop Pro" at bounding box center [214, 226] width 55 height 8
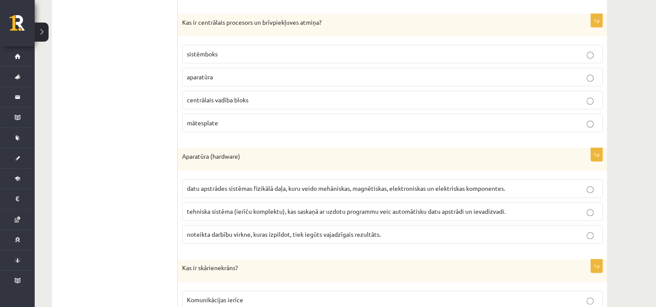
scroll to position [1096, 0]
click at [229, 72] on p "aparatūra" at bounding box center [392, 76] width 411 height 9
click at [266, 186] on span "datu apstrādes sistēmas fizikālā daļa, kuru veido mehāniskas, magnētiskas, elek…" at bounding box center [346, 188] width 318 height 8
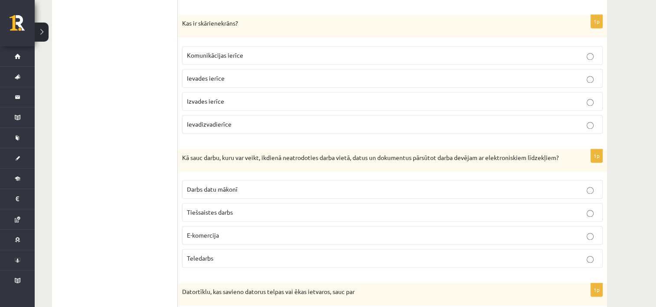
scroll to position [1342, 0]
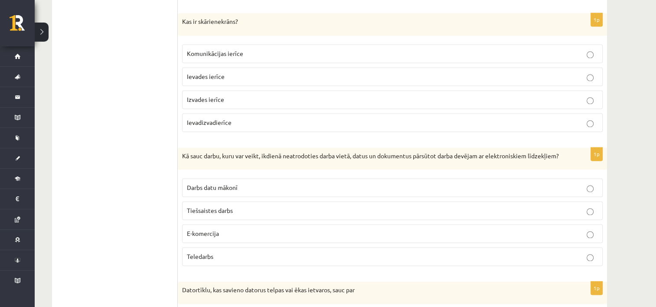
click at [218, 113] on label "Ievadizvadierīce" at bounding box center [392, 122] width 420 height 19
click at [195, 260] on span "Teledarbs" at bounding box center [200, 256] width 26 height 8
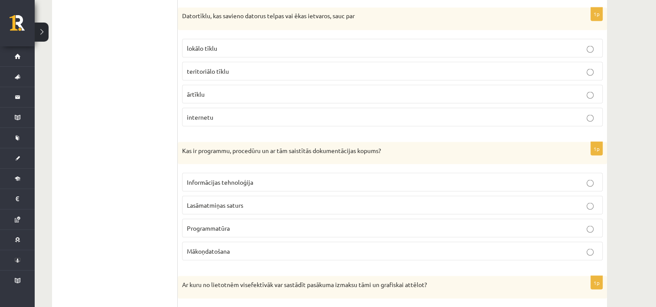
scroll to position [1616, 0]
click at [231, 49] on p "lokālo tīklu" at bounding box center [392, 47] width 411 height 9
click at [231, 225] on p "Programmatūra" at bounding box center [392, 227] width 411 height 9
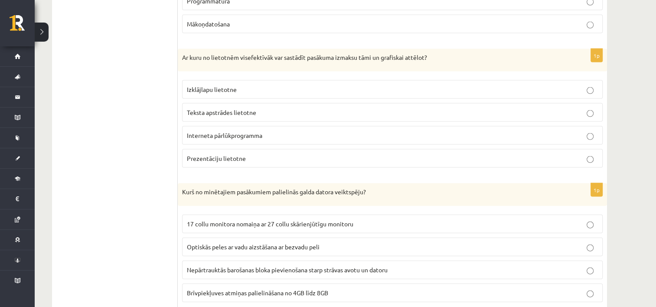
scroll to position [1854, 0]
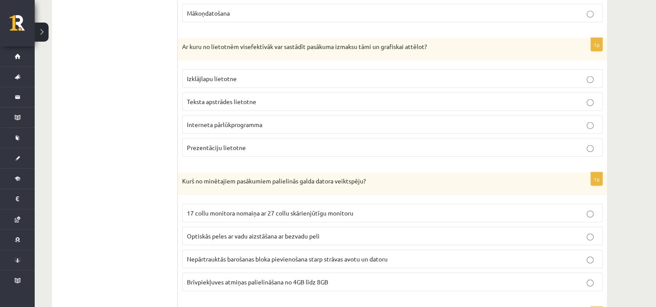
click at [224, 71] on label "Izklājlapu lietotne" at bounding box center [392, 78] width 420 height 19
click at [231, 283] on span "Brīvpiekļuves atmiņas palielināšana no 4GB līdz 8GB" at bounding box center [257, 282] width 141 height 8
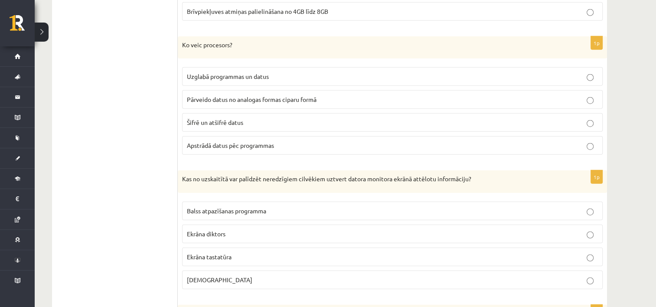
scroll to position [2127, 0]
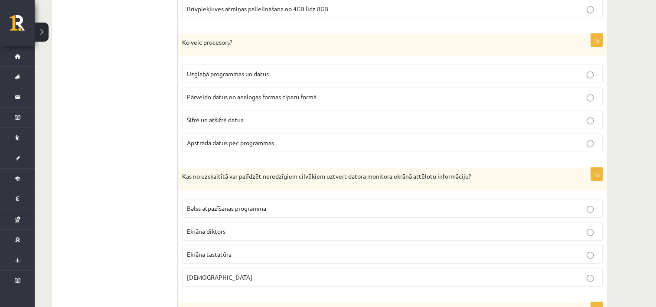
click at [231, 145] on p "Apstrādā datus pēc programmas" at bounding box center [392, 142] width 411 height 9
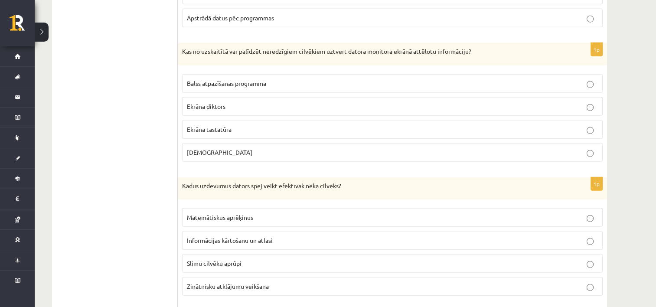
scroll to position [2256, 0]
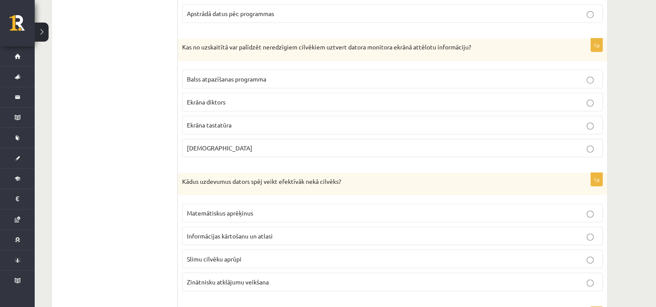
click at [229, 98] on p "Ekrāna diktors" at bounding box center [392, 102] width 411 height 9
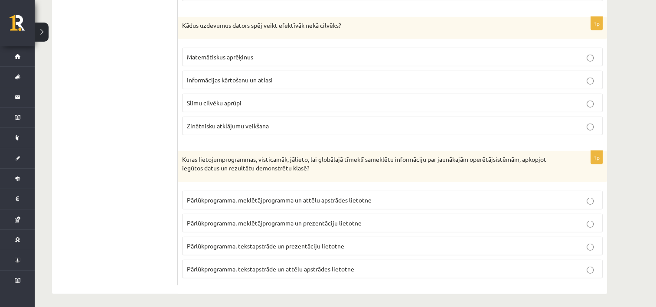
click at [234, 53] on span "Matemātiskus aprēķinus" at bounding box center [220, 57] width 66 height 8
click at [330, 219] on span "Pārlūkprogramma, meklētājprogramma un prezentāciju lietotne" at bounding box center [274, 223] width 175 height 8
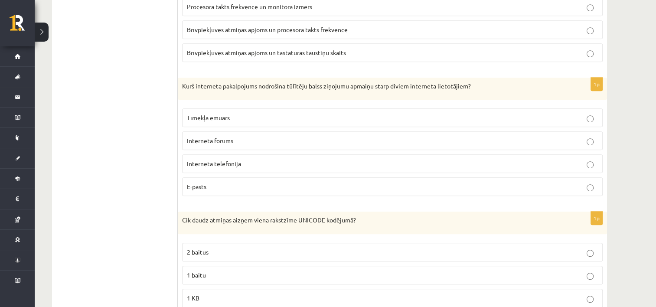
scroll to position [253, 0]
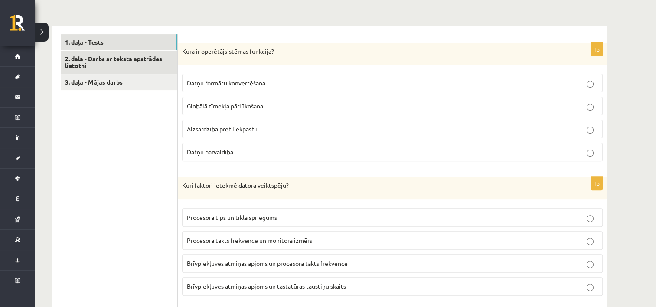
click at [115, 57] on link "2. daļa - Darbs ar teksta apstrādes lietotni" at bounding box center [119, 62] width 117 height 23
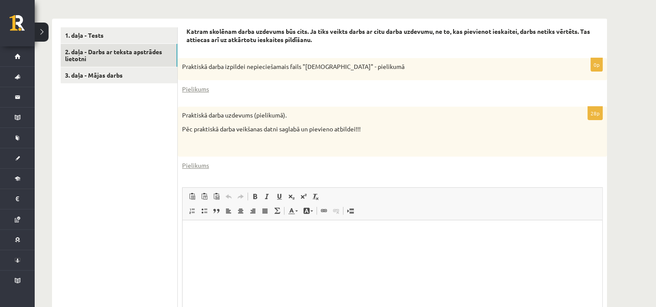
scroll to position [347, 0]
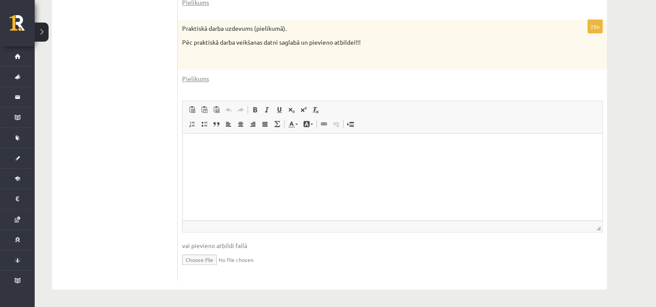
click at [196, 257] on input "file" at bounding box center [392, 259] width 420 height 18
click at [201, 255] on input "file" at bounding box center [392, 259] width 420 height 18
click at [200, 261] on input "file" at bounding box center [392, 259] width 420 height 18
type input "**********"
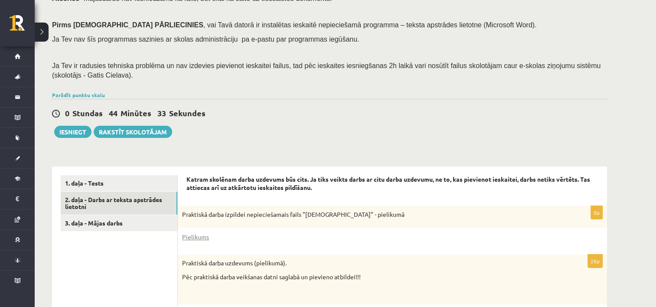
scroll to position [113, 0]
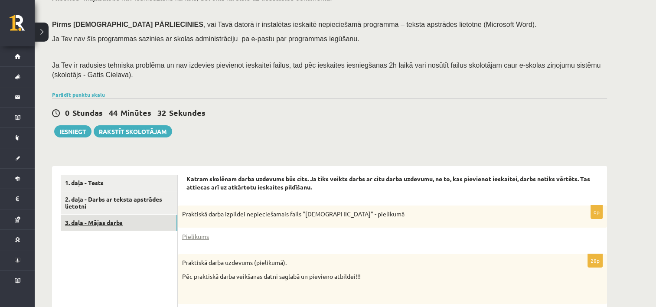
click at [125, 224] on link "3. daļa - Mājas darbs" at bounding box center [119, 223] width 117 height 16
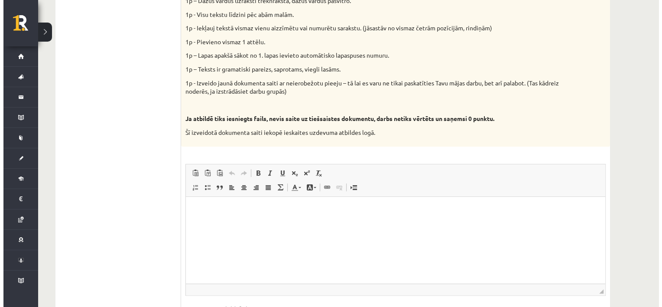
scroll to position [0, 0]
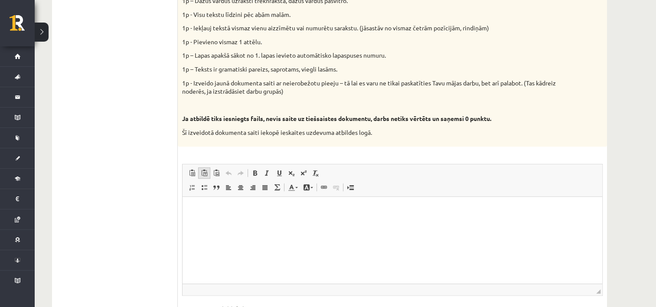
click at [209, 172] on link "Paste as plain text Keyboard shortcut Ctrl+Shift+V" at bounding box center [204, 172] width 12 height 11
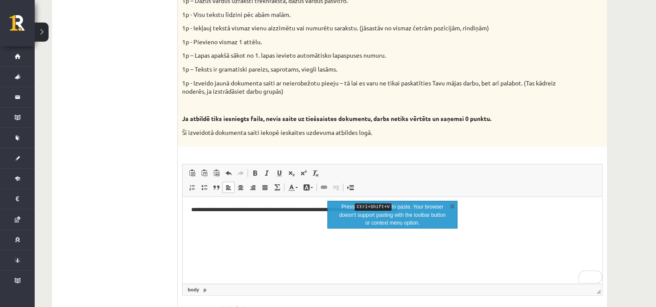
click at [586, 205] on p "**********" at bounding box center [392, 209] width 403 height 9
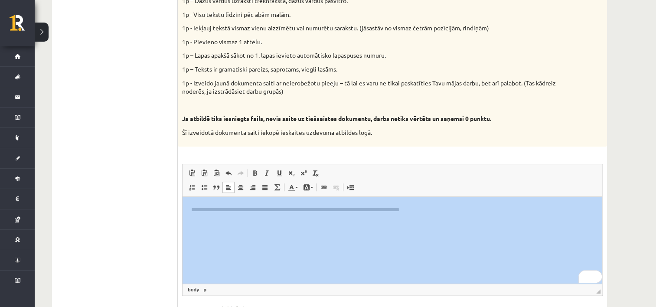
drag, startPoint x: 672, startPoint y: 392, endPoint x: 437, endPoint y: 202, distance: 302.7
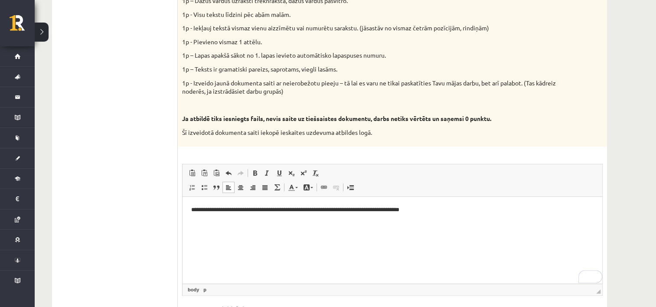
click at [501, 208] on p "**********" at bounding box center [392, 209] width 403 height 9
drag, startPoint x: 501, startPoint y: 208, endPoint x: 353, endPoint y: 394, distance: 237.9
click at [182, 198] on html "**********" at bounding box center [392, 209] width 420 height 26
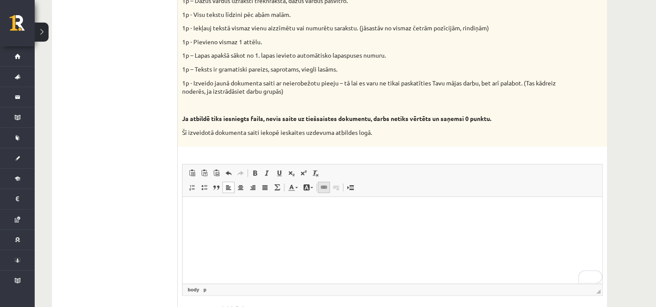
click at [323, 189] on span at bounding box center [323, 187] width 7 height 7
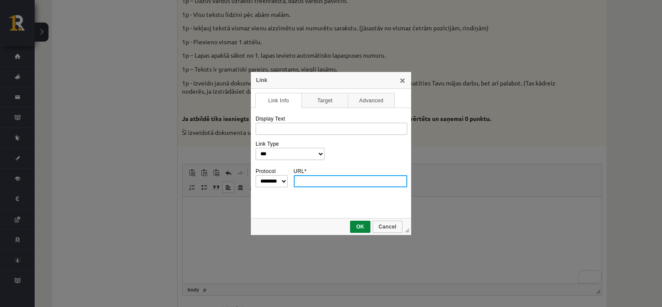
click at [305, 176] on input "URL *" at bounding box center [351, 181] width 114 height 12
paste input "**********"
type input "**********"
select select "********"
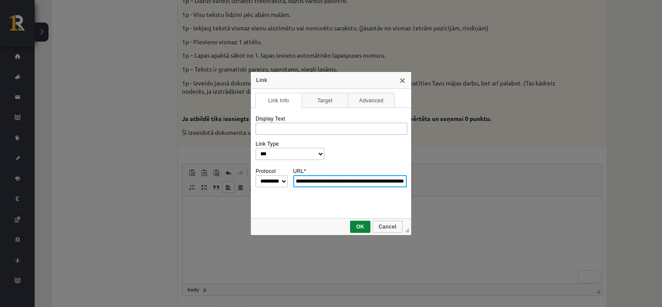
type input "**********"
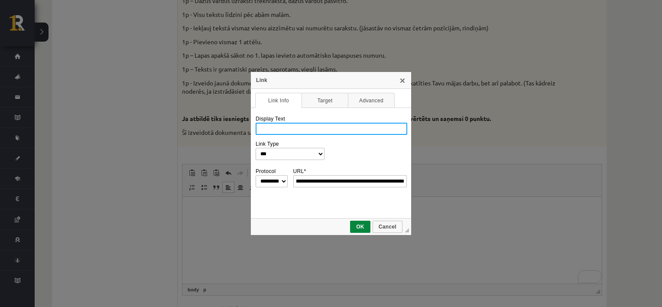
click at [291, 130] on input "Display Text" at bounding box center [332, 129] width 152 height 12
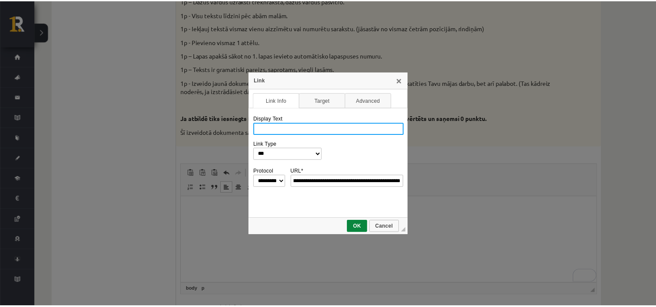
scroll to position [0, 0]
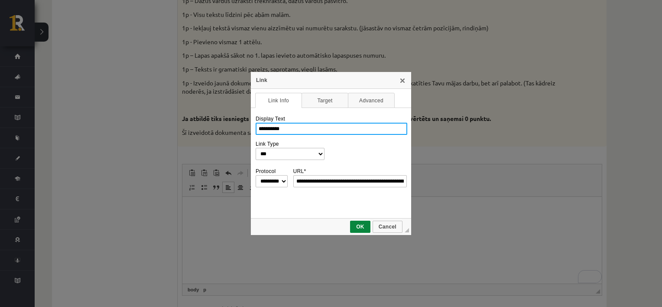
type input "**********"
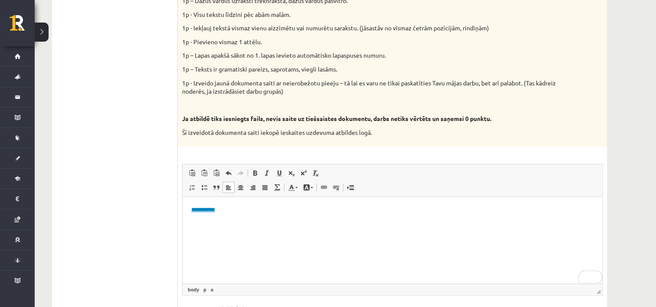
click at [313, 202] on html "**********" at bounding box center [392, 209] width 420 height 26
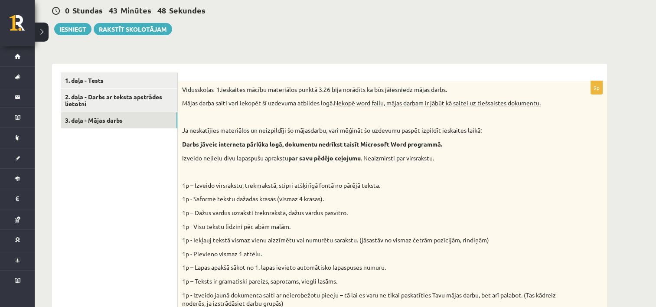
scroll to position [215, 0]
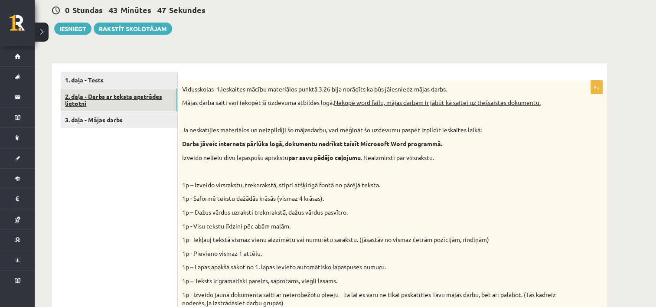
click at [121, 99] on link "2. daļa - Darbs ar teksta apstrādes lietotni" at bounding box center [119, 99] width 117 height 23
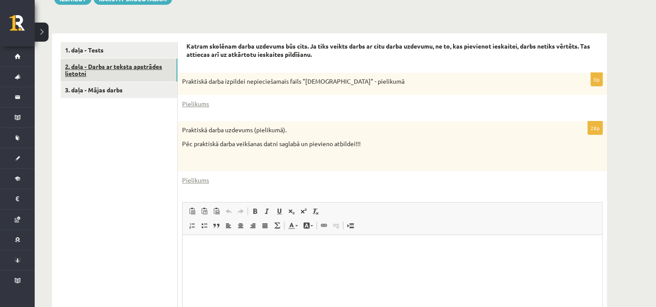
scroll to position [0, 0]
click at [132, 54] on link "1. daļa - Tests" at bounding box center [119, 50] width 117 height 16
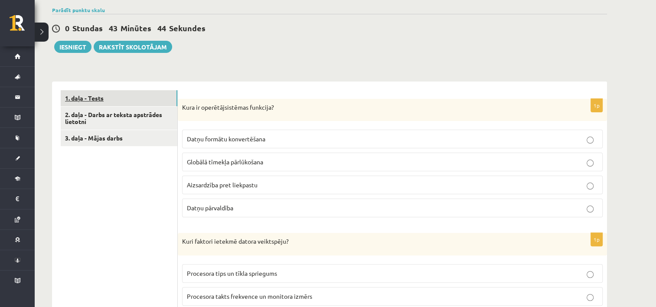
scroll to position [197, 0]
click at [81, 50] on button "Iesniegt" at bounding box center [72, 47] width 37 height 12
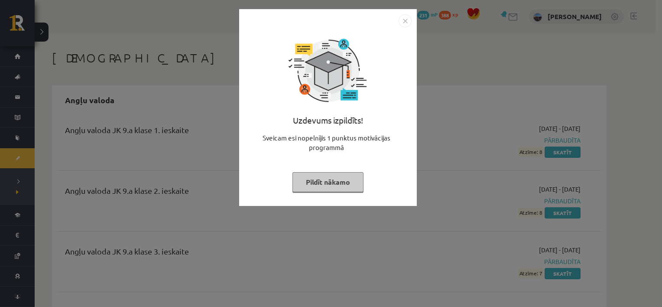
click at [321, 176] on button "Pildīt nākamo" at bounding box center [328, 182] width 71 height 20
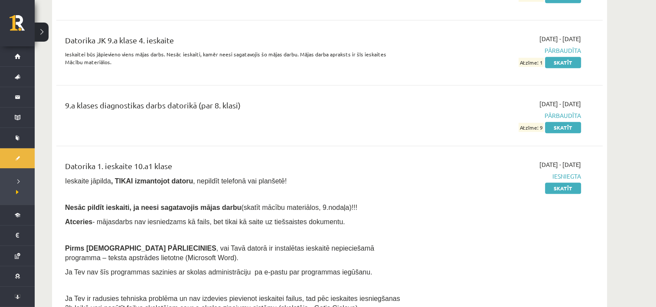
scroll to position [704, 0]
click at [572, 180] on div "[DATE] - [DATE] Iesniegta Skatīt" at bounding box center [499, 238] width 176 height 157
click at [568, 187] on link "Skatīt" at bounding box center [563, 187] width 36 height 11
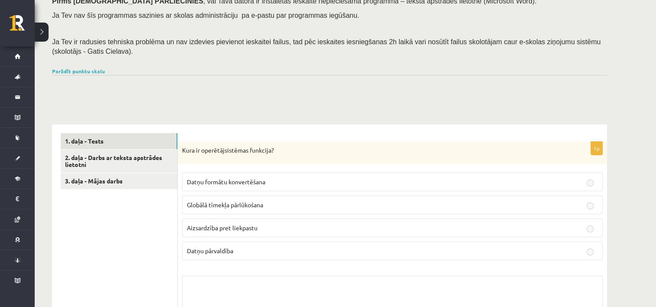
scroll to position [207, 0]
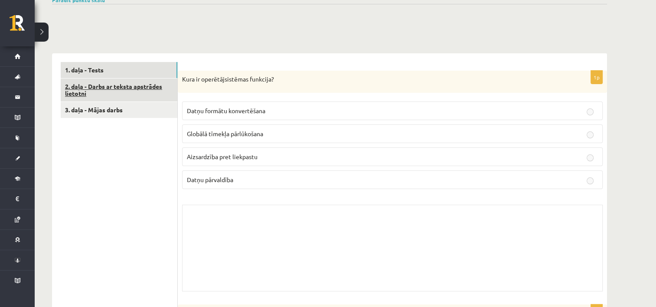
click at [134, 89] on link "2. daļa - Darbs ar teksta apstrādes lietotni" at bounding box center [119, 89] width 117 height 23
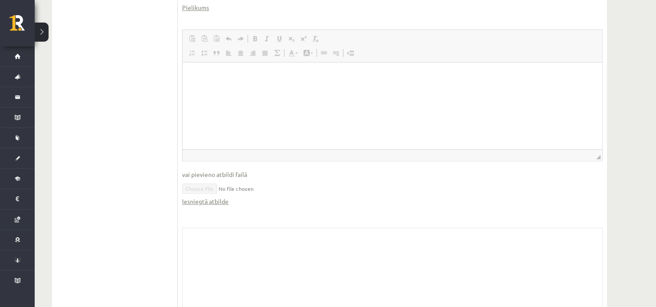
scroll to position [513, 0]
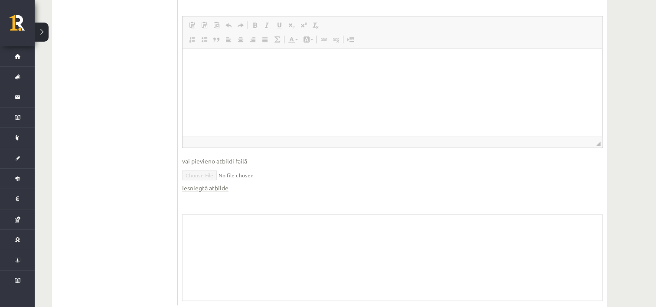
click at [208, 189] on link "Iesniegtā atbilde" at bounding box center [205, 187] width 46 height 9
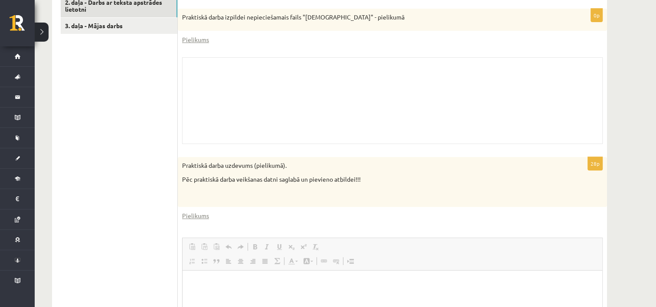
scroll to position [270, 0]
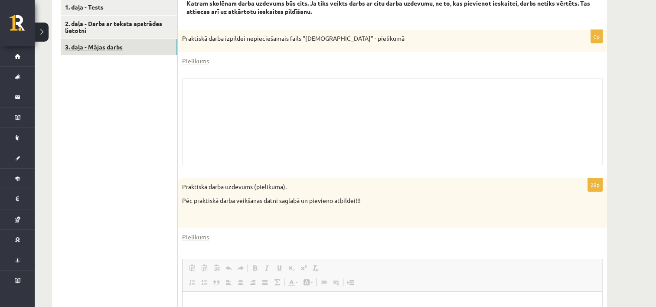
click at [147, 45] on link "3. daļa - Mājas darbs" at bounding box center [119, 47] width 117 height 16
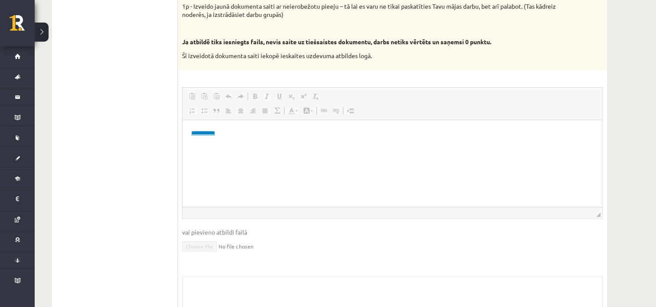
scroll to position [0, 0]
click at [212, 133] on link "**********" at bounding box center [203, 133] width 24 height 6
click at [213, 133] on link "**********" at bounding box center [203, 133] width 24 height 6
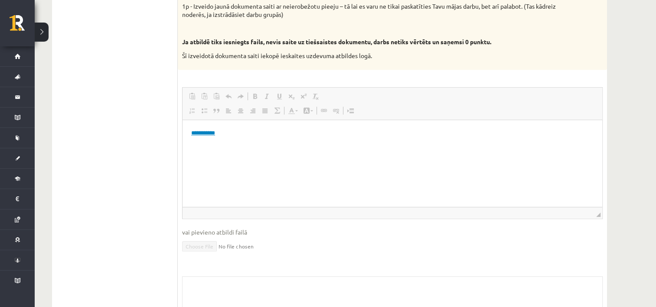
click at [213, 133] on link "**********" at bounding box center [203, 133] width 24 height 6
drag, startPoint x: 227, startPoint y: 132, endPoint x: 169, endPoint y: 129, distance: 58.2
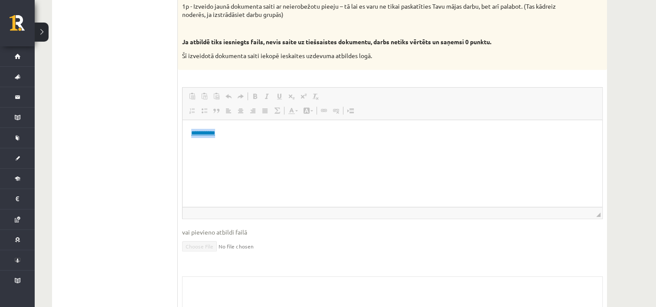
click at [182, 129] on html "**********" at bounding box center [392, 133] width 420 height 26
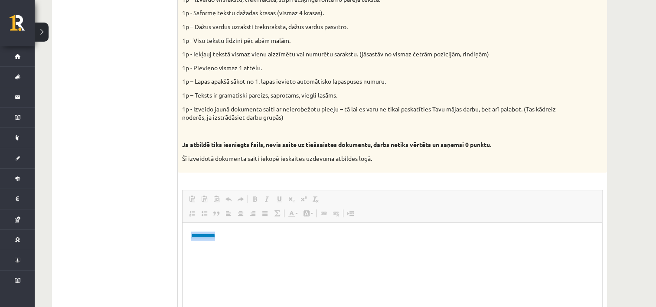
scroll to position [409, 0]
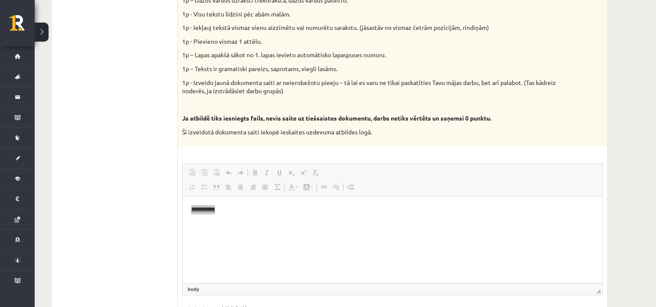
click at [128, 179] on ul "1. daļa - Tests 2. daļa - Darbs ar teksta apstrādes lietotni 3. daļa - Mājas da…" at bounding box center [119, 151] width 117 height 583
click at [251, 220] on html "**********" at bounding box center [392, 209] width 420 height 26
click at [212, 212] on link "**********" at bounding box center [203, 209] width 24 height 6
click at [200, 208] on link "**********" at bounding box center [203, 209] width 24 height 6
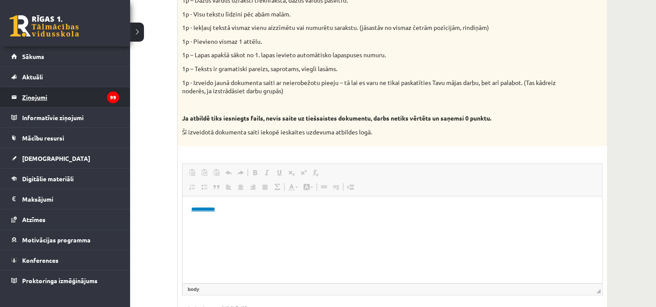
click at [51, 94] on legend "Ziņojumi 99" at bounding box center [70, 97] width 97 height 20
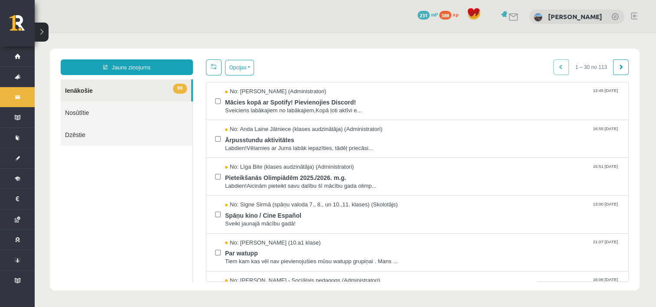
click at [146, 143] on link "Dzēstie" at bounding box center [127, 135] width 132 height 22
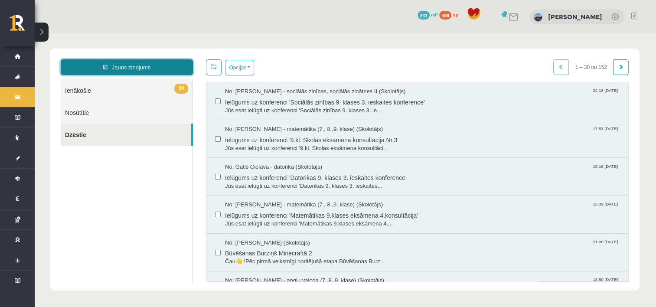
click at [138, 67] on link "Jauns ziņojums" at bounding box center [127, 67] width 132 height 16
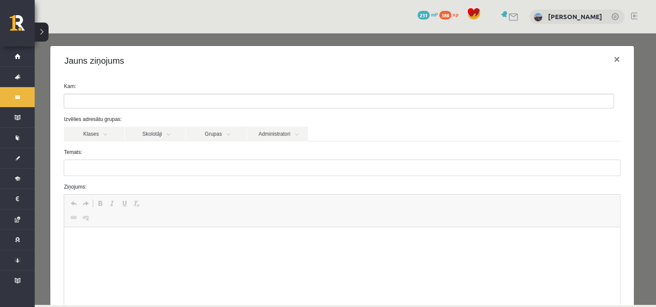
click at [72, 100] on input "search" at bounding box center [79, 101] width 30 height 14
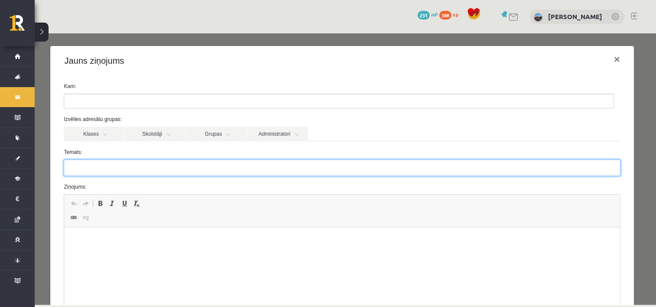
click at [111, 163] on input "Temats:" at bounding box center [342, 168] width 556 height 16
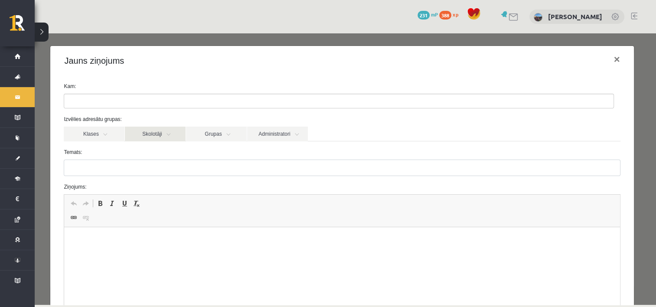
click at [157, 135] on link "Skolotāji" at bounding box center [155, 134] width 61 height 15
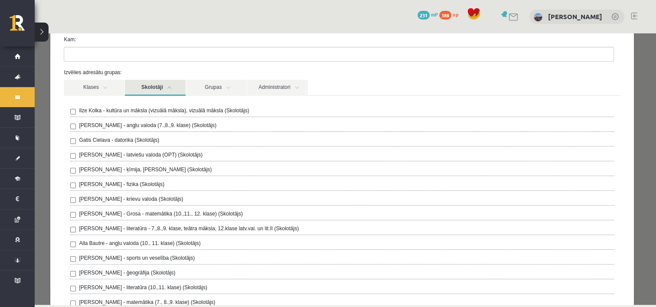
scroll to position [46, 0]
click at [160, 87] on link "Skolotāji" at bounding box center [155, 88] width 61 height 16
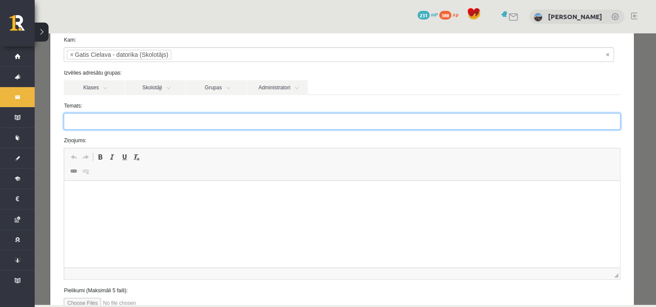
click at [114, 123] on input "Temats:" at bounding box center [342, 121] width 556 height 16
type input "**********"
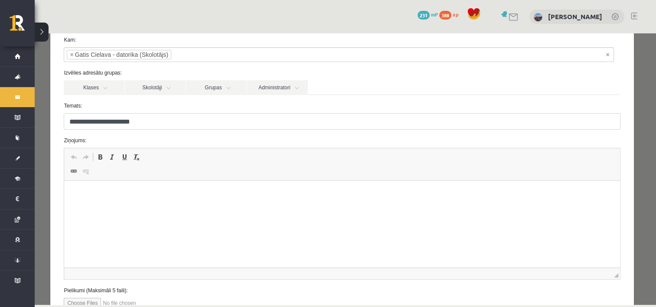
click at [79, 186] on html at bounding box center [341, 194] width 555 height 26
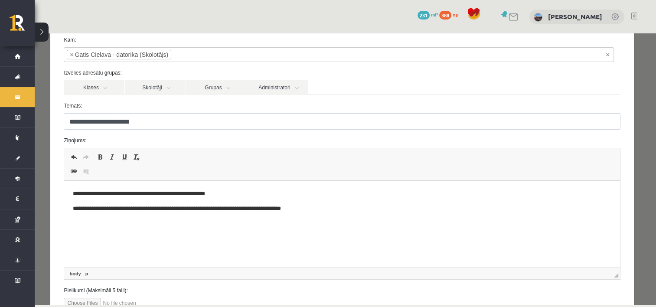
scroll to position [111, 0]
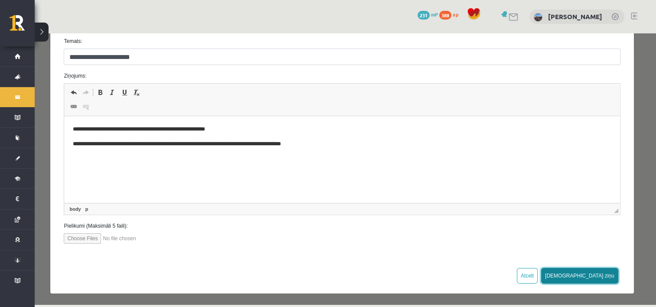
click at [602, 277] on button "Sūtīt ziņu" at bounding box center [579, 276] width 77 height 16
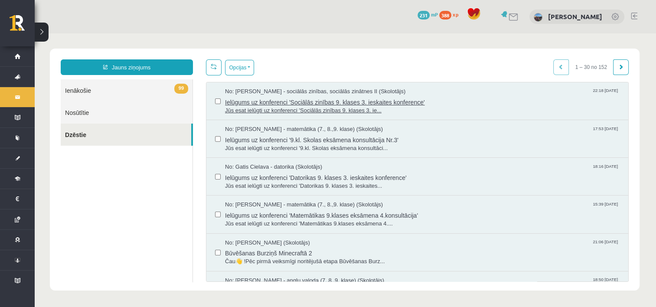
scroll to position [0, 0]
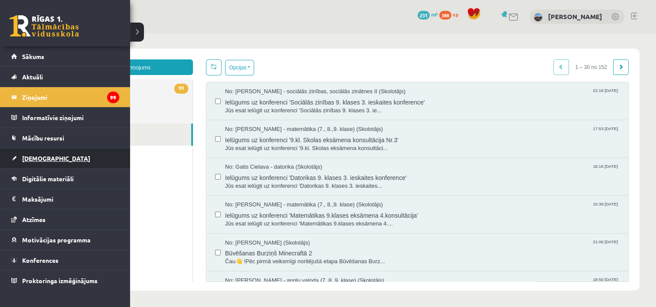
click at [46, 162] on link "[DEMOGRAPHIC_DATA]" at bounding box center [65, 158] width 108 height 20
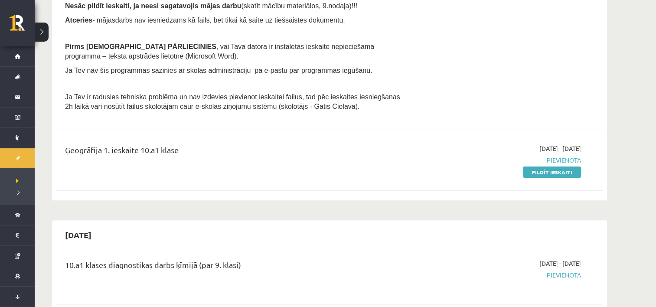
scroll to position [250, 0]
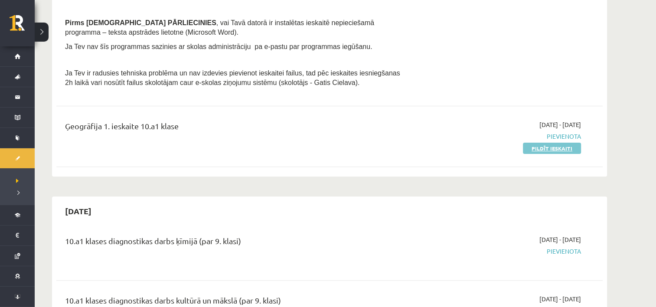
click at [557, 150] on link "Pildīt ieskaiti" at bounding box center [552, 148] width 58 height 11
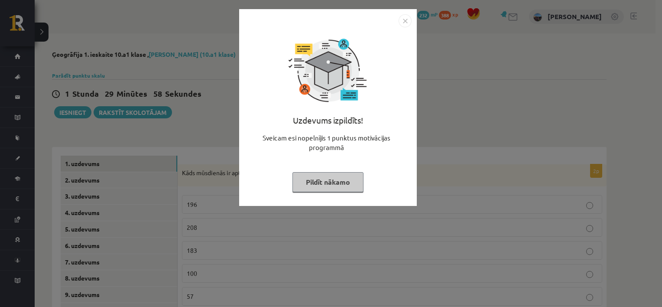
click at [309, 179] on button "Pildīt nākamo" at bounding box center [328, 182] width 71 height 20
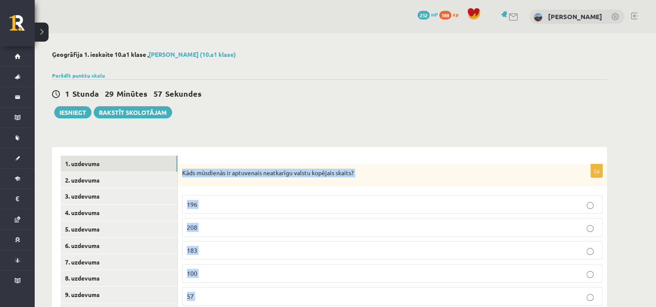
scroll to position [99, 0]
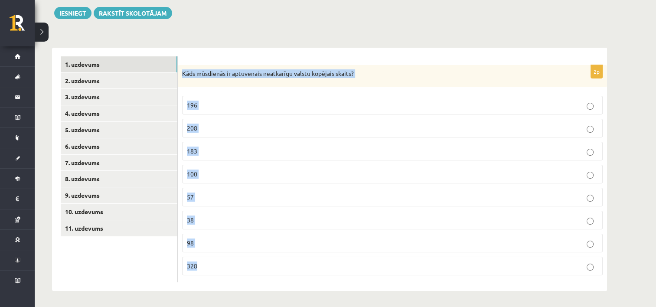
drag, startPoint x: 182, startPoint y: 173, endPoint x: 336, endPoint y: 290, distance: 193.4
click at [336, 290] on div "Ģeogrāfija 1. ieskaite 10.a1 klase , [PERSON_NAME] (10.a1 klase) Parādīt punktu…" at bounding box center [330, 121] width 590 height 374
copy div "Kāds mūsdienās ir aptuvenais neatkarīgu valstu kopējais skaits? 196 208 183 100…"
click at [289, 110] on label "196" at bounding box center [392, 105] width 420 height 19
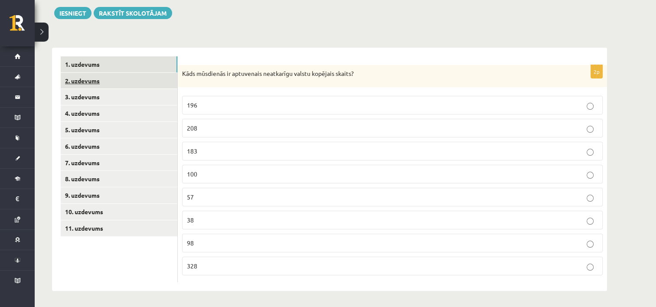
click at [78, 86] on link "2. uzdevums" at bounding box center [119, 81] width 117 height 16
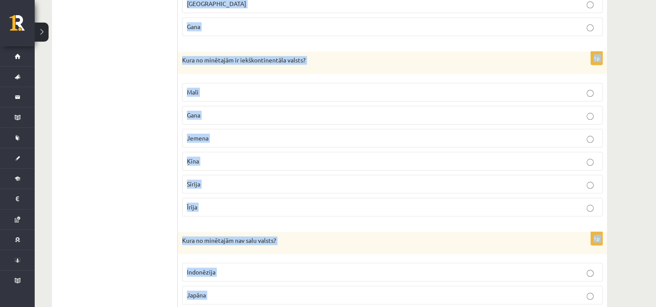
scroll to position [949, 0]
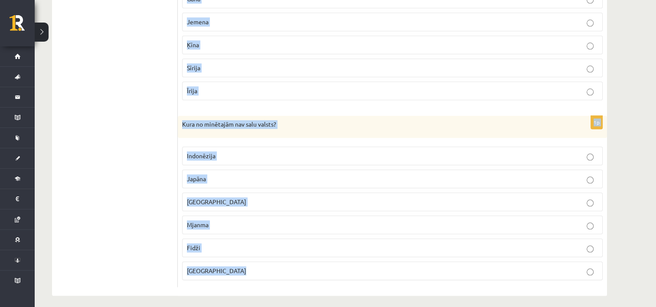
drag, startPoint x: 182, startPoint y: 69, endPoint x: 291, endPoint y: 304, distance: 259.1
drag, startPoint x: 291, startPoint y: 304, endPoint x: 296, endPoint y: 286, distance: 19.4
copy form "Kura no minētajām ir salu valsts? Īrija Sīrija Dānija Tanzānija Čada Bulgārija …"
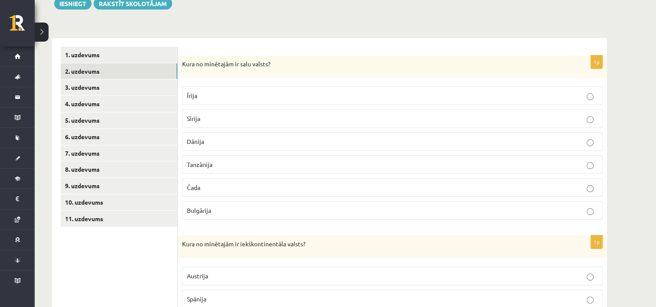
scroll to position [111, 0]
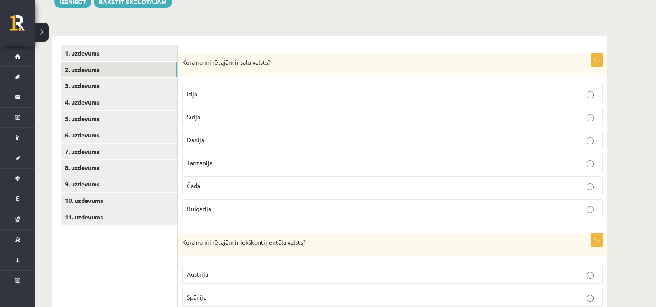
click at [213, 98] on p "Īrija" at bounding box center [392, 93] width 411 height 9
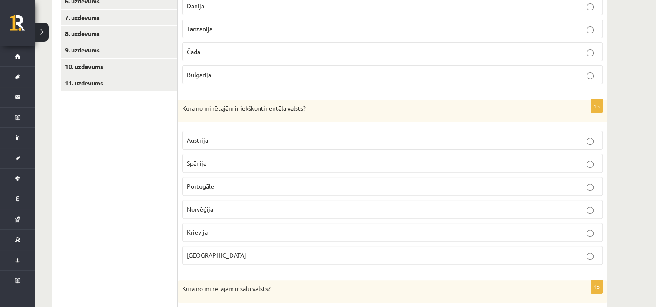
click at [225, 139] on p "Austrija" at bounding box center [392, 140] width 411 height 9
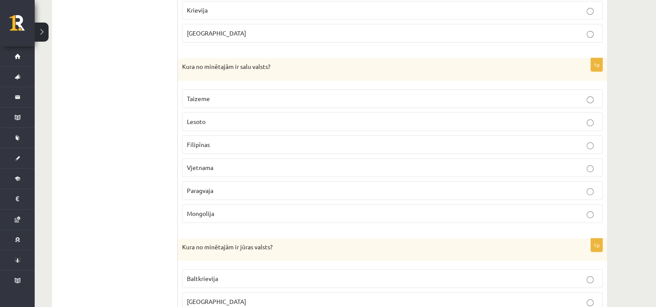
scroll to position [467, 0]
click at [224, 143] on p "Filipīnas" at bounding box center [392, 144] width 411 height 9
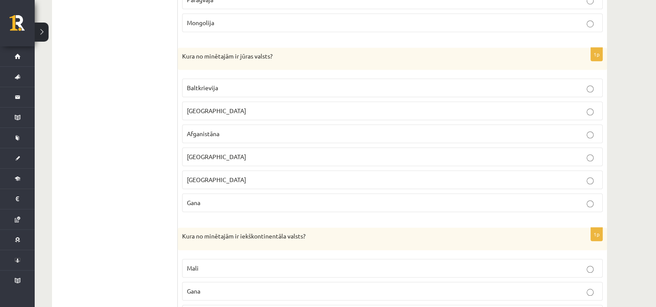
scroll to position [658, 0]
click at [218, 198] on p "Gana" at bounding box center [392, 202] width 411 height 9
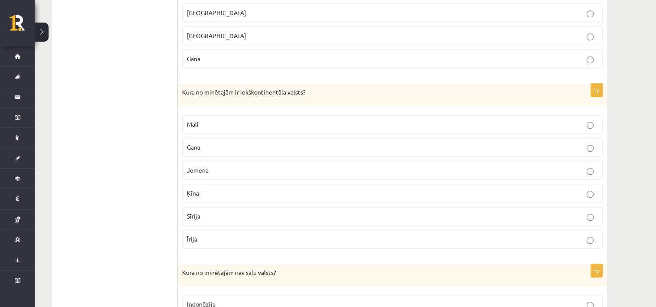
scroll to position [801, 0]
click at [211, 119] on p "Mali" at bounding box center [392, 123] width 411 height 9
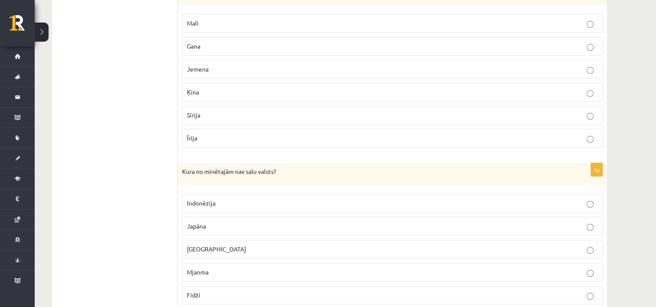
scroll to position [949, 0]
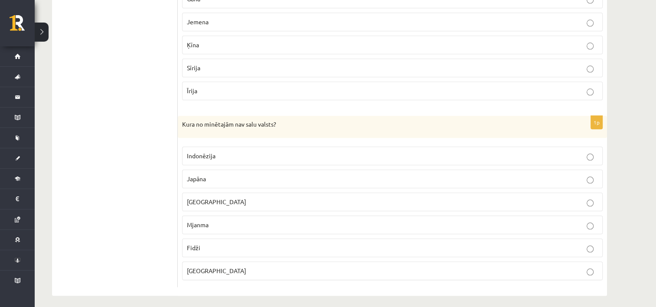
click at [213, 225] on label "Mjanma" at bounding box center [392, 224] width 420 height 19
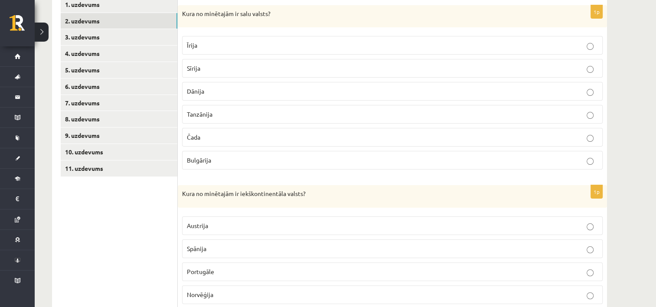
scroll to position [156, 0]
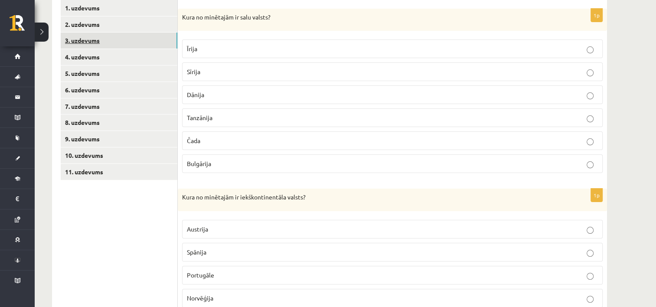
click at [94, 36] on link "3. uzdevums" at bounding box center [119, 41] width 117 height 16
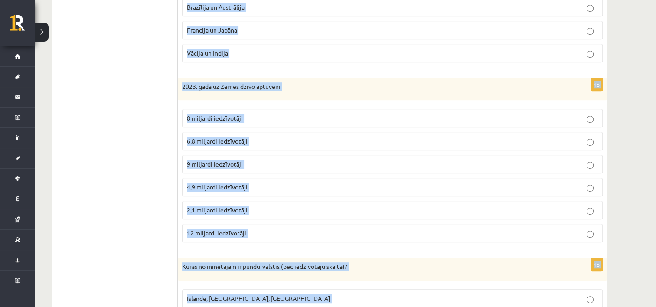
scroll to position [588, 0]
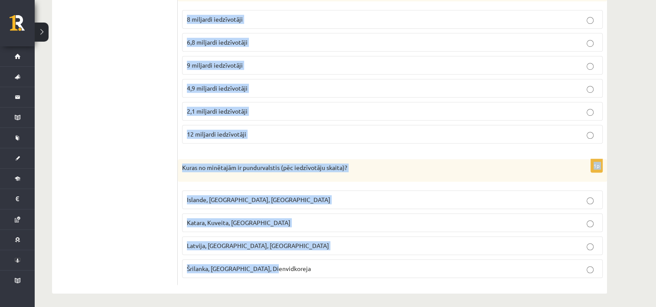
drag, startPoint x: 182, startPoint y: 14, endPoint x: 301, endPoint y: 299, distance: 308.4
copy form "Latvijas Tautas attīstības indekss atbilst ļoti augstam augstam vidējam zemam 1…"
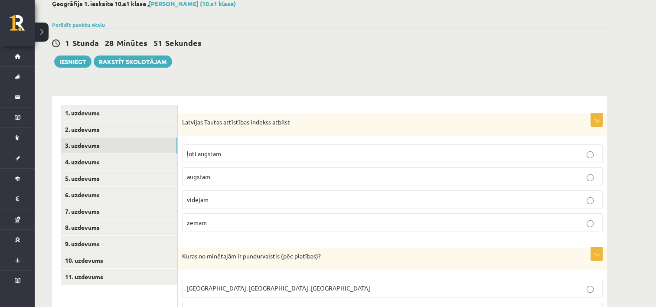
scroll to position [52, 0]
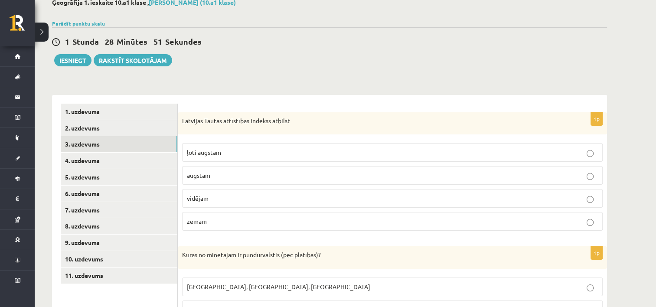
click at [225, 180] on label "augstam" at bounding box center [392, 175] width 420 height 19
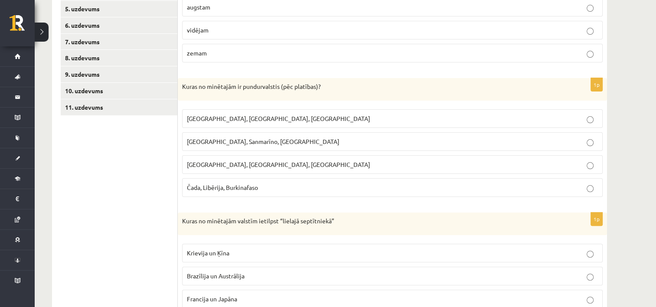
scroll to position [226, 0]
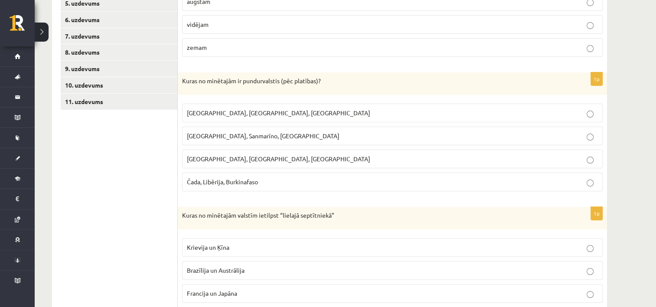
click at [217, 140] on label "Monako, Sanmarīno, Luksemburga" at bounding box center [392, 136] width 420 height 19
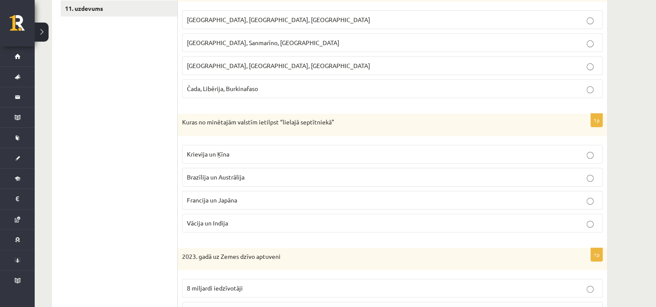
scroll to position [321, 0]
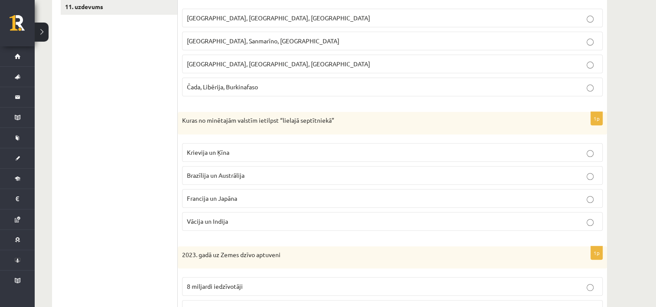
click at [211, 195] on span "Francija un Japāna" at bounding box center [212, 198] width 50 height 8
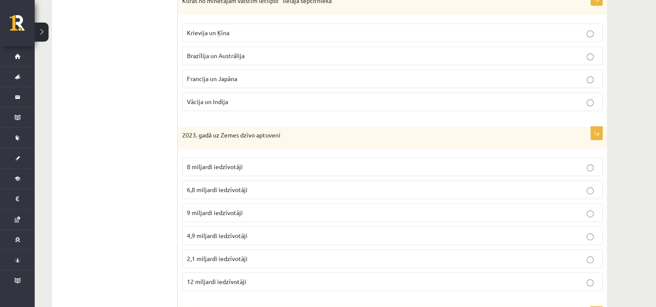
scroll to position [444, 0]
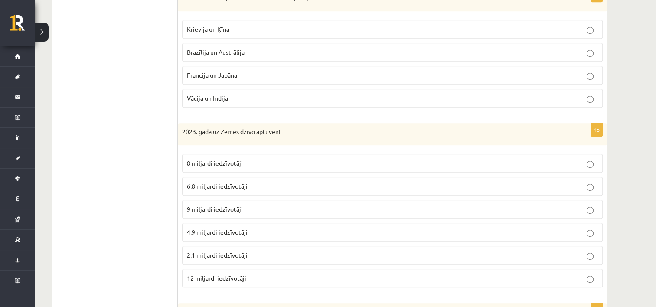
click at [223, 161] on span "8 miljardi iedzīvotāji" at bounding box center [215, 163] width 56 height 8
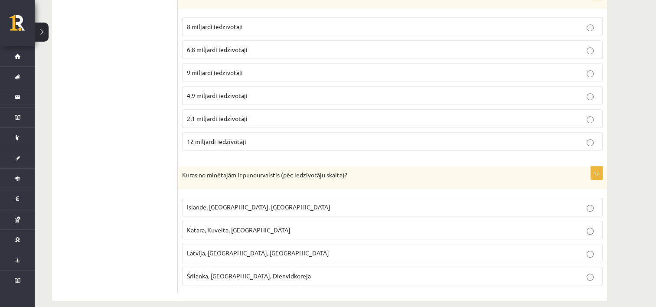
scroll to position [588, 0]
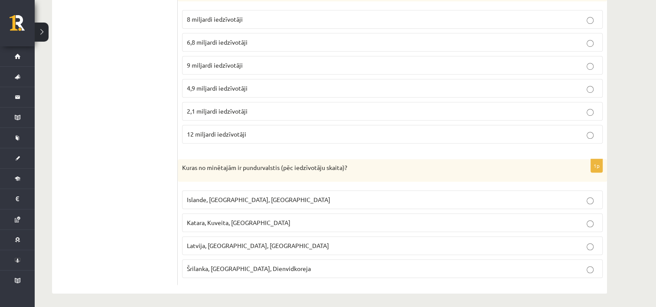
click at [219, 196] on span "Islande, Malta, Surinama" at bounding box center [258, 199] width 143 height 8
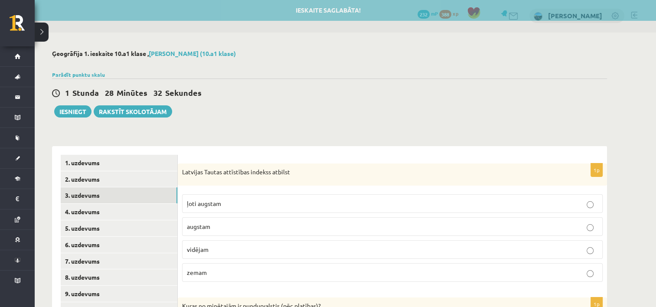
scroll to position [0, 0]
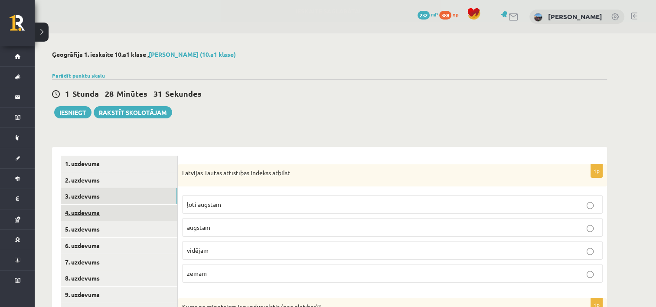
click at [105, 214] on link "4. uzdevums" at bounding box center [119, 213] width 117 height 16
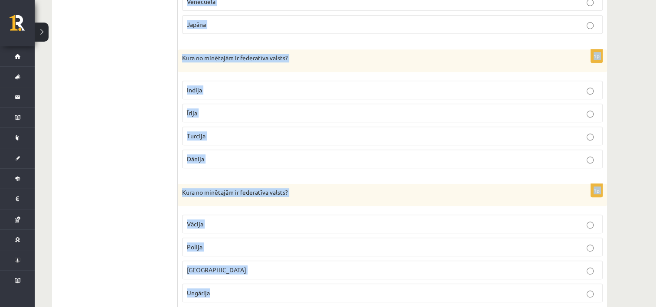
scroll to position [409, 0]
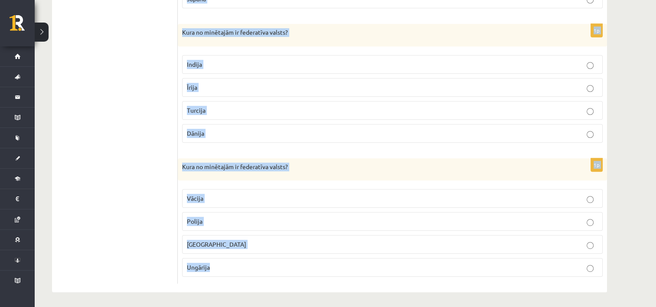
drag, startPoint x: 183, startPoint y: 171, endPoint x: 271, endPoint y: 329, distance: 181.0
copy form "Kura no minētajām ir federatīva valsts? Brazīlija Ķīna Norvēģija Lietuva 1p Kur…"
click at [182, 158] on div "Kura no minētajām ir federatīva valsts?" at bounding box center [392, 169] width 429 height 23
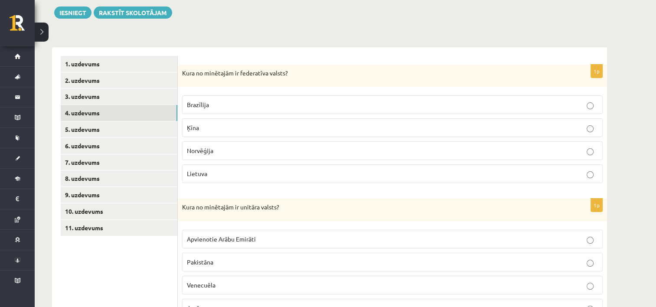
scroll to position [100, 0]
click at [219, 111] on label "Brazīlija" at bounding box center [392, 104] width 420 height 19
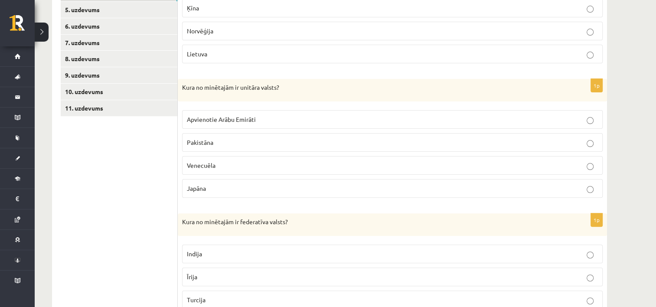
scroll to position [220, 0]
click at [222, 192] on label "Japāna" at bounding box center [392, 188] width 420 height 19
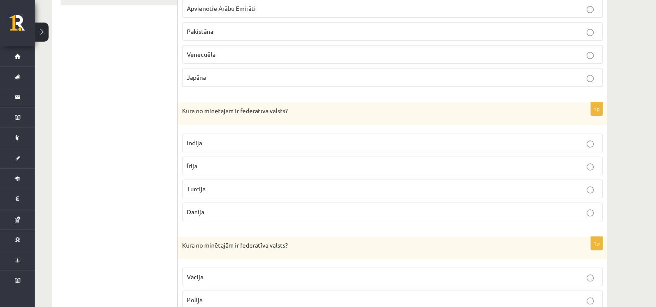
scroll to position [331, 0]
click at [230, 145] on p "Indija" at bounding box center [392, 142] width 411 height 9
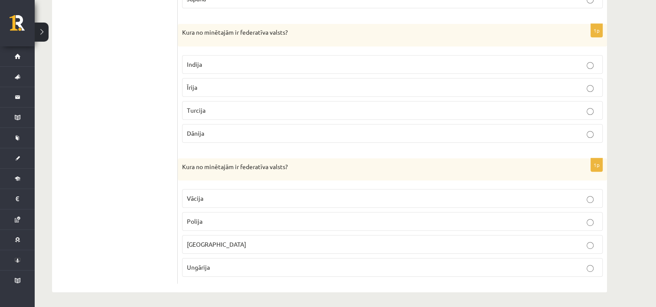
click at [218, 189] on label "Vācija" at bounding box center [392, 198] width 420 height 19
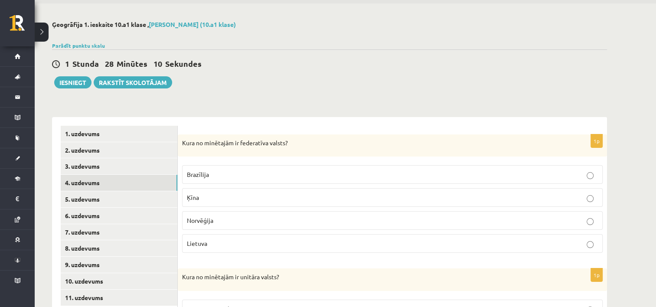
scroll to position [0, 0]
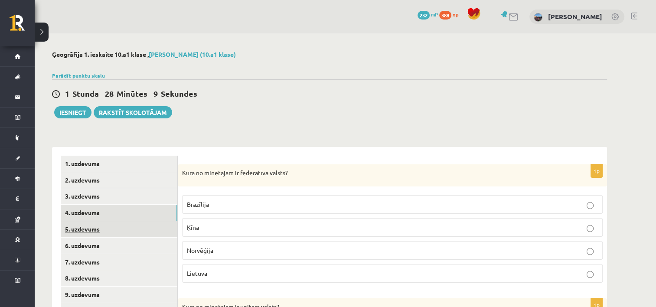
click at [88, 232] on link "5. uzdevums" at bounding box center [119, 229] width 117 height 16
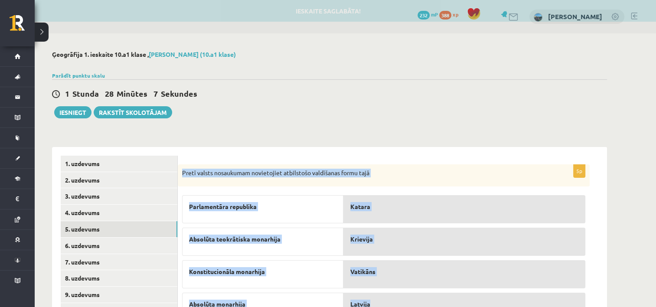
scroll to position [76, 0]
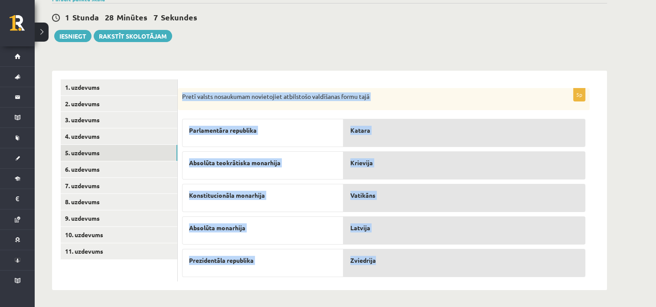
drag, startPoint x: 183, startPoint y: 169, endPoint x: 415, endPoint y: 270, distance: 253.5
click at [415, 270] on div "5p Pretī valsts nosaukumam novietojiet atbilstošo valdīšanas formu tajā Parlame…" at bounding box center [384, 185] width 412 height 194
copy div "Pretī valsts nosaukumam novietojiet atbilstošo valdīšanas formu tajā Parlamentā…"
click at [404, 78] on div "5p Pretī valsts nosaukumam novietojiet atbilstošo valdīšanas formu tajā Parlame…" at bounding box center [392, 181] width 429 height 220
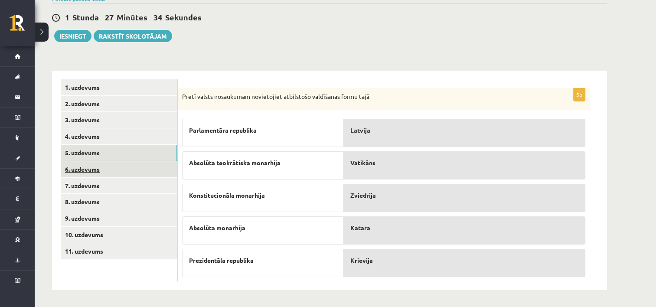
click at [76, 164] on link "6. uzdevums" at bounding box center [119, 169] width 117 height 16
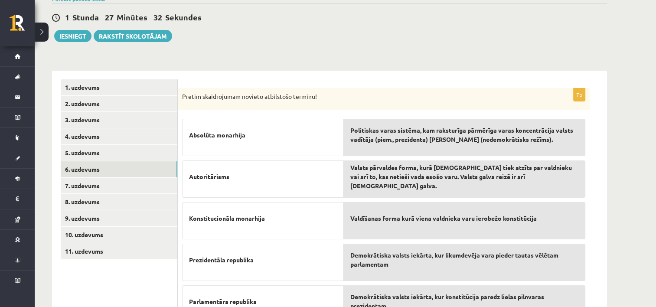
click at [185, 95] on p "Pretim skaidrojumam novieto atbilstošo terminu!" at bounding box center [362, 96] width 360 height 9
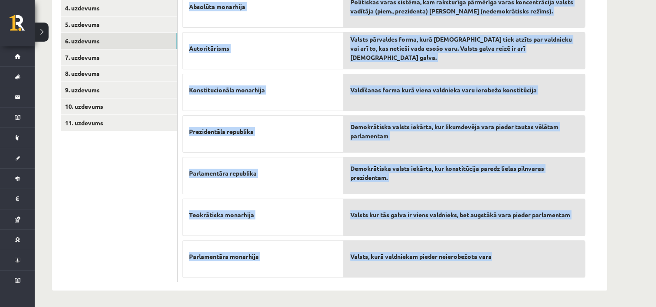
drag, startPoint x: 182, startPoint y: 95, endPoint x: 527, endPoint y: 273, distance: 387.5
click at [527, 273] on div "7p Pretim skaidrojumam novieto atbilstošo terminu! Absolūta monarhija Autoritār…" at bounding box center [384, 121] width 412 height 323
copy div "Pretim skaidrojumam novieto atbilstošo terminu! Absolūta monarhija Autoritārism…"
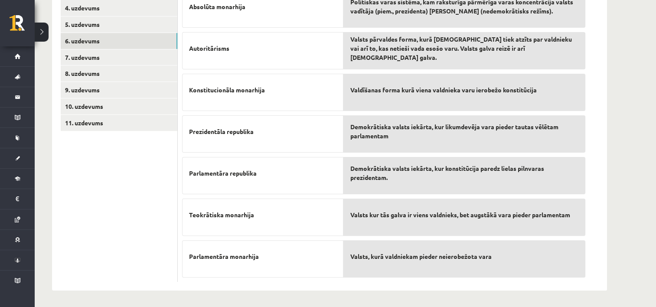
click at [151, 202] on ul "1. uzdevums 2. uzdevums 3. uzdevums 4. uzdevums 5. uzdevums 6. uzdevums 7. uzde…" at bounding box center [119, 116] width 117 height 331
click at [401, 256] on span "Valsts, kurā valdniekam pieder neierobežota vara" at bounding box center [420, 256] width 141 height 9
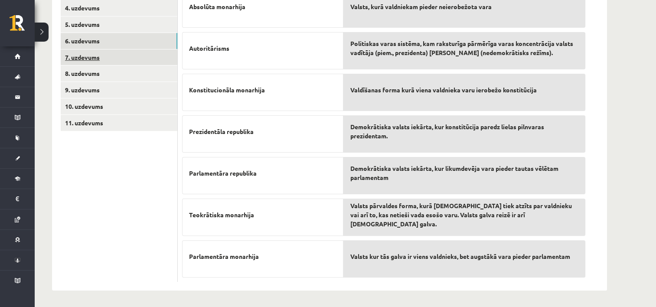
click at [121, 55] on link "7. uzdevums" at bounding box center [119, 57] width 117 height 16
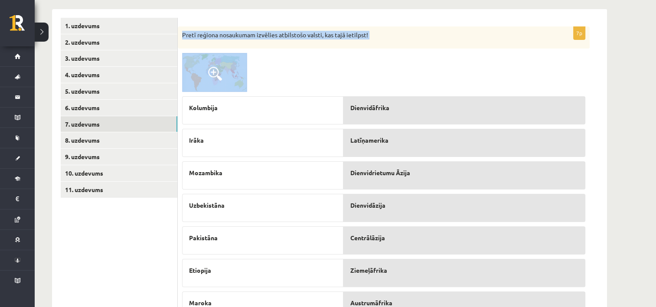
scroll to position [179, 0]
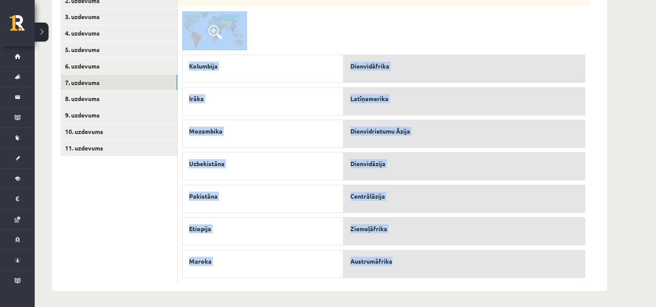
drag, startPoint x: 181, startPoint y: 30, endPoint x: 454, endPoint y: 269, distance: 362.2
click at [454, 269] on div "7p Pretī reģiona nosaukumam izvēlies atbilstošo valsti, kas tajā ietilpst! Kolu…" at bounding box center [384, 133] width 412 height 297
copy div "Pretī reģiona nosaukumam izvēlies atbilstošo valsti, kas tajā ietilpst! Kolumbi…"
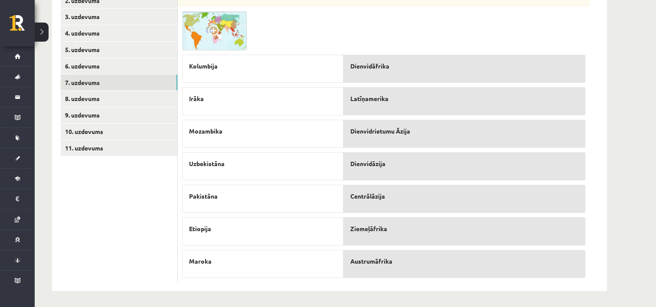
click at [138, 208] on ul "1. uzdevums 2. uzdevums 3. uzdevums 4. uzdevums 5. uzdevums 6. uzdevums 7. uzde…" at bounding box center [119, 129] width 117 height 306
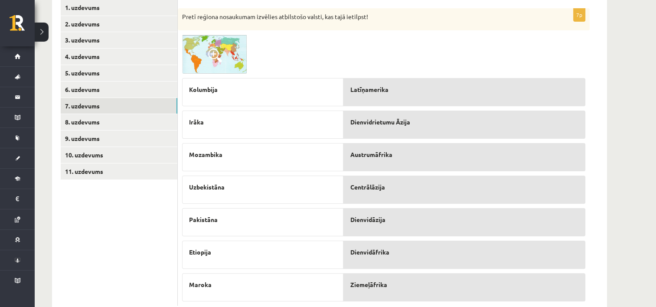
scroll to position [155, 0]
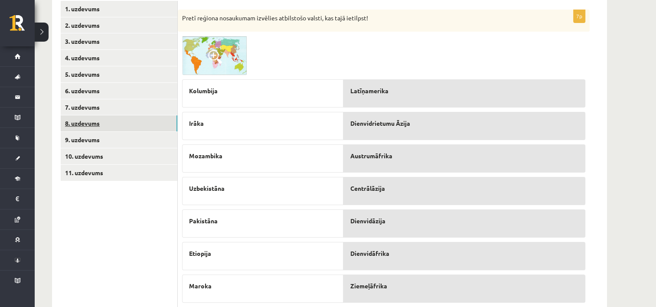
click at [85, 118] on link "8. uzdevums" at bounding box center [119, 123] width 117 height 16
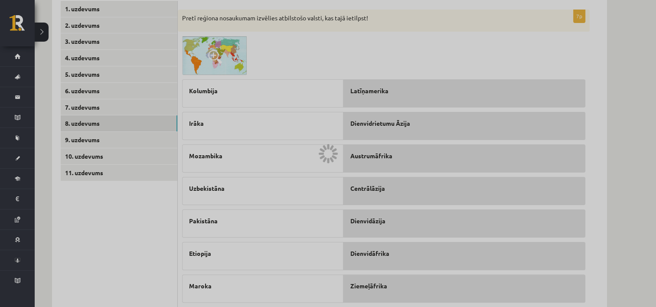
scroll to position [102, 0]
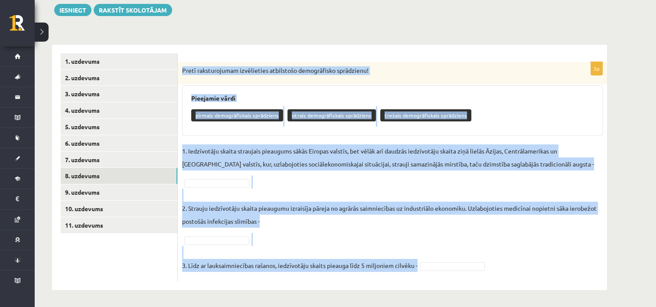
drag, startPoint x: 180, startPoint y: 68, endPoint x: 504, endPoint y: 312, distance: 405.2
click at [504, 205] on html "0 Dāvanas 232 mP 388 xp [PERSON_NAME] Jirgena Sākums Aktuāli Kā mācīties [PERSO…" at bounding box center [328, 51] width 656 height 307
copy div "Pretī raksturojumam izvēlieties atbilstošo demogrāfisko sprādzienu! Pieejamie v…"
click at [434, 99] on h3 "Pieejamie vārdi" at bounding box center [392, 97] width 402 height 7
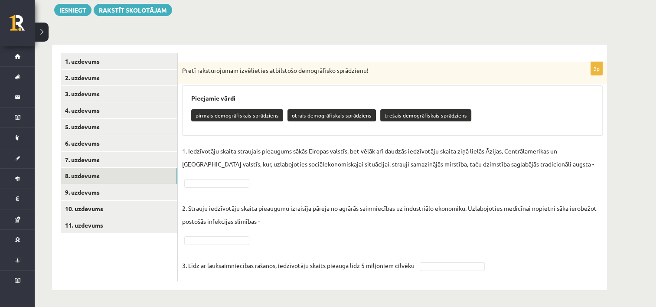
click at [211, 189] on p "2. Strauju iedzīvotāju skaita pieaugumu izraisīja pāreja no agrārās saimniecība…" at bounding box center [392, 208] width 420 height 39
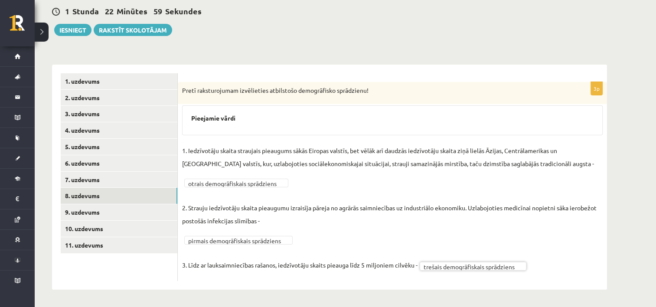
scroll to position [82, 0]
click at [93, 216] on link "9. uzdevums" at bounding box center [119, 212] width 117 height 16
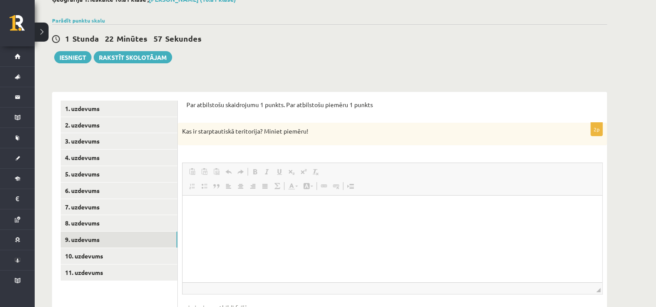
scroll to position [0, 0]
drag, startPoint x: 186, startPoint y: 102, endPoint x: 347, endPoint y: 130, distance: 164.0
click at [347, 130] on div "Par atbilstošu skaidrojumu 1 punkts. Par atbilstošu piemēru 1 punkts 2p Kas ir …" at bounding box center [392, 222] width 429 height 260
copy form "Par atbilstošu skaidrojumu 1 punkts. Par atbilstošu piemēru 1 punkts 2p Kas ir …"
click at [217, 208] on p "To enrich screen reader interactions, please activate Accessibility in Grammarl…" at bounding box center [392, 208] width 402 height 9
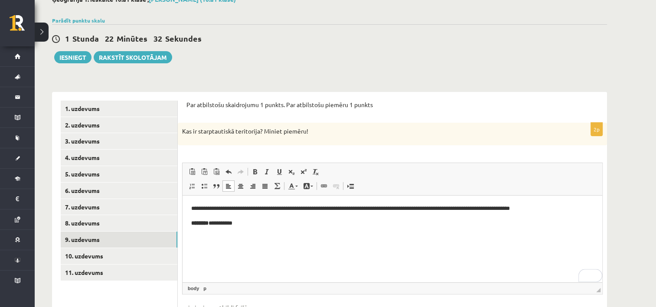
click at [254, 225] on p "**********" at bounding box center [392, 223] width 403 height 9
click at [208, 223] on strong "********" at bounding box center [199, 223] width 17 height 6
drag, startPoint x: 238, startPoint y: 250, endPoint x: 250, endPoint y: 249, distance: 12.2
click at [212, 223] on span "Paste" at bounding box center [215, 229] width 10 height 13
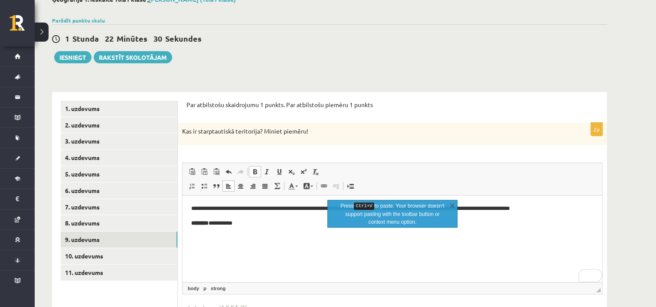
click at [231, 222] on p "**********" at bounding box center [392, 223] width 403 height 9
drag, startPoint x: 215, startPoint y: 222, endPoint x: 182, endPoint y: 215, distance: 33.9
click at [182, 215] on html "**********" at bounding box center [392, 215] width 420 height 41
click at [255, 171] on span at bounding box center [254, 171] width 7 height 7
click at [258, 213] on p "**********" at bounding box center [392, 208] width 403 height 9
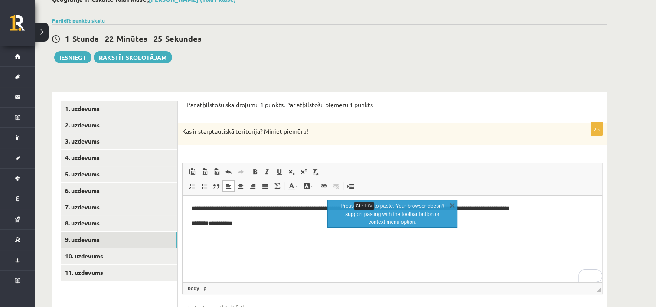
click at [455, 104] on p "Par atbilstošu skaidrojumu 1 punkts. Par atbilstošu piemēru 1 punkts" at bounding box center [392, 105] width 412 height 9
click at [82, 260] on link "10. uzdevums" at bounding box center [119, 256] width 117 height 16
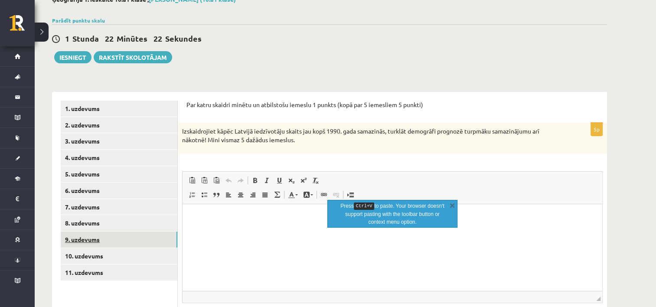
click at [94, 237] on link "9. uzdevums" at bounding box center [119, 239] width 117 height 16
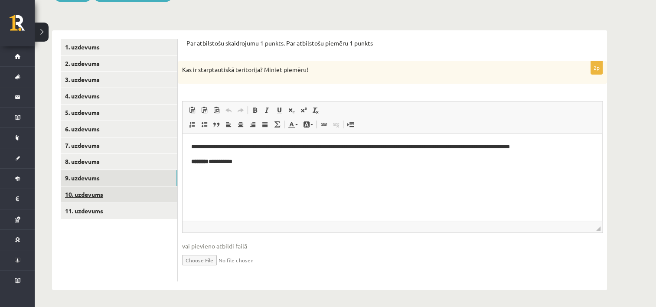
click at [149, 199] on link "10. uzdevums" at bounding box center [119, 194] width 117 height 16
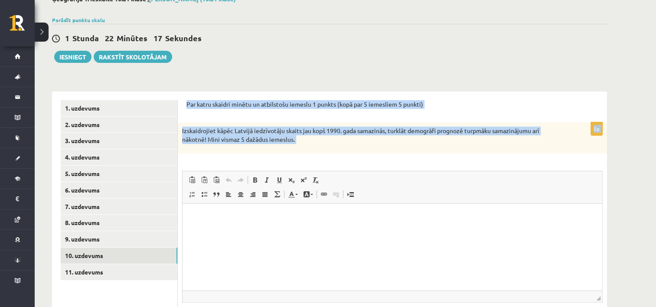
drag, startPoint x: 187, startPoint y: 98, endPoint x: 365, endPoint y: 155, distance: 187.5
click at [365, 155] on div "Par katru skaidri minētu un atbilstošu iemeslu 1 punkts (kopā par 5 iemesliem 5…" at bounding box center [392, 225] width 429 height 268
copy form "Par katru skaidri minētu un atbilstošu iemeslu 1 punkts (kopā par 5 iemesliem 5…"
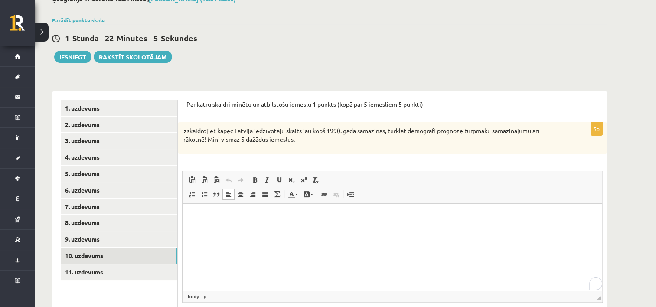
click at [233, 205] on html at bounding box center [392, 216] width 420 height 26
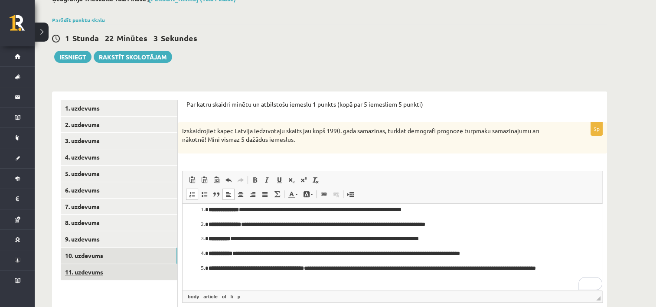
scroll to position [7, 0]
click at [102, 268] on link "11. uzdevums" at bounding box center [119, 272] width 117 height 16
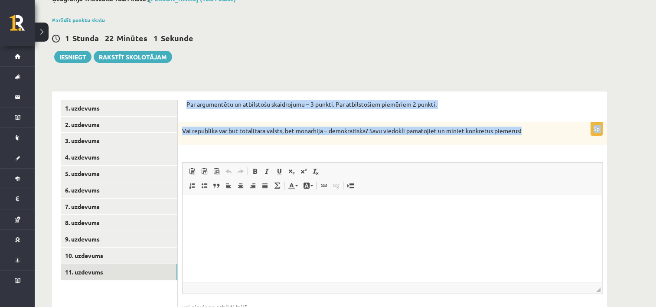
scroll to position [0, 0]
drag, startPoint x: 186, startPoint y: 99, endPoint x: 419, endPoint y: 167, distance: 242.5
click at [419, 167] on div "Par argumentētu un atbilstošu skaidrojumu – 3 punkti. Par atbilstošiem piemērie…" at bounding box center [392, 221] width 429 height 260
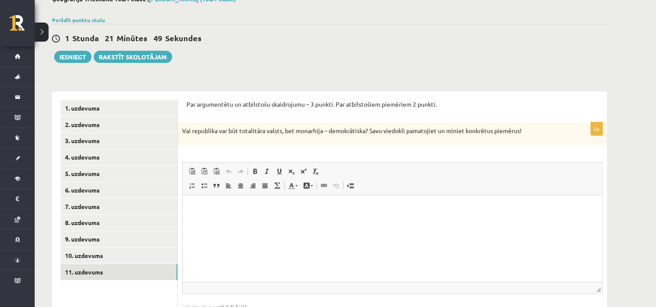
click at [223, 202] on html at bounding box center [392, 208] width 420 height 26
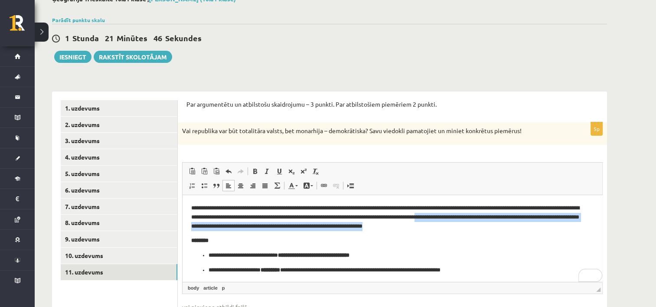
drag, startPoint x: 485, startPoint y: 223, endPoint x: 479, endPoint y: 220, distance: 6.2
click at [479, 220] on p "**********" at bounding box center [389, 217] width 396 height 27
click at [485, 229] on p "**********" at bounding box center [389, 217] width 396 height 27
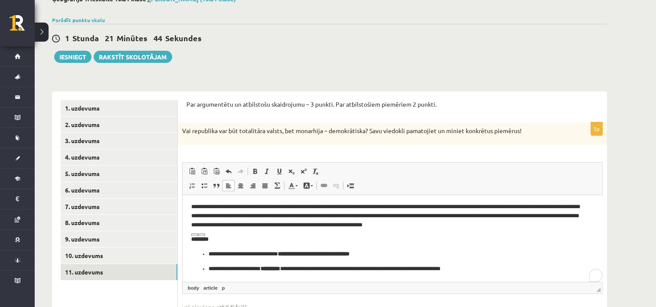
scroll to position [2, 0]
click at [278, 240] on p "********" at bounding box center [392, 239] width 402 height 9
click at [94, 257] on link "10. uzdevums" at bounding box center [119, 256] width 117 height 16
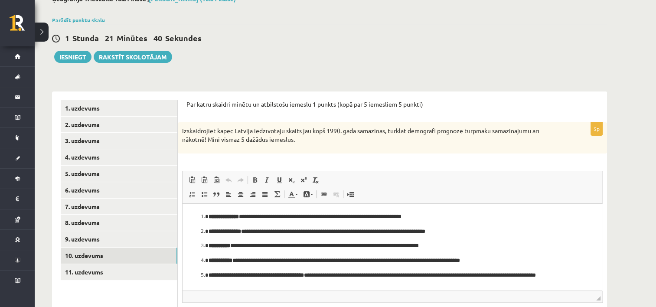
scroll to position [0, 0]
click at [113, 232] on link "9. uzdevums" at bounding box center [119, 239] width 117 height 16
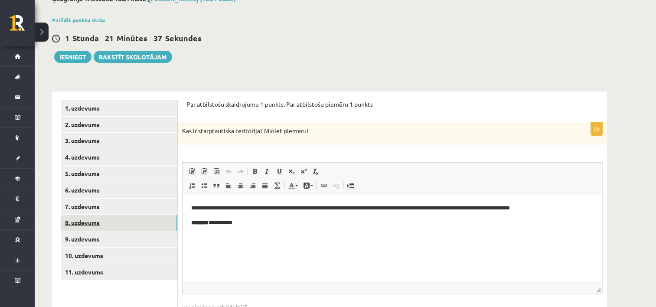
click at [121, 218] on link "8. uzdevums" at bounding box center [119, 223] width 117 height 16
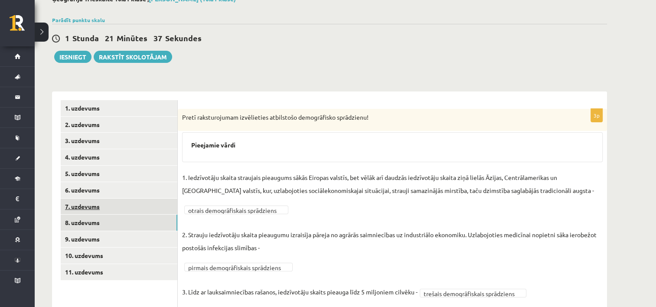
click at [97, 203] on link "7. uzdevums" at bounding box center [119, 207] width 117 height 16
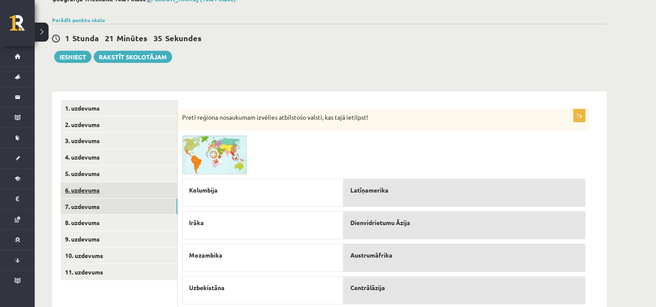
click at [101, 187] on link "6. uzdevums" at bounding box center [119, 190] width 117 height 16
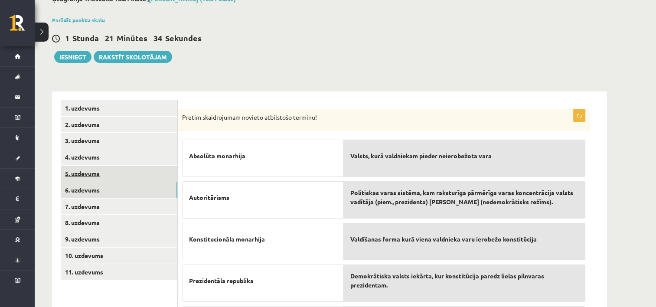
click at [110, 172] on link "5. uzdevums" at bounding box center [119, 174] width 117 height 16
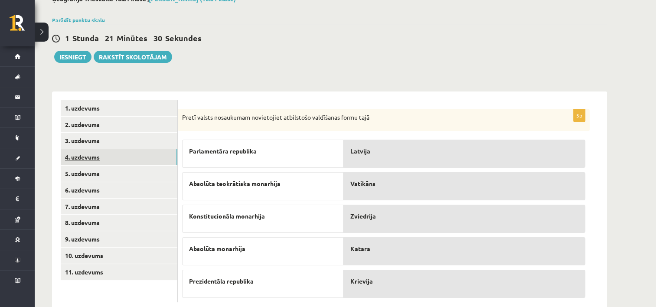
click at [117, 156] on link "4. uzdevums" at bounding box center [119, 157] width 117 height 16
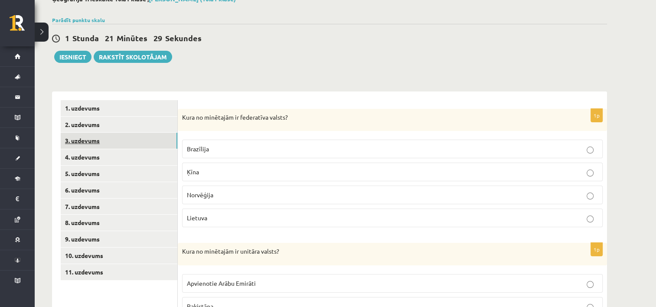
click at [102, 138] on link "3. uzdevums" at bounding box center [119, 141] width 117 height 16
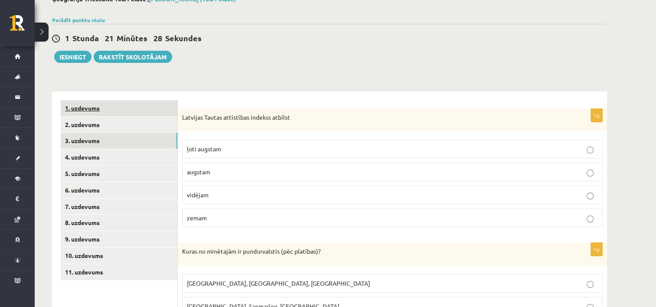
click at [95, 114] on link "1. uzdevums" at bounding box center [119, 108] width 117 height 16
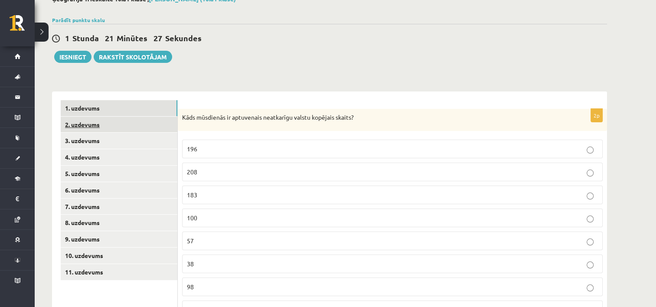
click at [94, 125] on link "2. uzdevums" at bounding box center [119, 125] width 117 height 16
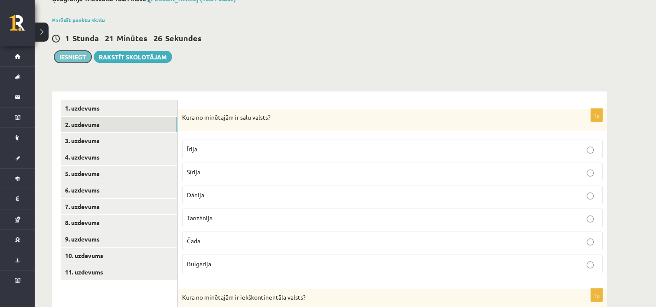
click at [69, 52] on button "Iesniegt" at bounding box center [72, 57] width 37 height 12
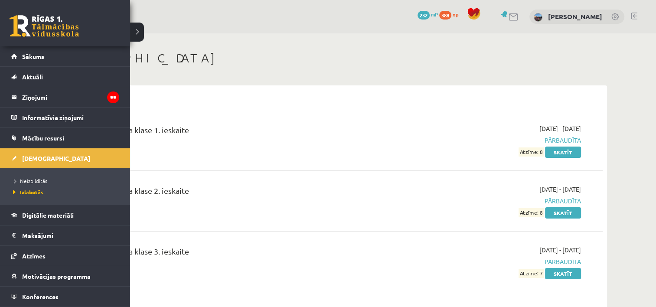
click at [36, 176] on li "Neizpildītās" at bounding box center [66, 180] width 111 height 11
click at [38, 182] on span "Neizpildītās" at bounding box center [31, 180] width 40 height 7
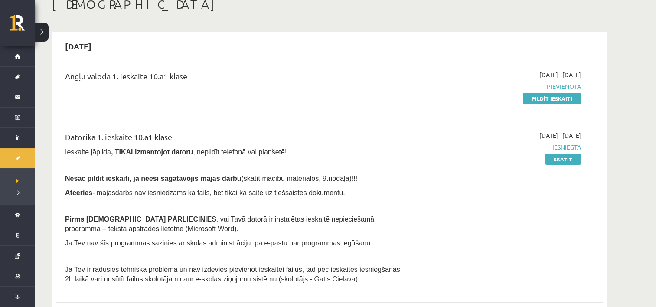
scroll to position [71, 0]
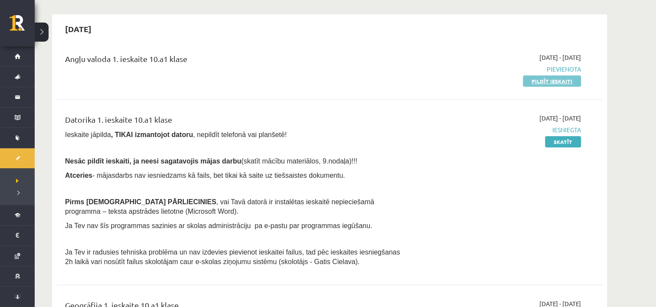
click at [558, 76] on link "Pildīt ieskaiti" at bounding box center [552, 80] width 58 height 11
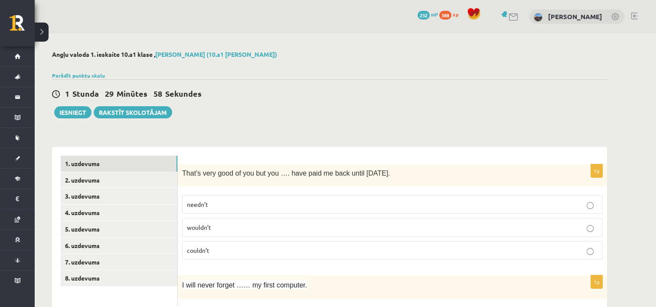
click at [184, 174] on span "That’s very good of you but you …. have paid me back until [DATE]." at bounding box center [286, 172] width 208 height 7
click at [179, 171] on div "That’s very good of you but you …. have paid me back until [DATE]." at bounding box center [392, 175] width 429 height 22
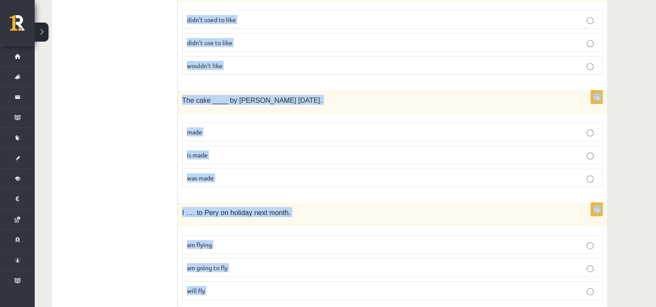
scroll to position [2101, 0]
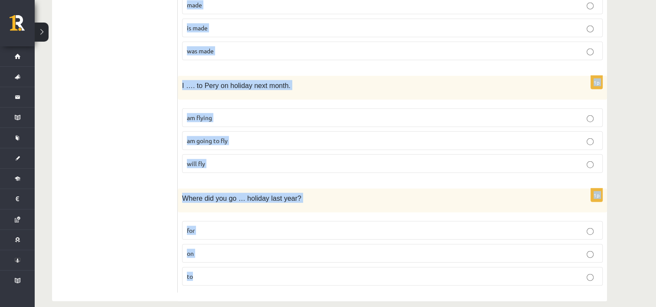
drag, startPoint x: 179, startPoint y: 171, endPoint x: 280, endPoint y: 266, distance: 138.6
copy form "Lore’i dolo sita co adi eli sed …. doei temp in utla etdol magnaali. enima’m ve…"
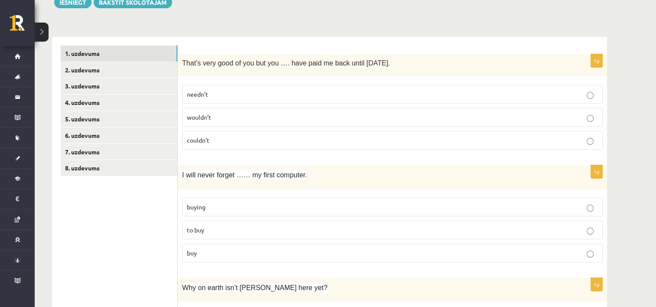
scroll to position [117, 0]
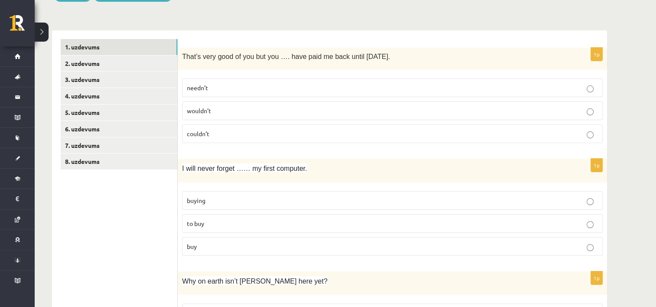
click at [229, 91] on p "needn’t" at bounding box center [392, 87] width 411 height 9
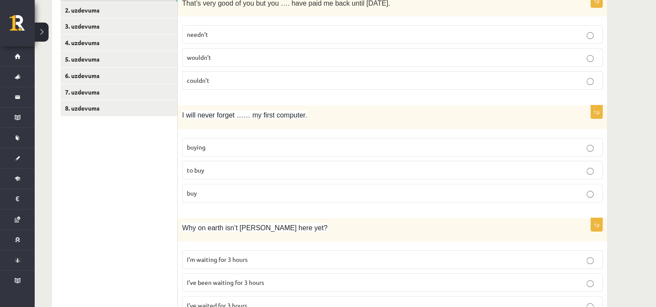
scroll to position [173, 0]
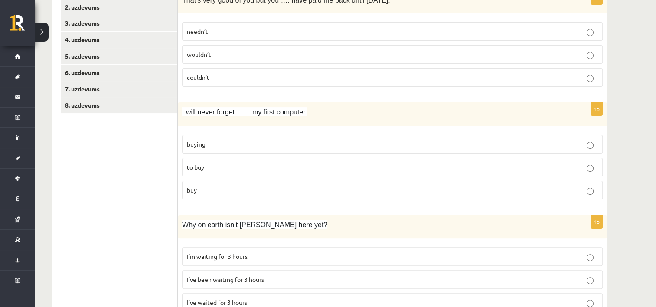
click at [225, 146] on p "buying" at bounding box center [392, 144] width 411 height 9
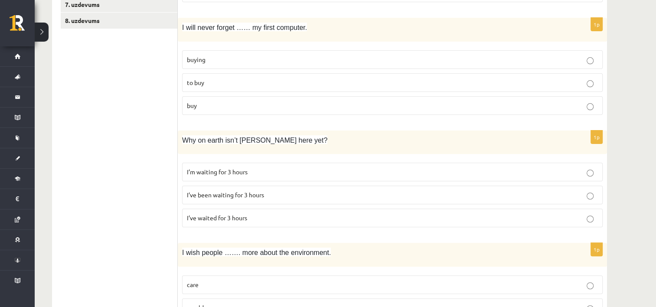
scroll to position [263, 0]
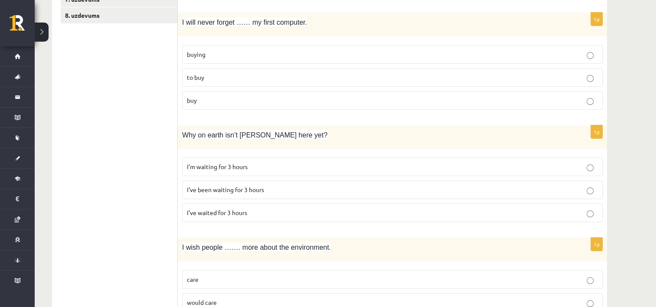
click at [244, 186] on span "I’ve been waiting for 3 hours" at bounding box center [225, 190] width 77 height 8
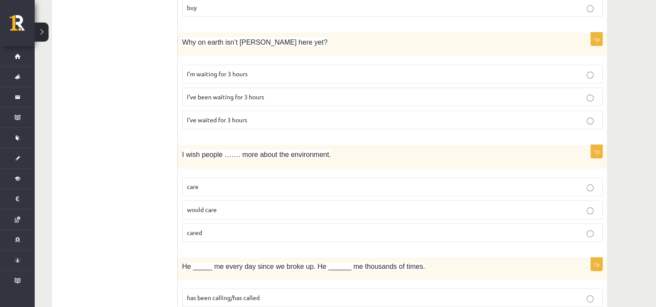
scroll to position [356, 0]
click at [208, 207] on span "would care" at bounding box center [202, 209] width 30 height 8
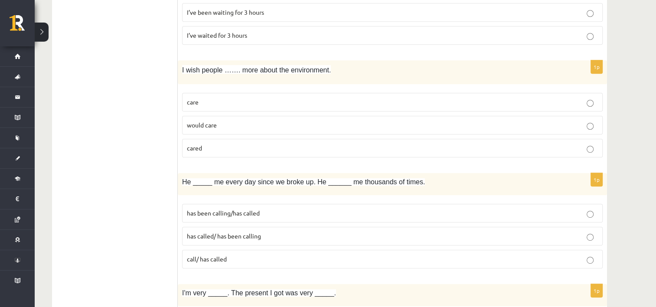
scroll to position [445, 0]
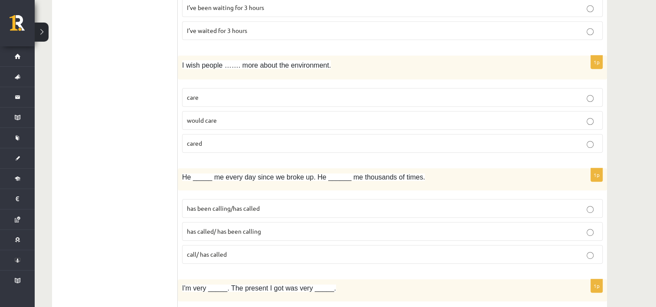
click at [217, 231] on span "has called/ has been calling" at bounding box center [224, 231] width 74 height 8
click at [225, 204] on p "has been calling/has called" at bounding box center [392, 208] width 411 height 9
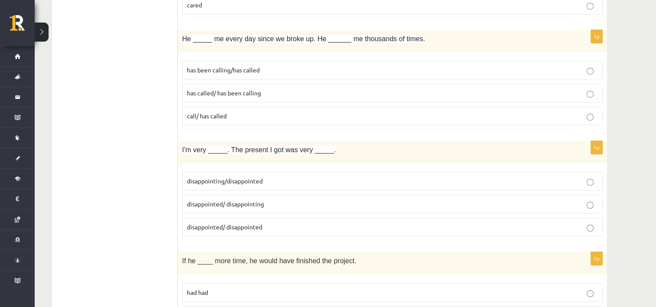
scroll to position [588, 0]
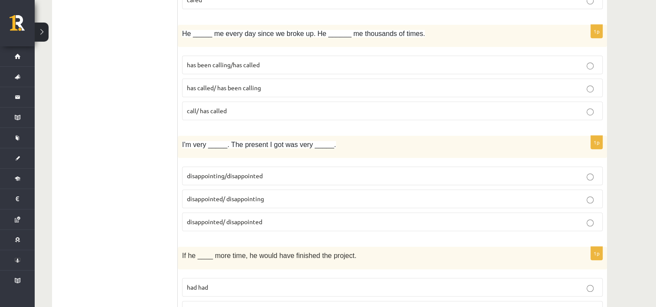
click at [265, 194] on p "disappointed/ disappointing" at bounding box center [392, 198] width 411 height 9
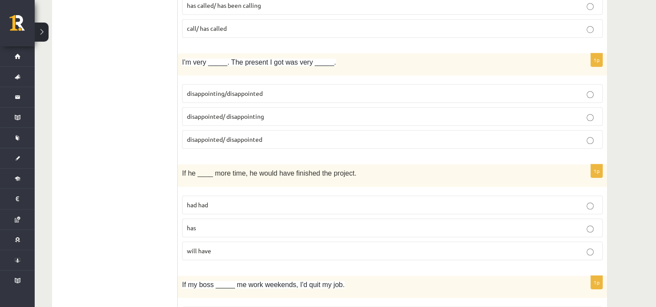
click at [230, 200] on p "had had" at bounding box center [392, 204] width 411 height 9
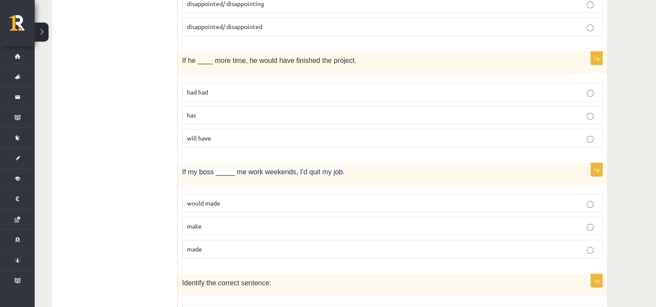
scroll to position [804, 0]
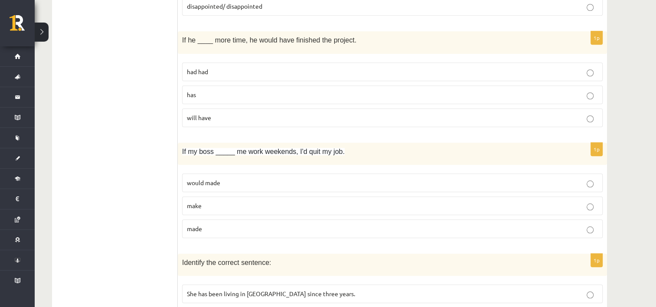
click at [210, 201] on p "make" at bounding box center [392, 205] width 411 height 9
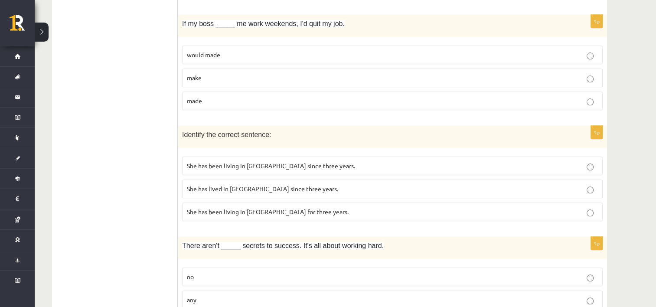
scroll to position [932, 0]
click at [279, 207] on span "She has been living in Paris for three years." at bounding box center [268, 211] width 162 height 8
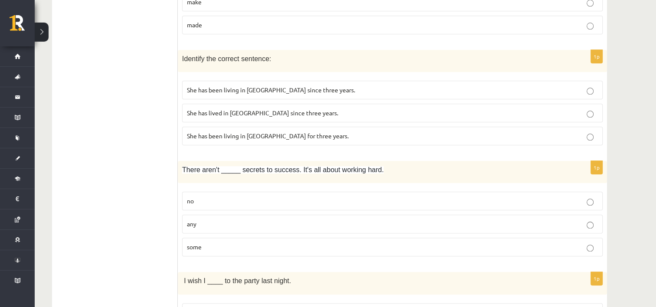
scroll to position [1022, 0]
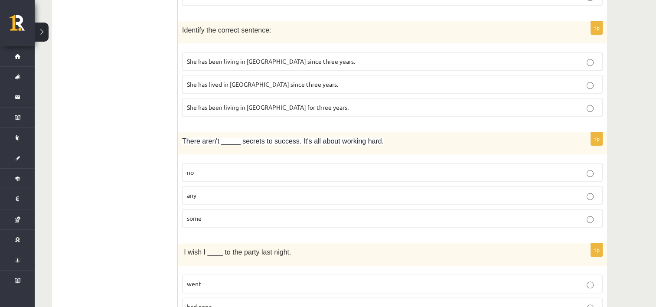
click at [201, 186] on label "any" at bounding box center [392, 195] width 420 height 19
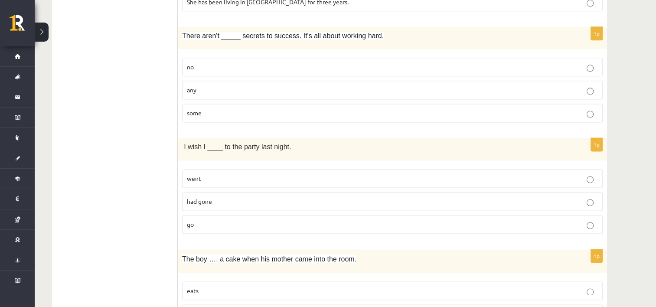
scroll to position [1143, 0]
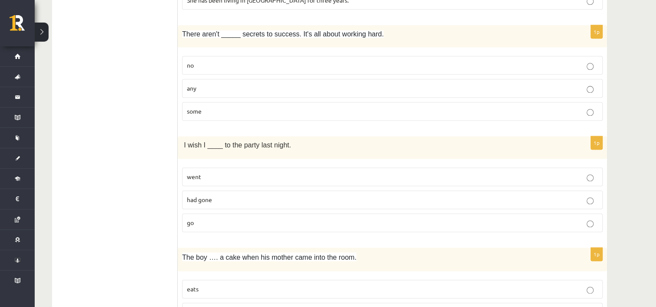
click at [224, 195] on p "had gone" at bounding box center [392, 199] width 411 height 9
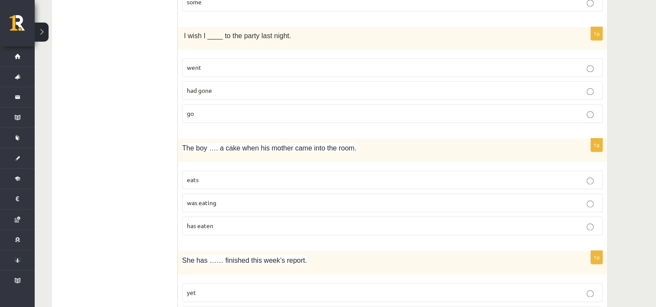
scroll to position [1254, 0]
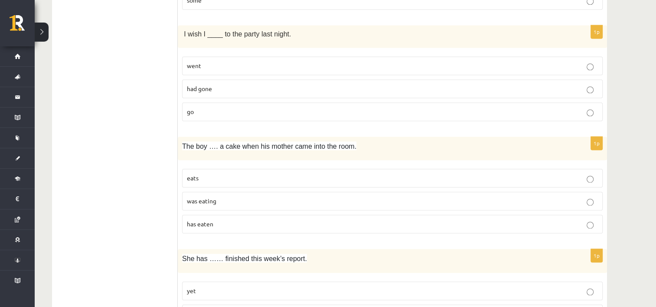
click at [201, 198] on p "was eating" at bounding box center [392, 200] width 411 height 9
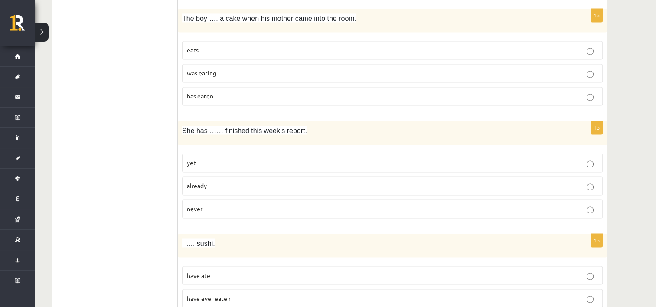
scroll to position [1383, 0]
click at [232, 175] on label "already" at bounding box center [392, 184] width 420 height 19
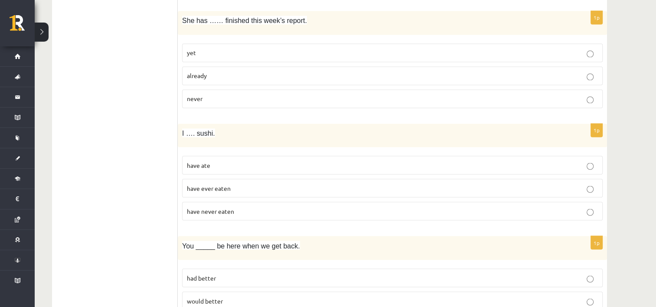
scroll to position [1505, 0]
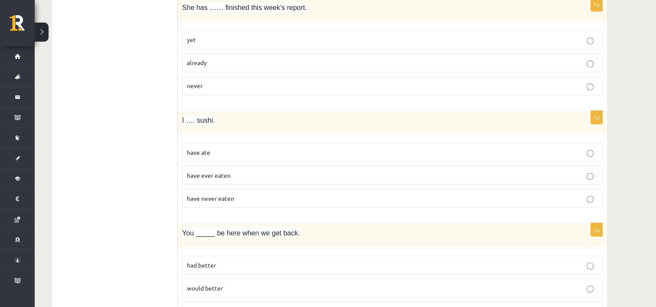
click at [241, 170] on p "have ever eaten" at bounding box center [392, 174] width 411 height 9
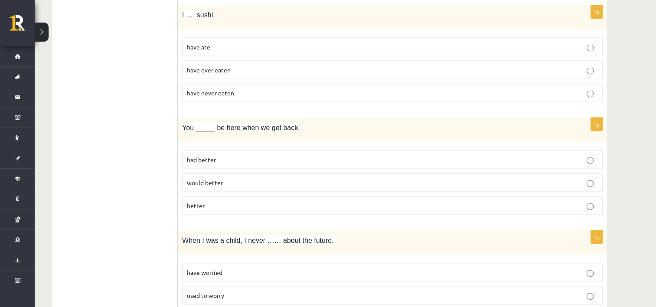
scroll to position [1613, 0]
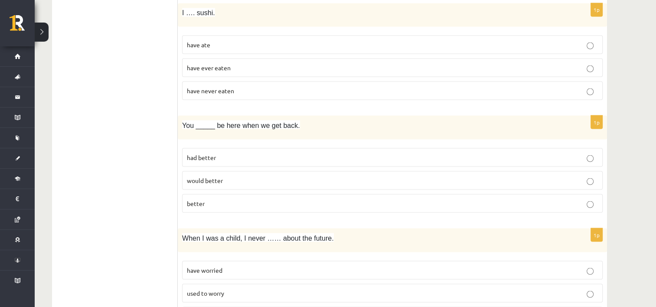
click at [218, 153] on p "had better" at bounding box center [392, 157] width 411 height 9
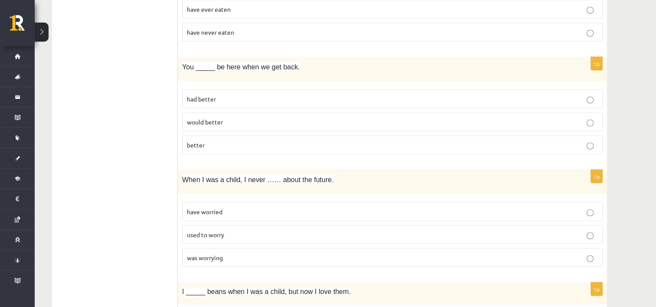
scroll to position [1684, 0]
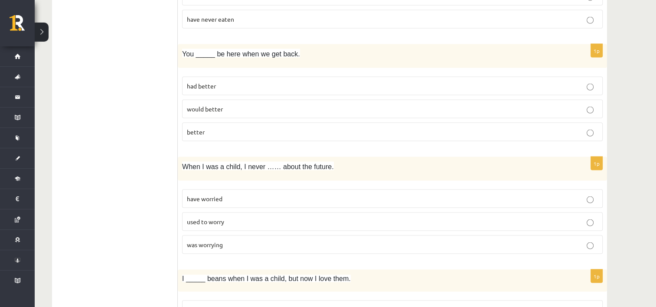
click at [221, 212] on label "used to worry" at bounding box center [392, 221] width 420 height 19
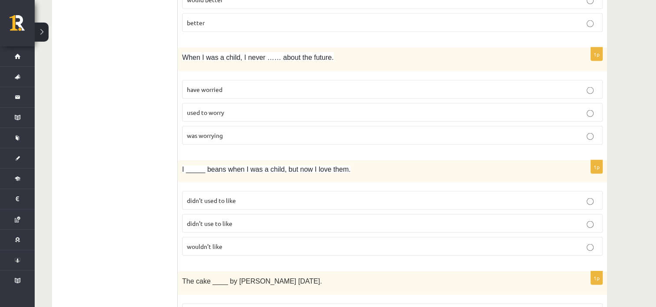
scroll to position [1793, 0]
click at [211, 218] on p "didn’t use to like" at bounding box center [392, 222] width 411 height 9
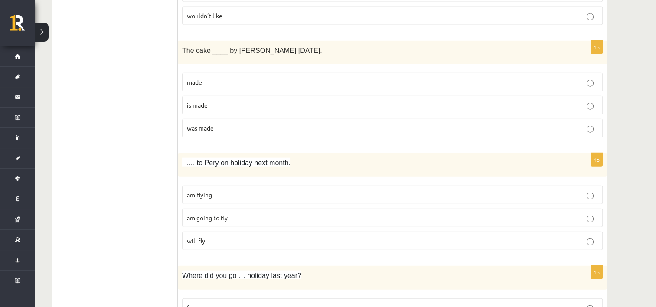
scroll to position [2028, 0]
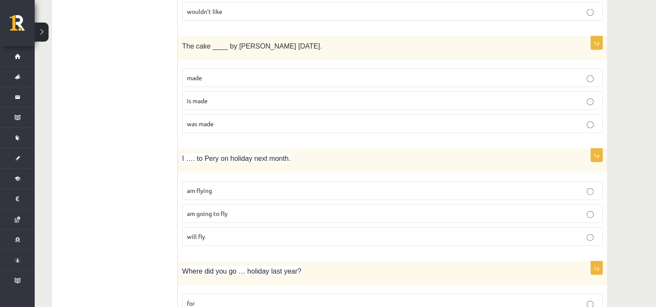
click at [209, 120] on span "was made" at bounding box center [200, 124] width 27 height 8
click at [224, 188] on label "am flying" at bounding box center [392, 190] width 420 height 19
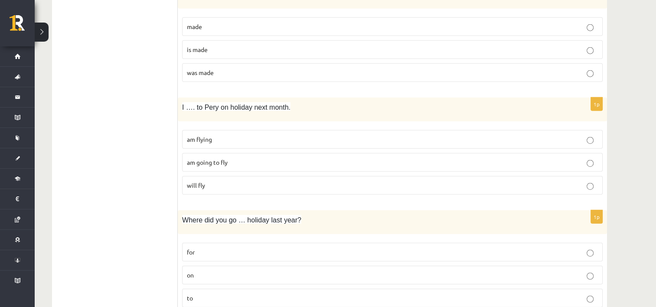
scroll to position [2101, 0]
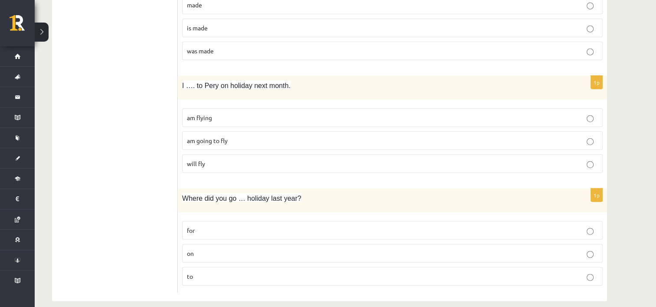
click at [214, 249] on p "on" at bounding box center [392, 253] width 411 height 9
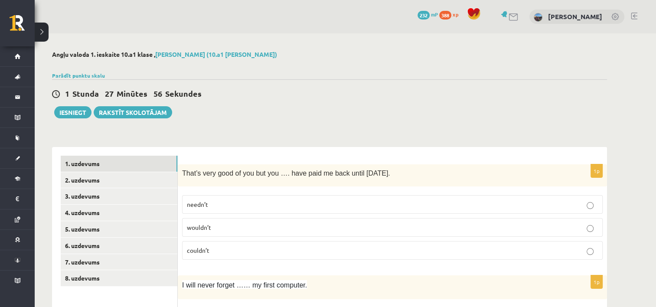
scroll to position [0, 0]
click at [106, 174] on link "2. uzdevums" at bounding box center [119, 180] width 117 height 16
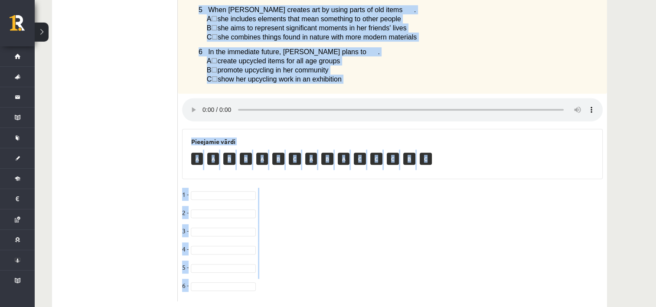
scroll to position [395, 0]
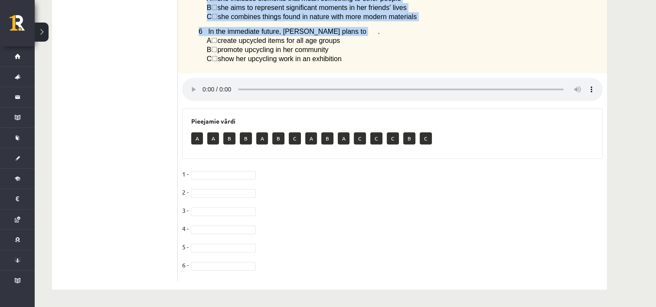
drag, startPoint x: 187, startPoint y: 170, endPoint x: 350, endPoint y: 31, distance: 214.0
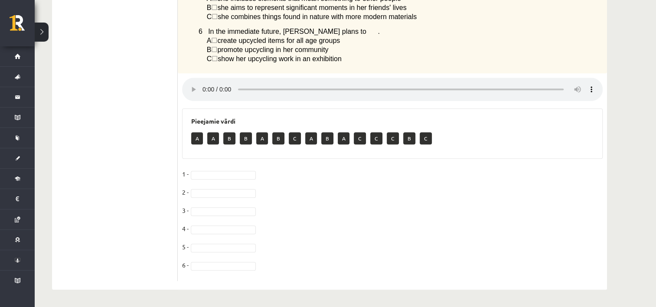
drag, startPoint x: 350, startPoint y: 31, endPoint x: 476, endPoint y: 43, distance: 126.3
click at [476, 43] on p "A ☐  create upcycled items for all age groups" at bounding box center [383, 40] width 352 height 9
click at [217, 47] on span "☐" at bounding box center [214, 49] width 6 height 7
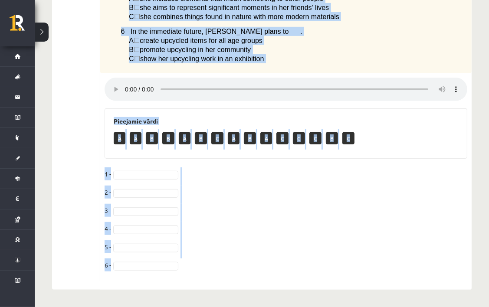
drag, startPoint x: 109, startPoint y: 88, endPoint x: 259, endPoint y: 271, distance: 237.5
click at [259, 271] on div "6p Listen to a radio interview with a girl called Yasemin who has a hobby calle…" at bounding box center [285, 26] width 371 height 510
copy div "Listen to a radio interview with a girl called Yasemin who has a hobby called u…"
click at [438, 167] on fieldset "1 - 2 - 3 - 4 - 5 - 6 -" at bounding box center [285, 221] width 362 height 109
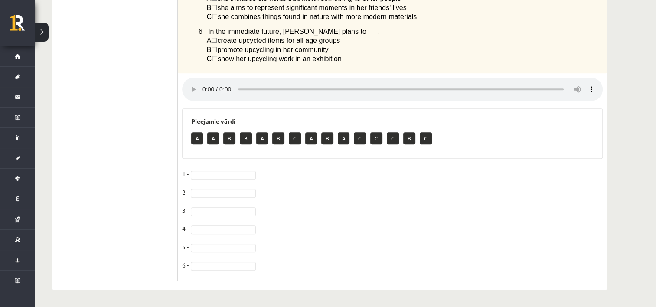
click at [205, 182] on fieldset "1 - 2 - 3 - 4 - 5 - 6 -" at bounding box center [392, 221] width 420 height 109
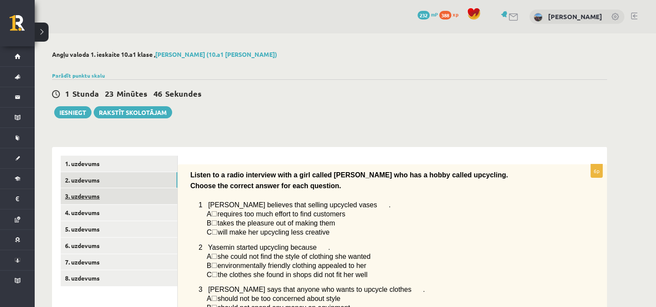
click at [85, 198] on link "3. uzdevums" at bounding box center [119, 196] width 117 height 16
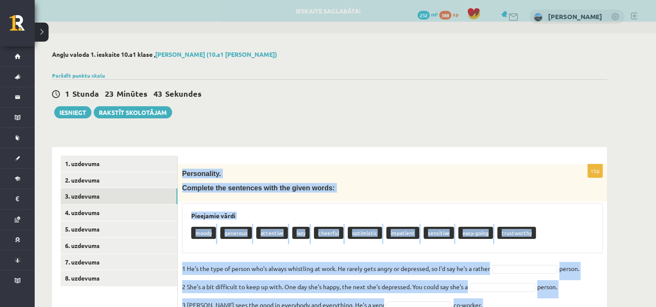
scroll to position [167, 0]
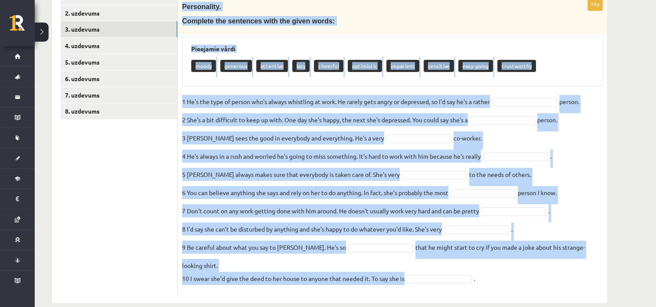
drag, startPoint x: 180, startPoint y: 172, endPoint x: 449, endPoint y: 266, distance: 284.6
click at [449, 266] on div "10p Personality. Complete the sentences with the given words: Pieejamie vārdi m…" at bounding box center [392, 145] width 429 height 297
copy div "Personality. Complete the sentences with the given words: Pieejamie vārdi moody…"
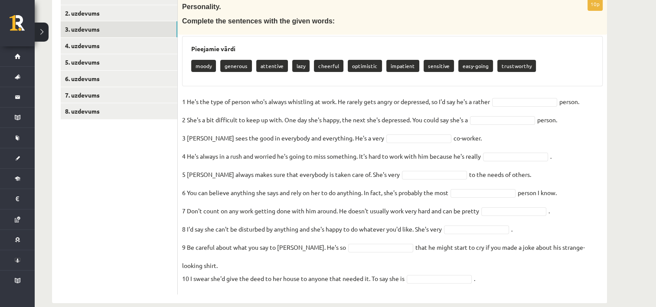
click at [130, 149] on ul "1. uzdevums 2. uzdevums 3. uzdevums 4. uzdevums 5. uzdevums 6. uzdevums 7. uzde…" at bounding box center [119, 142] width 117 height 306
click at [528, 94] on div "10p Personality. Complete the sentences with the given words: Pieejamie vārdi m…" at bounding box center [392, 145] width 429 height 297
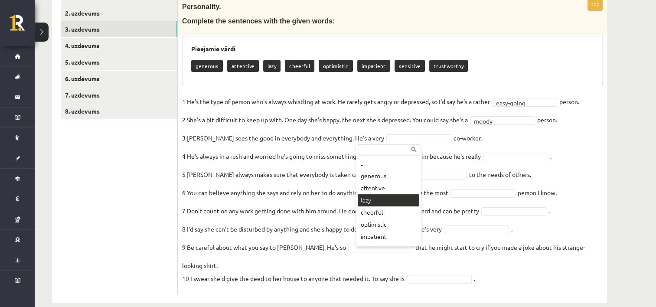
scroll to position [7, 0]
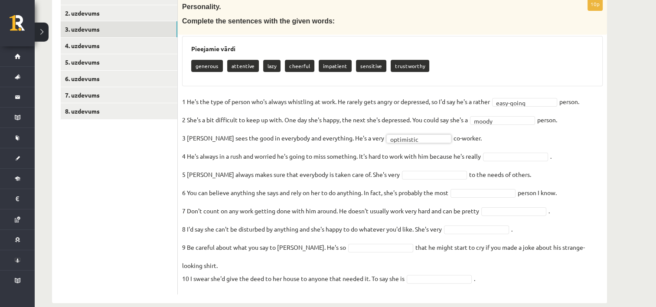
click at [511, 150] on fieldset "**********" at bounding box center [392, 192] width 420 height 195
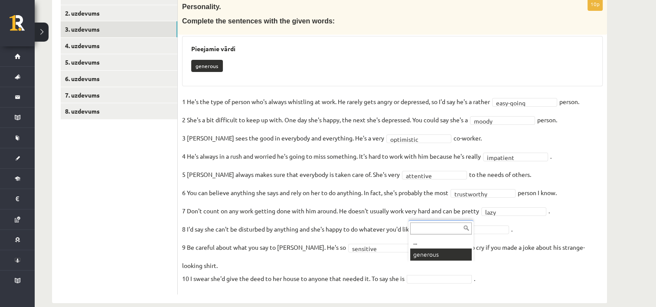
scroll to position [147, 0]
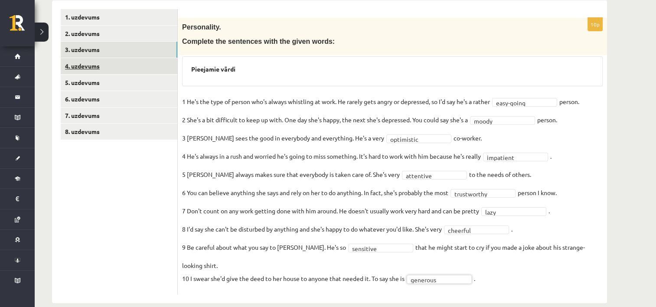
click at [89, 65] on link "4. uzdevums" at bounding box center [119, 66] width 117 height 16
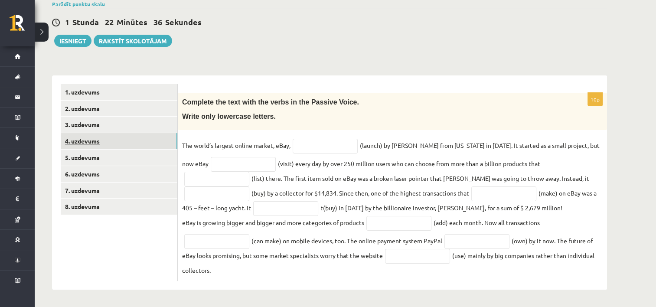
scroll to position [72, 0]
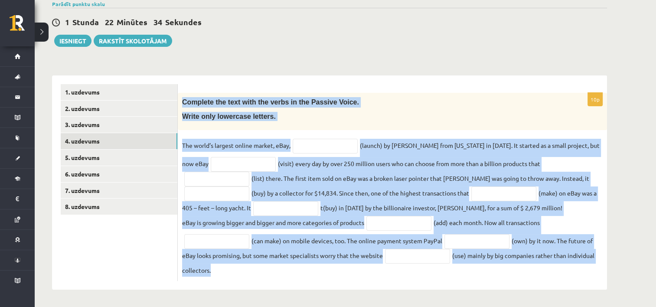
drag, startPoint x: 183, startPoint y: 103, endPoint x: 414, endPoint y: 279, distance: 290.8
click at [414, 279] on div "10p Complete the text with the verbs in the Passive Voice. Write only lowercase…" at bounding box center [392, 187] width 429 height 188
copy div "Complete the text with the verbs in the Passive Voice. Write only lowercase let…"
click at [308, 144] on input "text" at bounding box center [325, 146] width 65 height 15
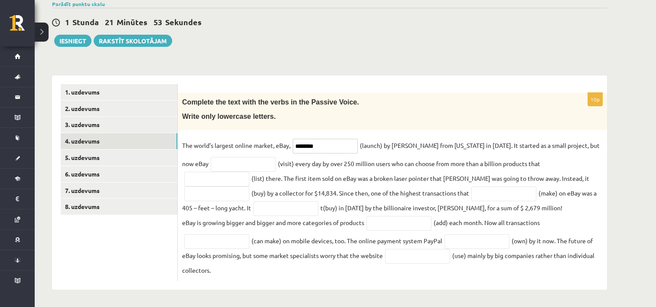
type input "********"
click at [228, 161] on input "text" at bounding box center [243, 164] width 65 height 15
type input "**********"
click at [249, 172] on input "text" at bounding box center [216, 179] width 65 height 15
type input "**********"
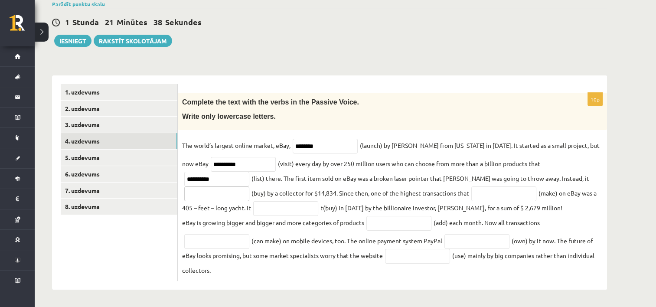
click at [249, 186] on input "text" at bounding box center [216, 193] width 65 height 15
type input "**********"
click at [471, 199] on input "text" at bounding box center [503, 193] width 65 height 15
type input "********"
click at [253, 213] on input "text" at bounding box center [285, 208] width 65 height 15
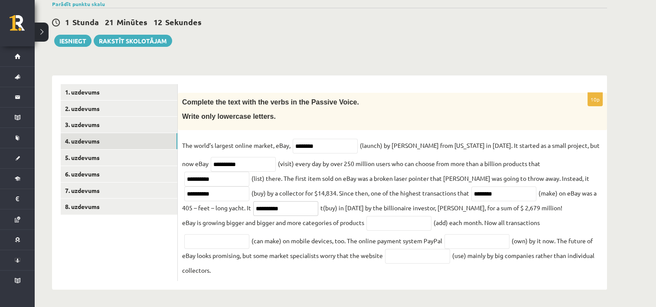
type input "**********"
click at [419, 218] on input "text" at bounding box center [398, 223] width 65 height 15
type input "*********"
click at [211, 247] on input "text" at bounding box center [216, 241] width 65 height 15
type input "**********"
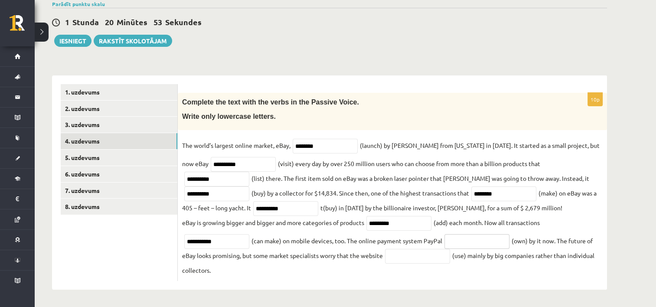
click at [492, 239] on input "text" at bounding box center [476, 241] width 65 height 15
type input "********"
click at [427, 251] on input "text" at bounding box center [417, 256] width 65 height 15
type input "*******"
click at [143, 156] on link "5. uzdevums" at bounding box center [119, 158] width 117 height 16
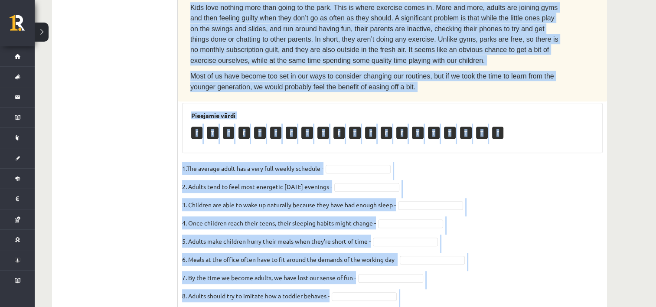
scroll to position [498, 0]
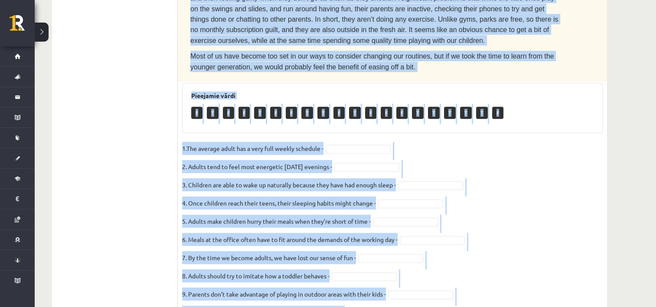
drag, startPoint x: 189, startPoint y: 101, endPoint x: 470, endPoint y: 319, distance: 355.9
copy div "Read the text. Are the sentences true (T) or false (F)? How to stay young The a…"
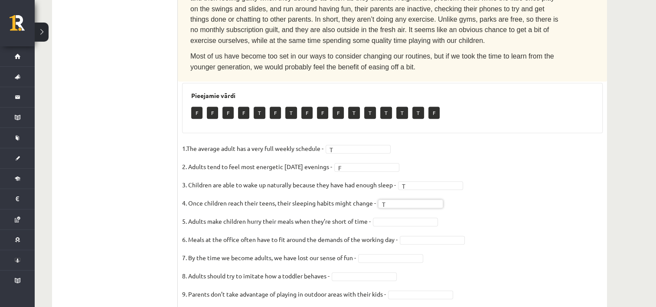
click at [408, 169] on fieldset "1.The average adult has a very full weekly schedule - T * 2. Adults tend to fee…" at bounding box center [392, 233] width 420 height 182
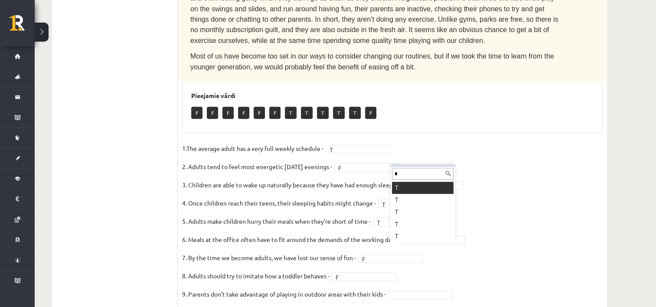
type input "*"
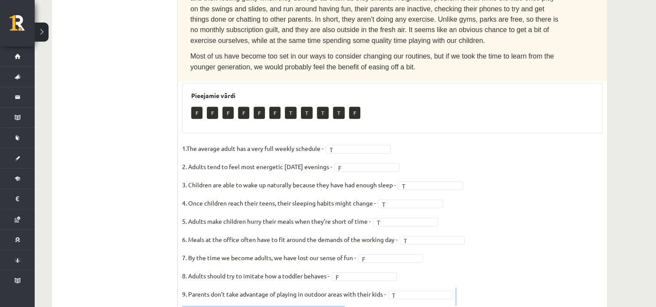
drag, startPoint x: 389, startPoint y: 258, endPoint x: 388, endPoint y: 265, distance: 6.9
click at [388, 265] on fieldset "1.The average adult has a very full weekly schedule - T * 2. Adults tend to fee…" at bounding box center [392, 233] width 420 height 182
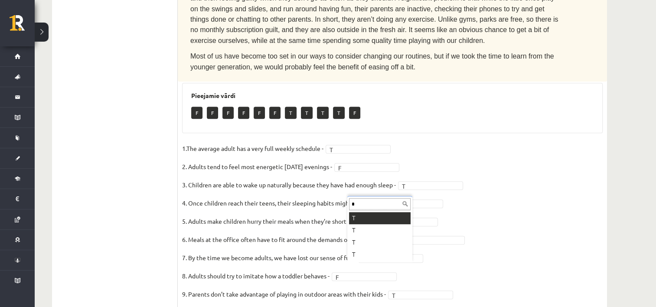
type input "*"
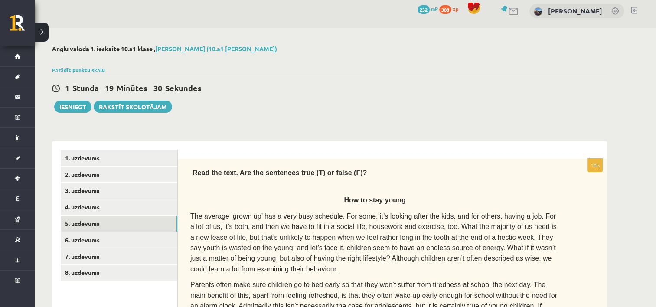
scroll to position [0, 0]
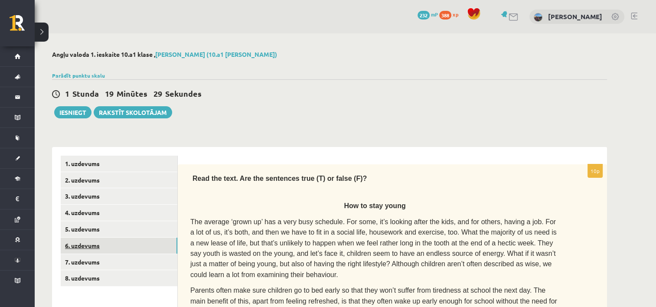
click at [111, 244] on link "6. uzdevums" at bounding box center [119, 246] width 117 height 16
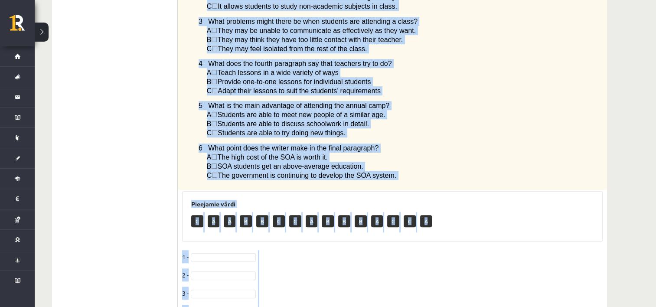
scroll to position [615, 0]
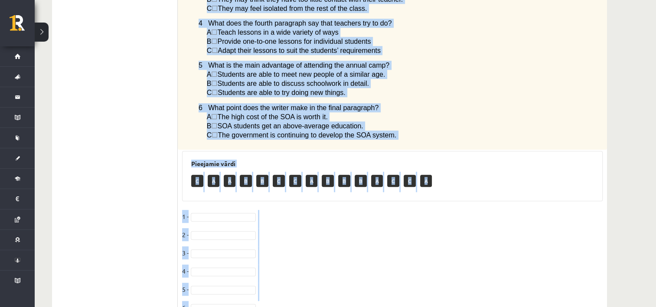
drag, startPoint x: 182, startPoint y: 169, endPoint x: 370, endPoint y: 288, distance: 222.5
copy div "Read the article about an Australian school system called The School of the Air…"
click at [207, 210] on fieldset "1 - 2 - 3 - 4 - 5 - 6 -" at bounding box center [392, 264] width 420 height 109
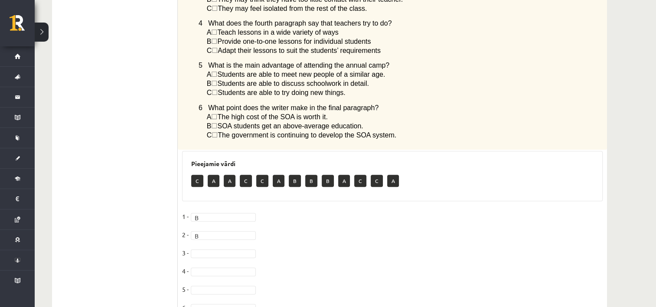
click at [224, 210] on fieldset "1 - B * 2 - B * 3 - 4 - 5 - 6 -" at bounding box center [392, 264] width 420 height 109
click at [219, 210] on fieldset "1 - B * 2 - B * 3 - 4 - 5 - 6 -" at bounding box center [392, 264] width 420 height 109
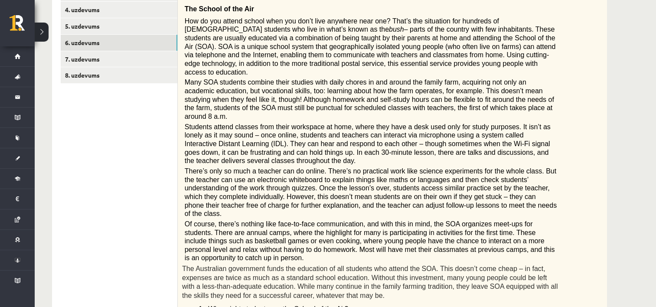
scroll to position [196, 0]
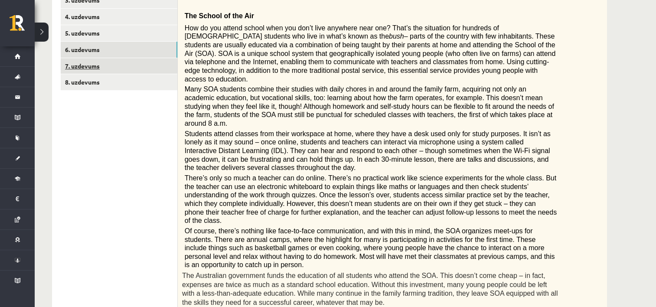
click at [119, 64] on link "7. uzdevums" at bounding box center [119, 66] width 117 height 16
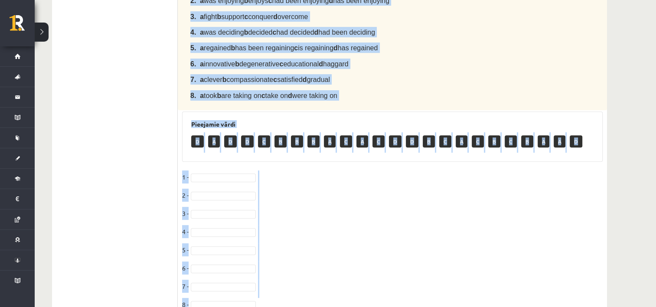
scroll to position [383, 0]
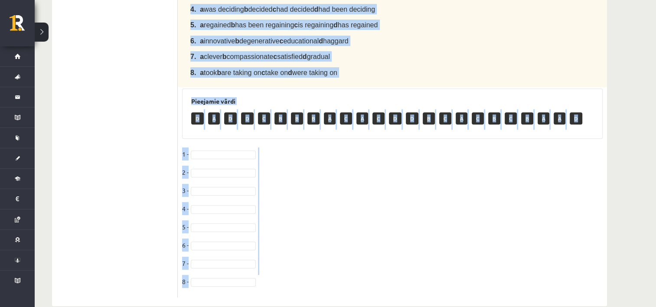
drag, startPoint x: 186, startPoint y: 42, endPoint x: 405, endPoint y: 294, distance: 333.4
copy div "Complete the text with the correct words (a–d). Chuck Close The American portra…"
click at [312, 151] on fieldset "1 - 2 - 3 - 4 - 5 - 6 - 7 - 8 -" at bounding box center [392, 220] width 420 height 146
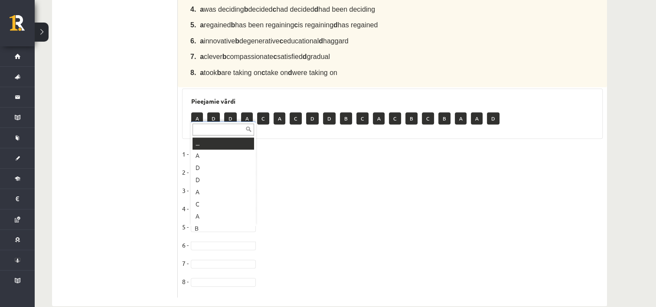
scroll to position [10, 0]
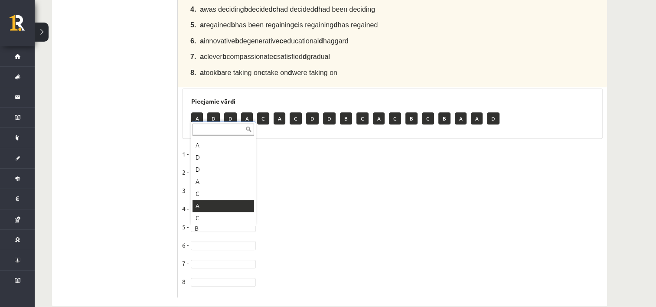
drag, startPoint x: 207, startPoint y: 218, endPoint x: 209, endPoint y: 206, distance: 12.3
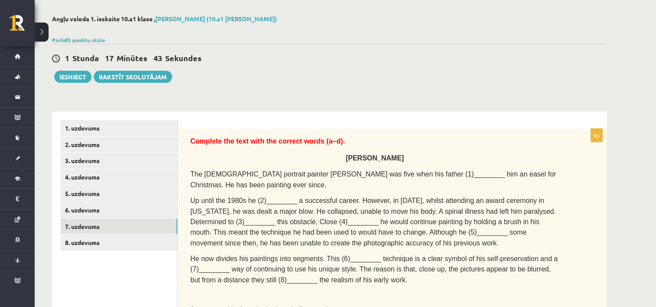
scroll to position [22, 0]
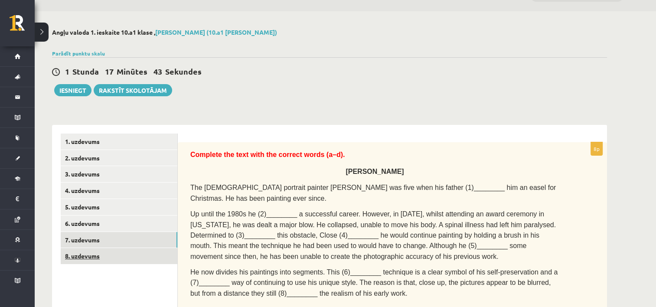
click at [86, 252] on link "8. uzdevums" at bounding box center [119, 256] width 117 height 16
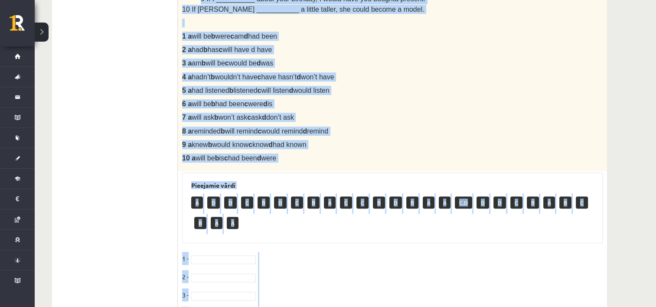
scroll to position [453, 0]
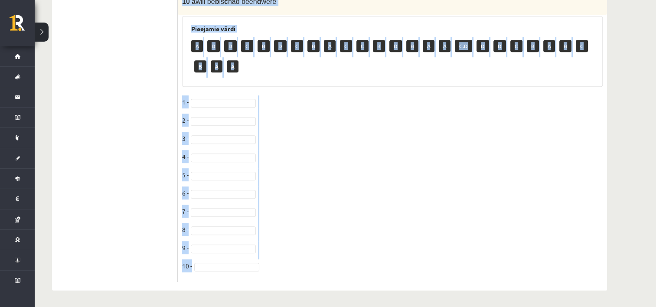
drag, startPoint x: 183, startPoint y: 147, endPoint x: 372, endPoint y: 329, distance: 262.4
copy div "Choose the correct answer in the sentences with Conditionals Structures. 1 I wo…"
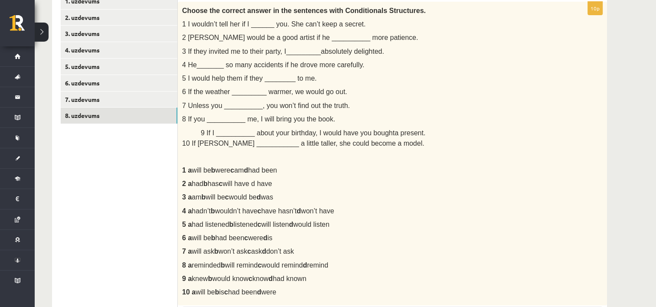
scroll to position [0, 0]
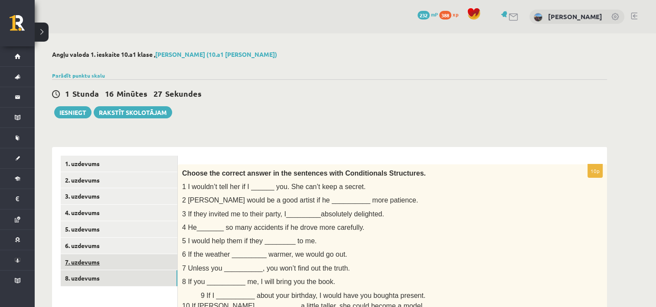
click at [109, 267] on link "7. uzdevums" at bounding box center [119, 262] width 117 height 16
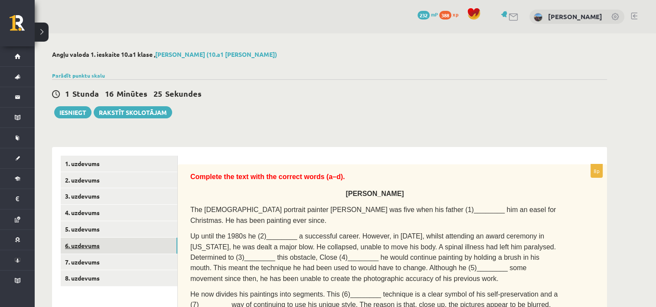
click at [103, 245] on link "6. uzdevums" at bounding box center [119, 246] width 117 height 16
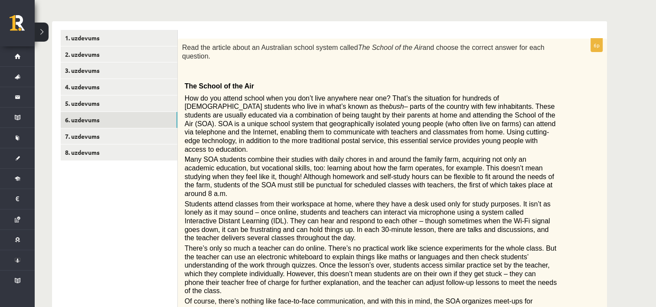
scroll to position [3, 0]
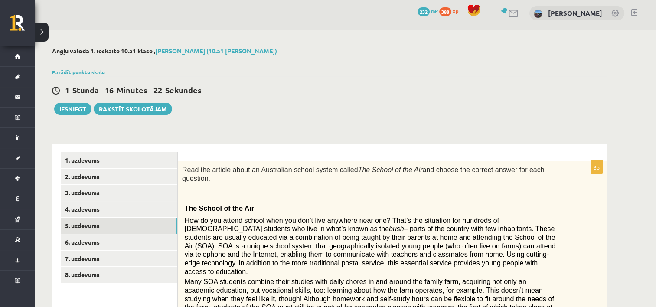
click at [104, 224] on link "5. uzdevums" at bounding box center [119, 226] width 117 height 16
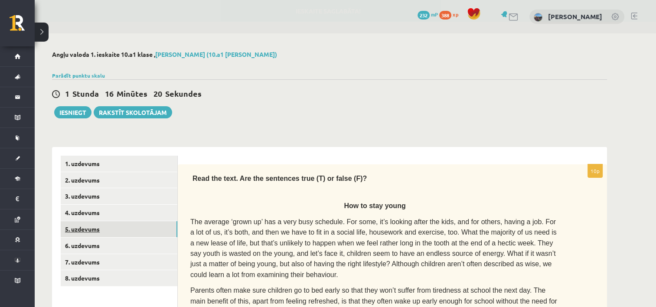
scroll to position [0, 0]
click at [123, 215] on link "4. uzdevums" at bounding box center [119, 213] width 117 height 16
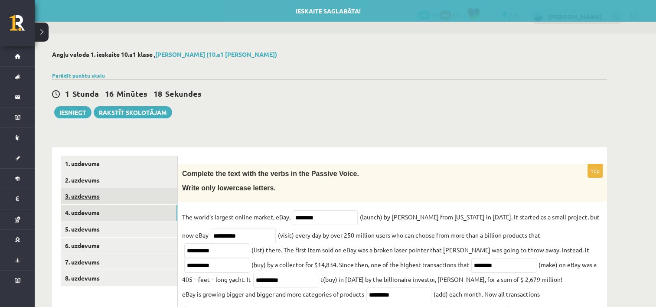
scroll to position [72, 0]
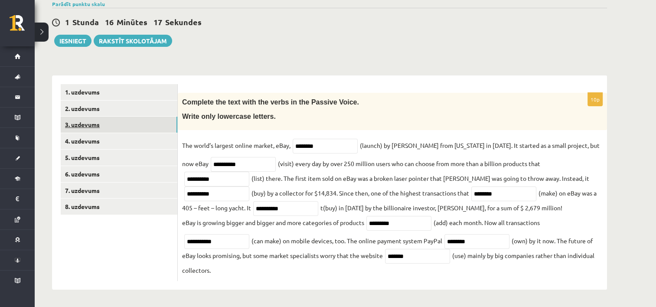
click at [154, 126] on link "3. uzdevums" at bounding box center [119, 125] width 117 height 16
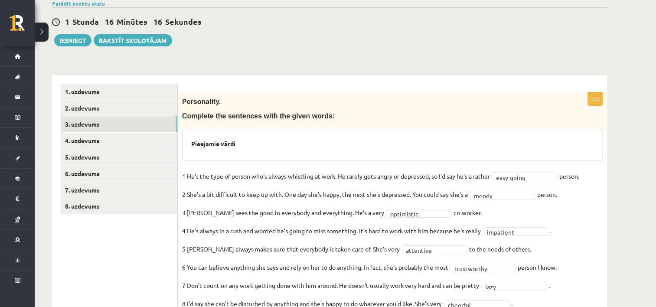
scroll to position [147, 0]
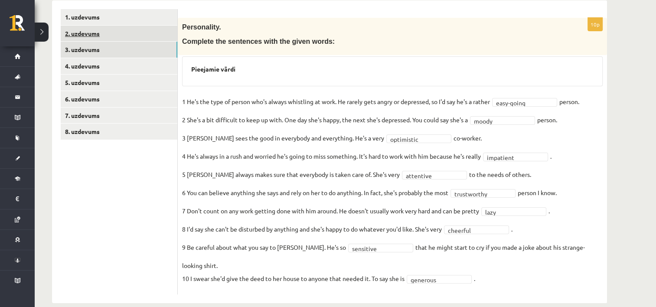
click at [121, 36] on link "2. uzdevums" at bounding box center [119, 34] width 117 height 16
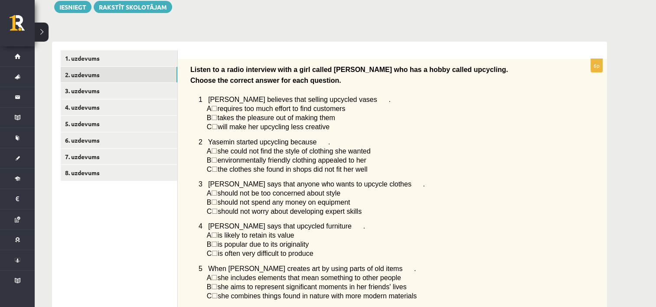
scroll to position [52, 0]
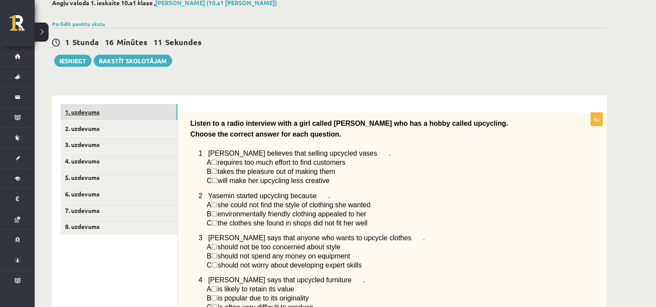
click at [153, 108] on link "1. uzdevums" at bounding box center [119, 112] width 117 height 16
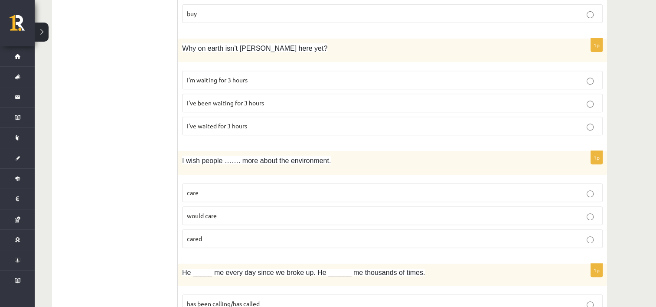
scroll to position [0, 0]
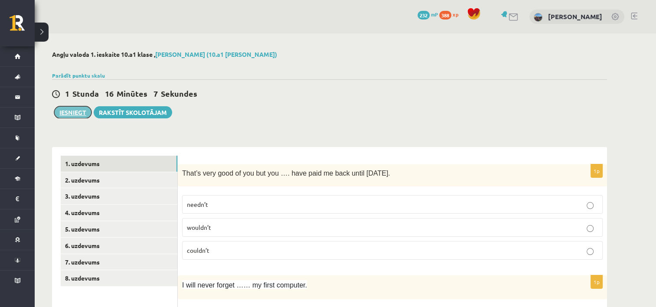
click at [75, 109] on button "Iesniegt" at bounding box center [72, 112] width 37 height 12
